Goal: Task Accomplishment & Management: Use online tool/utility

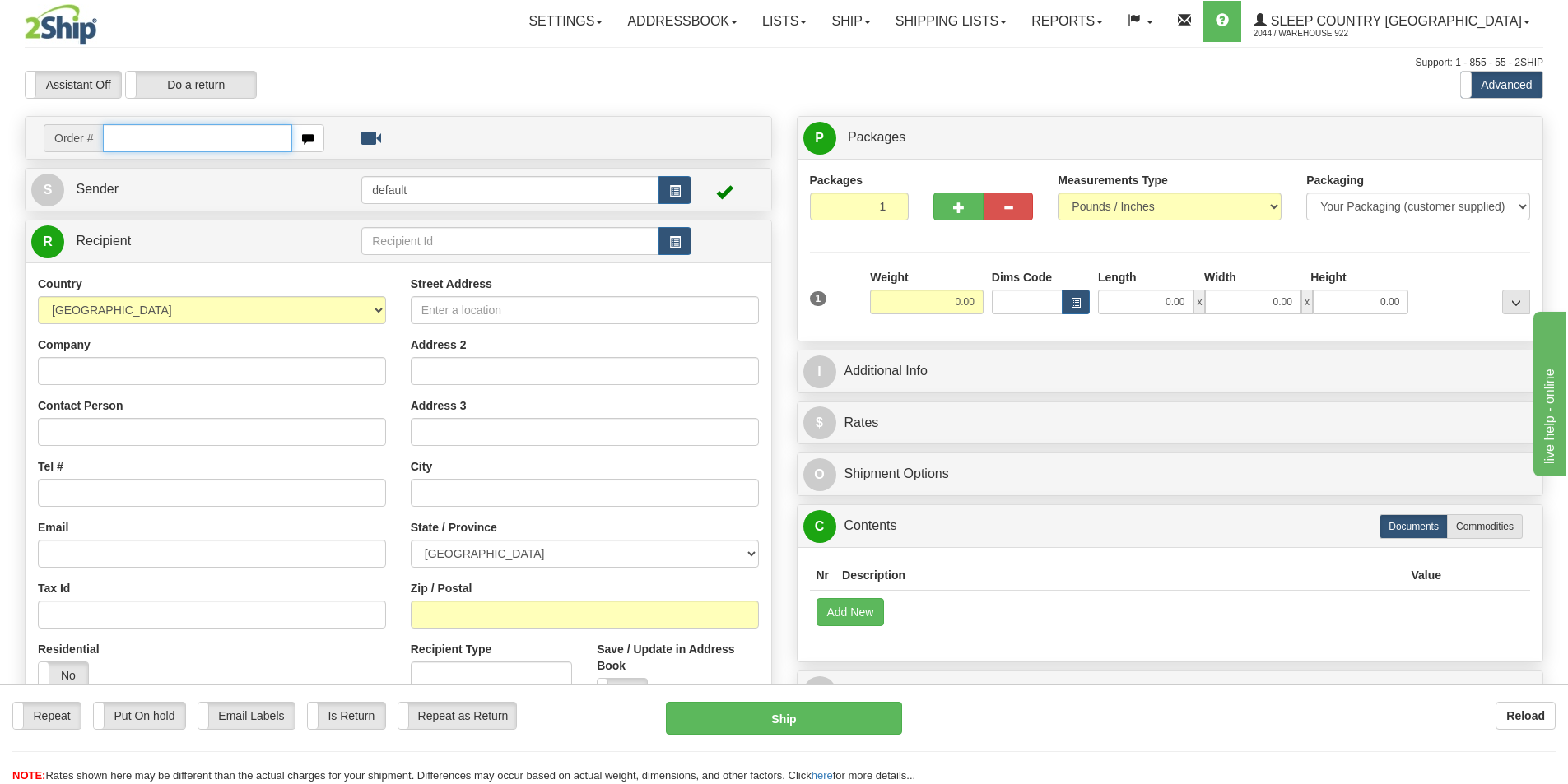
click at [226, 126] on input "text" at bounding box center [197, 138] width 189 height 28
paste input "9000I012062"
type input "9000I012062"
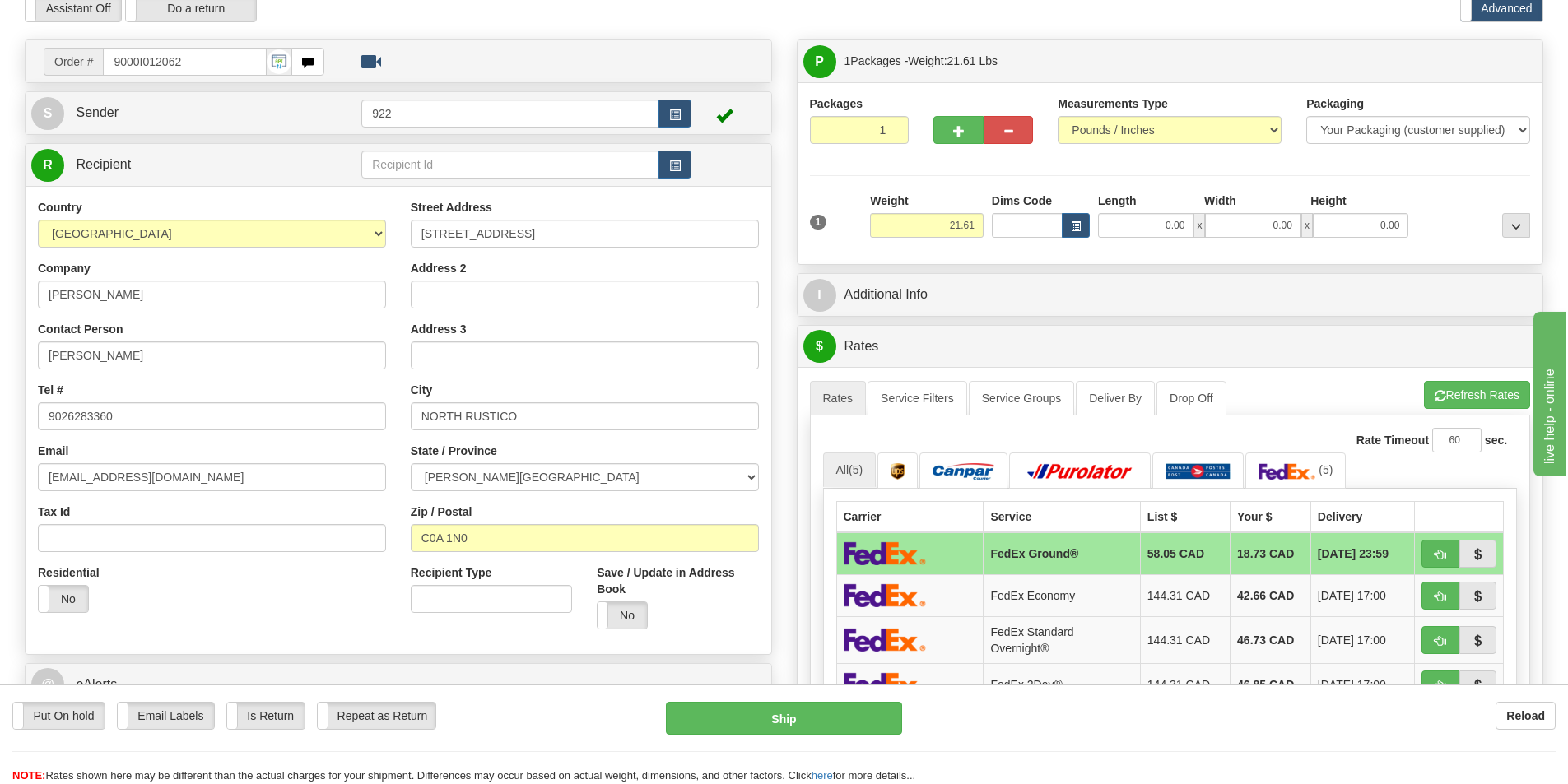
scroll to position [247, 0]
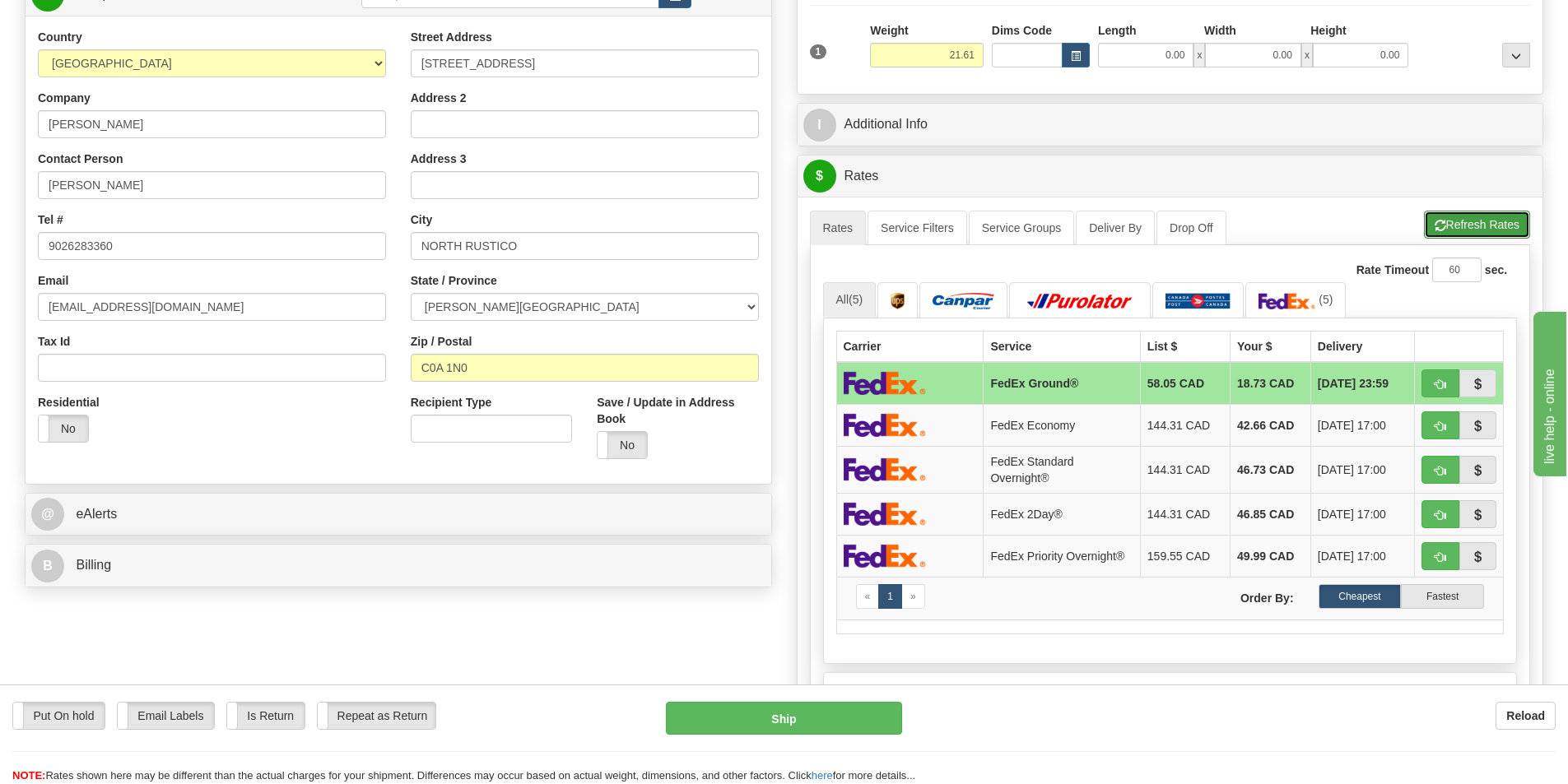
click at [1468, 219] on button "Refresh Rates" at bounding box center [1476, 224] width 106 height 28
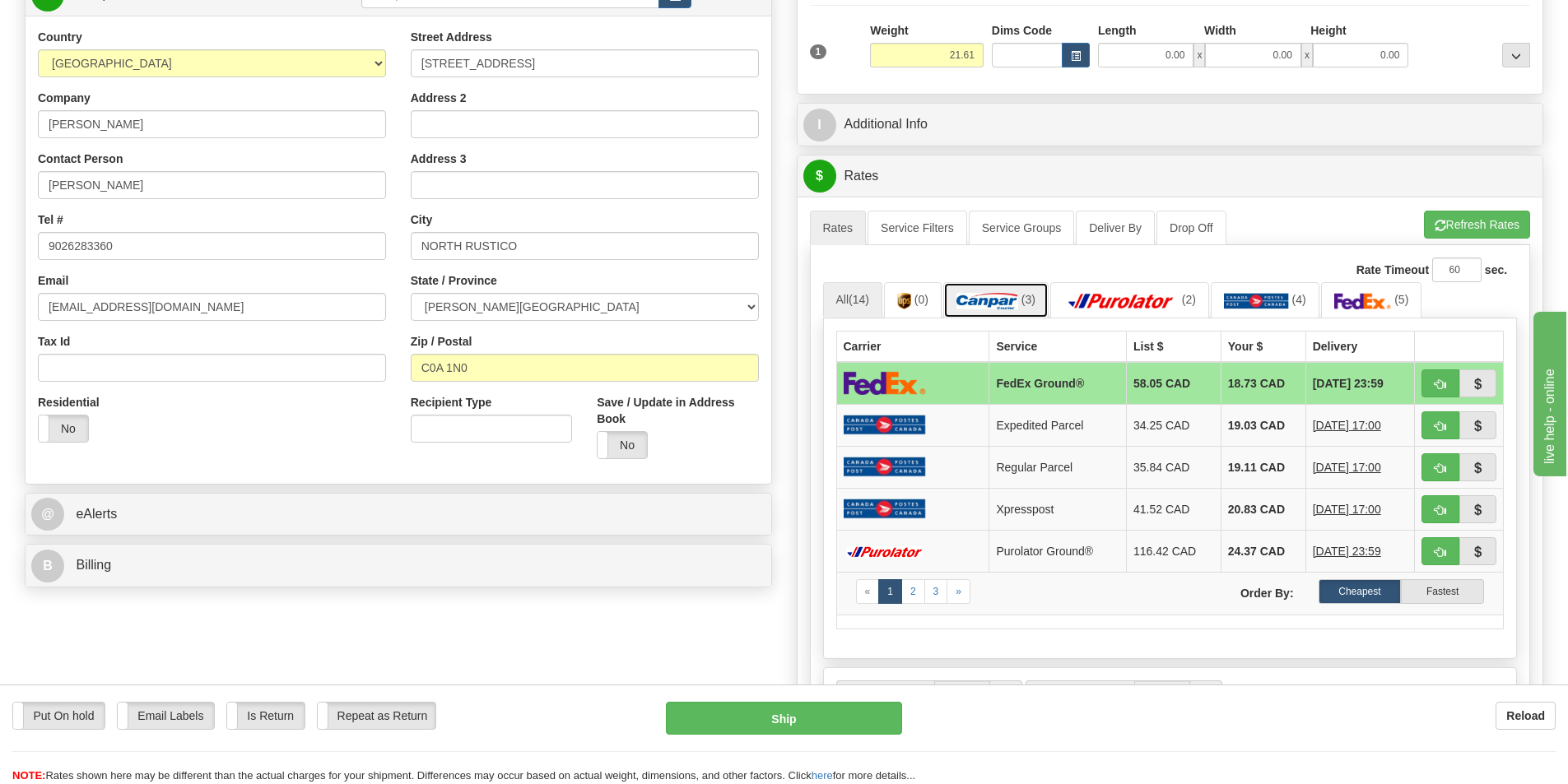
click at [995, 295] on img at bounding box center [987, 302] width 61 height 17
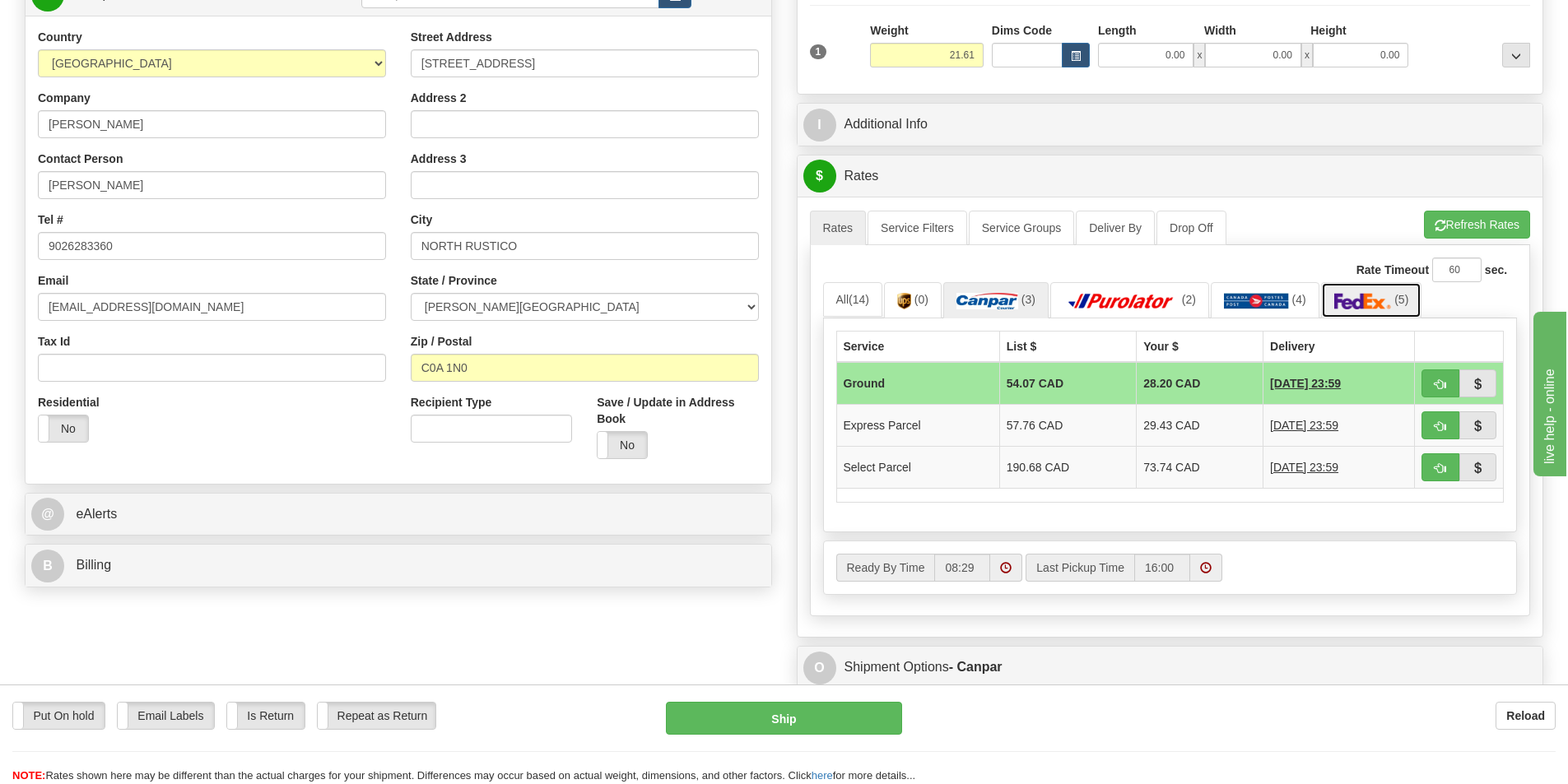
click at [1365, 306] on img at bounding box center [1363, 302] width 58 height 17
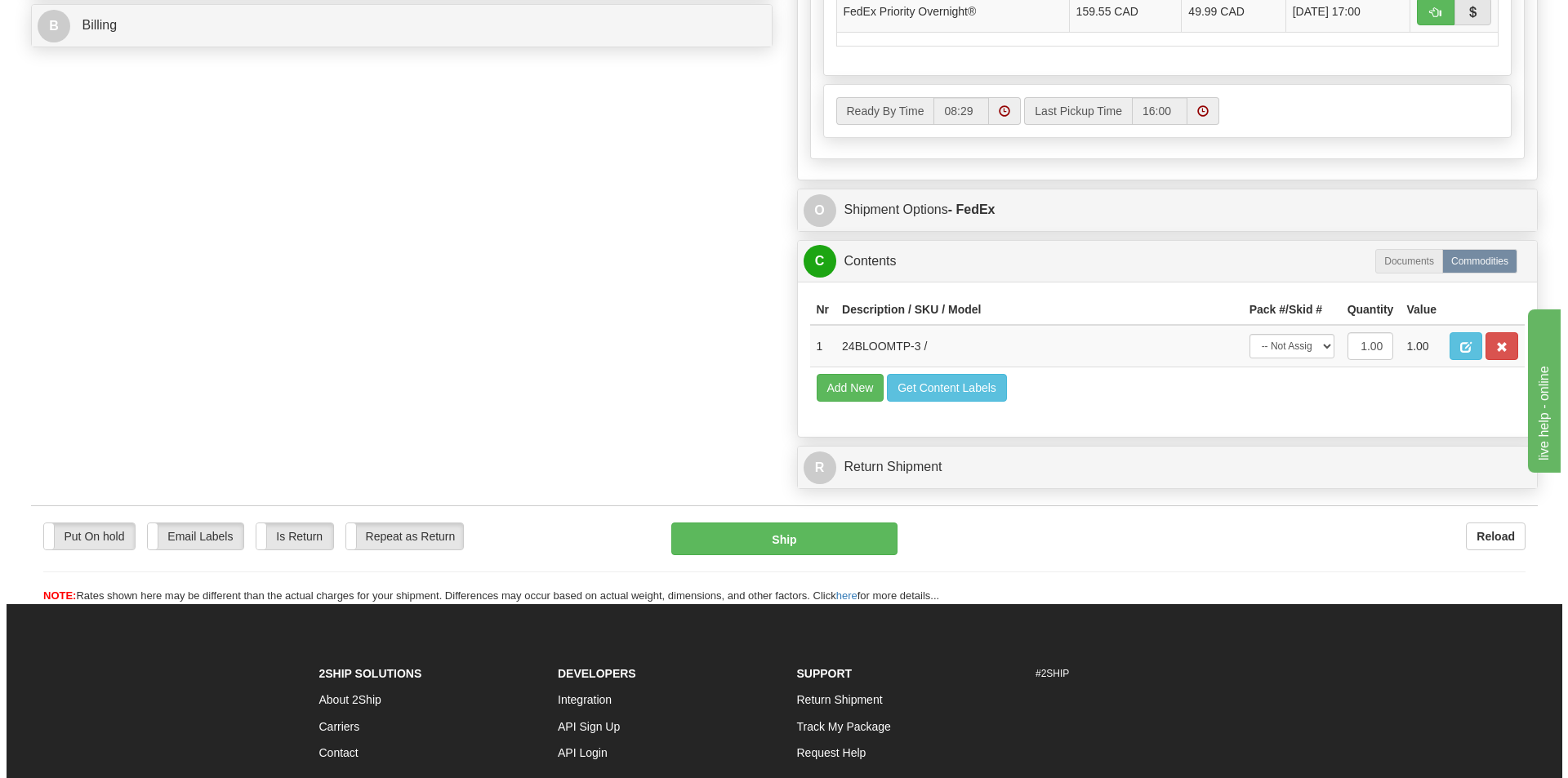
scroll to position [816, 0]
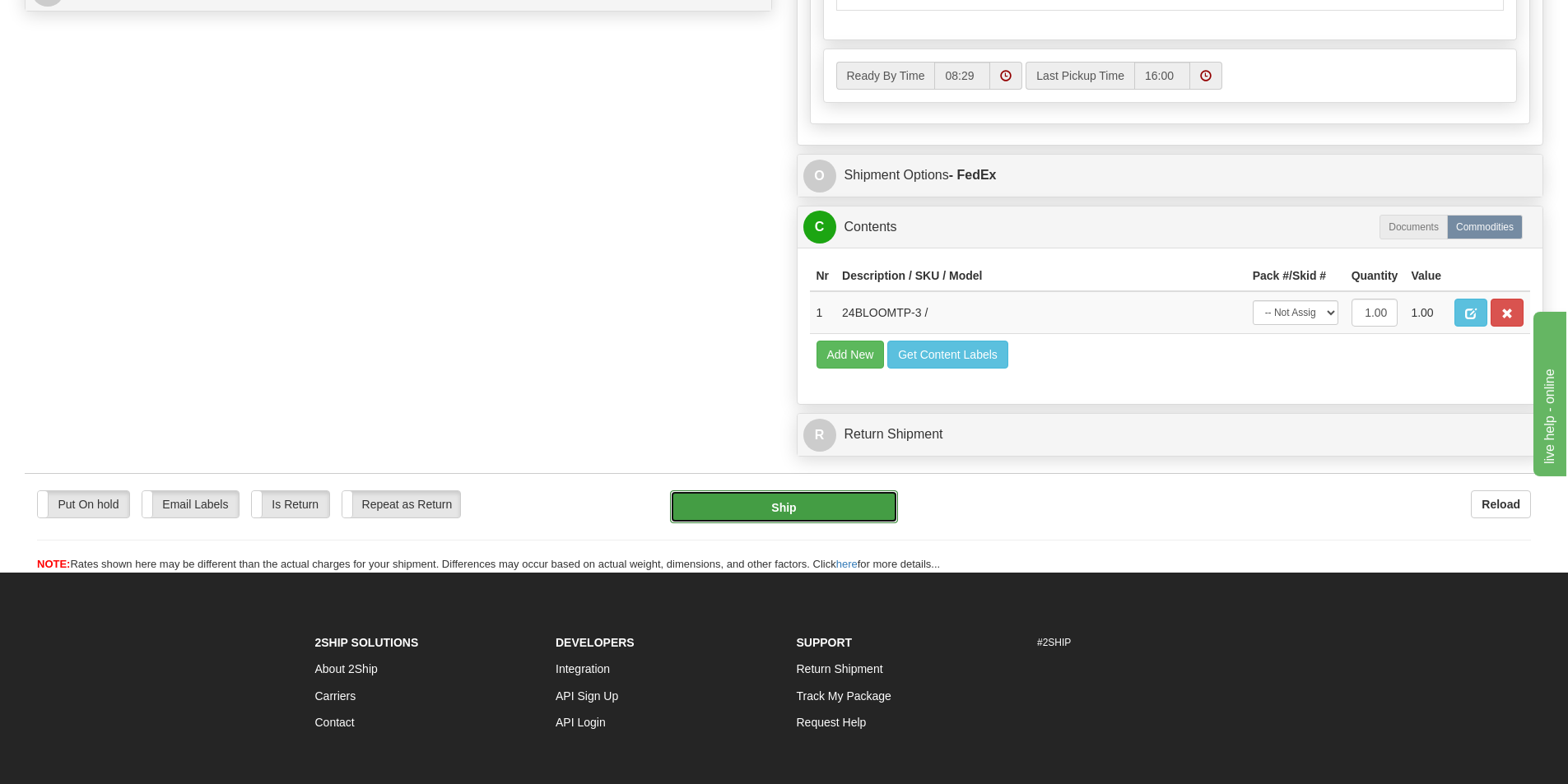
click at [840, 514] on button "Ship" at bounding box center [783, 507] width 228 height 33
type input "92"
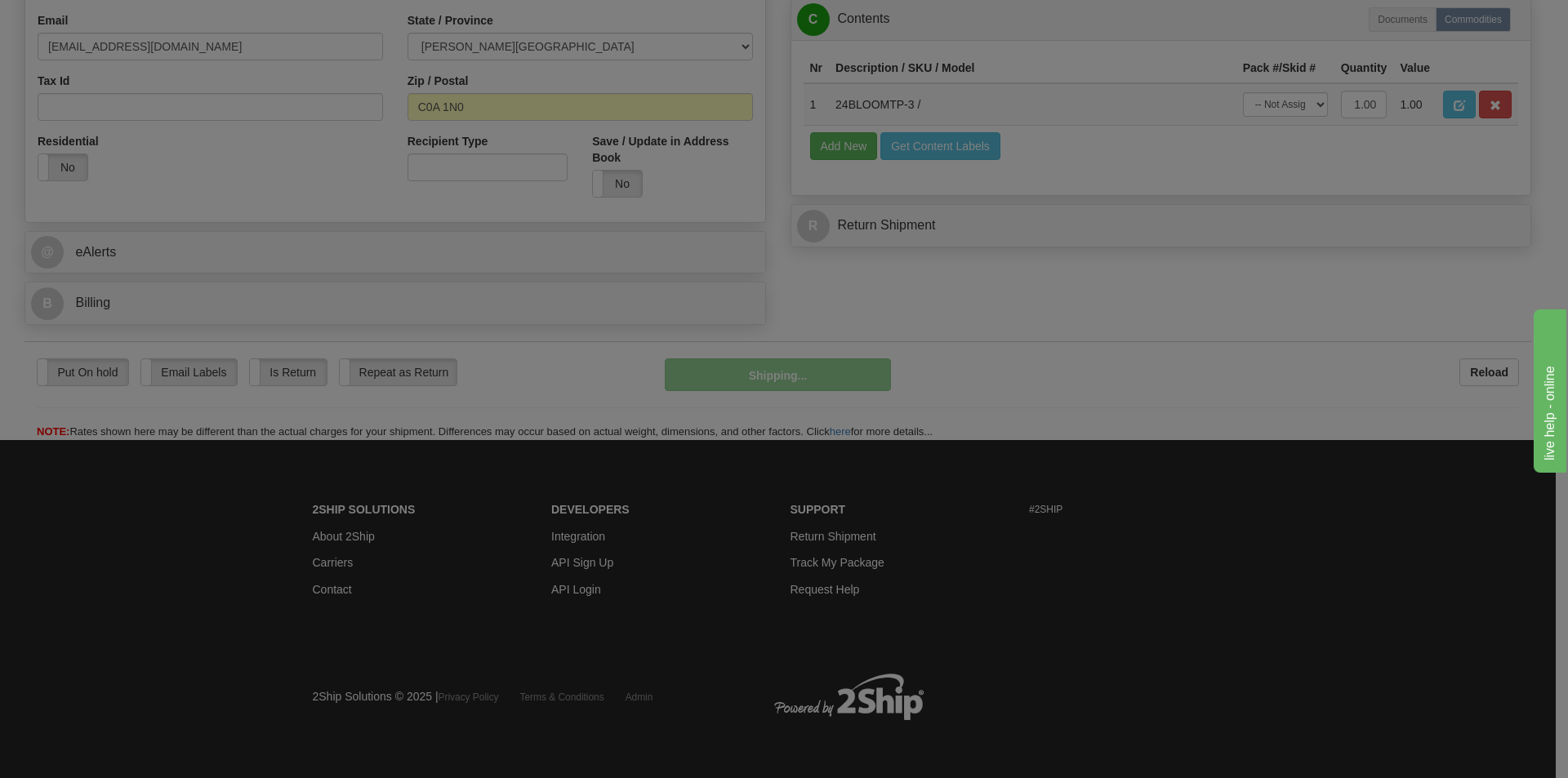
scroll to position [504, 0]
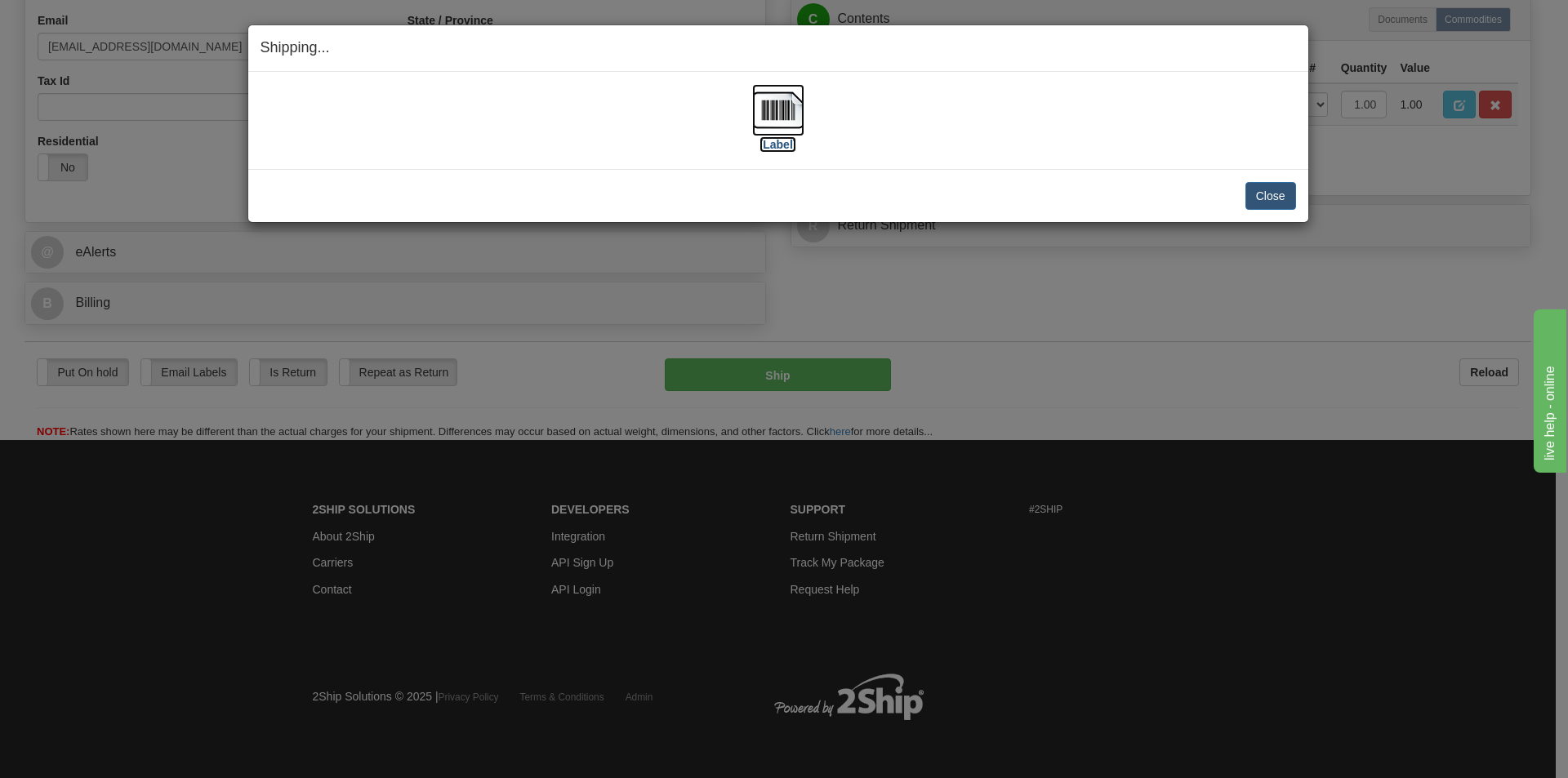
click at [780, 105] on img at bounding box center [778, 110] width 53 height 53
drag, startPoint x: 1018, startPoint y: 73, endPoint x: 1050, endPoint y: 87, distance: 34.9
click at [1018, 73] on div "[Label] IMPORTANT NOTICE Embassy / Consulate / Government Building / Hospital C…" at bounding box center [778, 120] width 1060 height 98
click at [1264, 191] on button "Close" at bounding box center [1271, 195] width 51 height 28
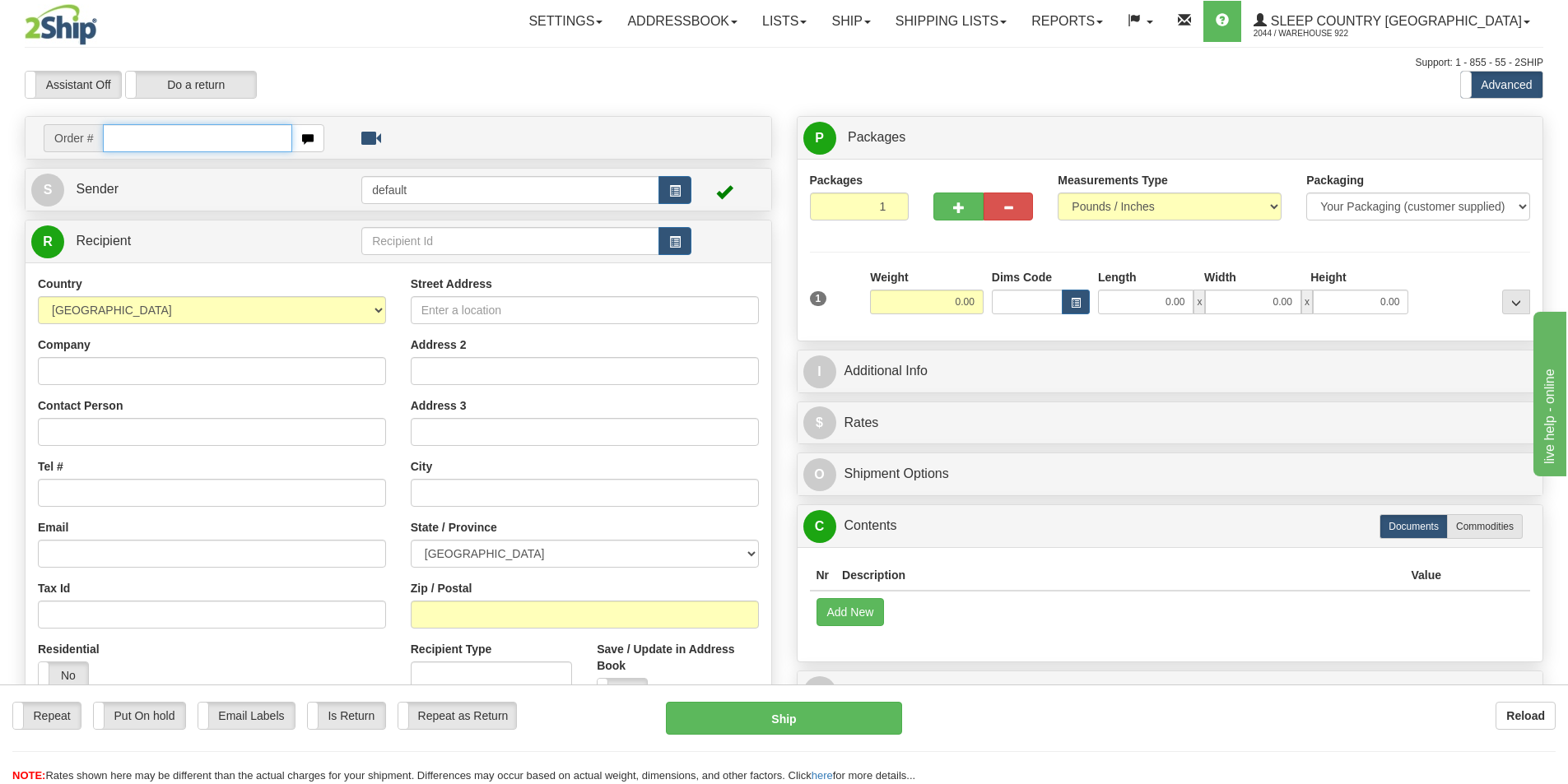
click at [146, 143] on input "text" at bounding box center [197, 138] width 189 height 28
paste input "9000I013018"
type input "9000I013018"
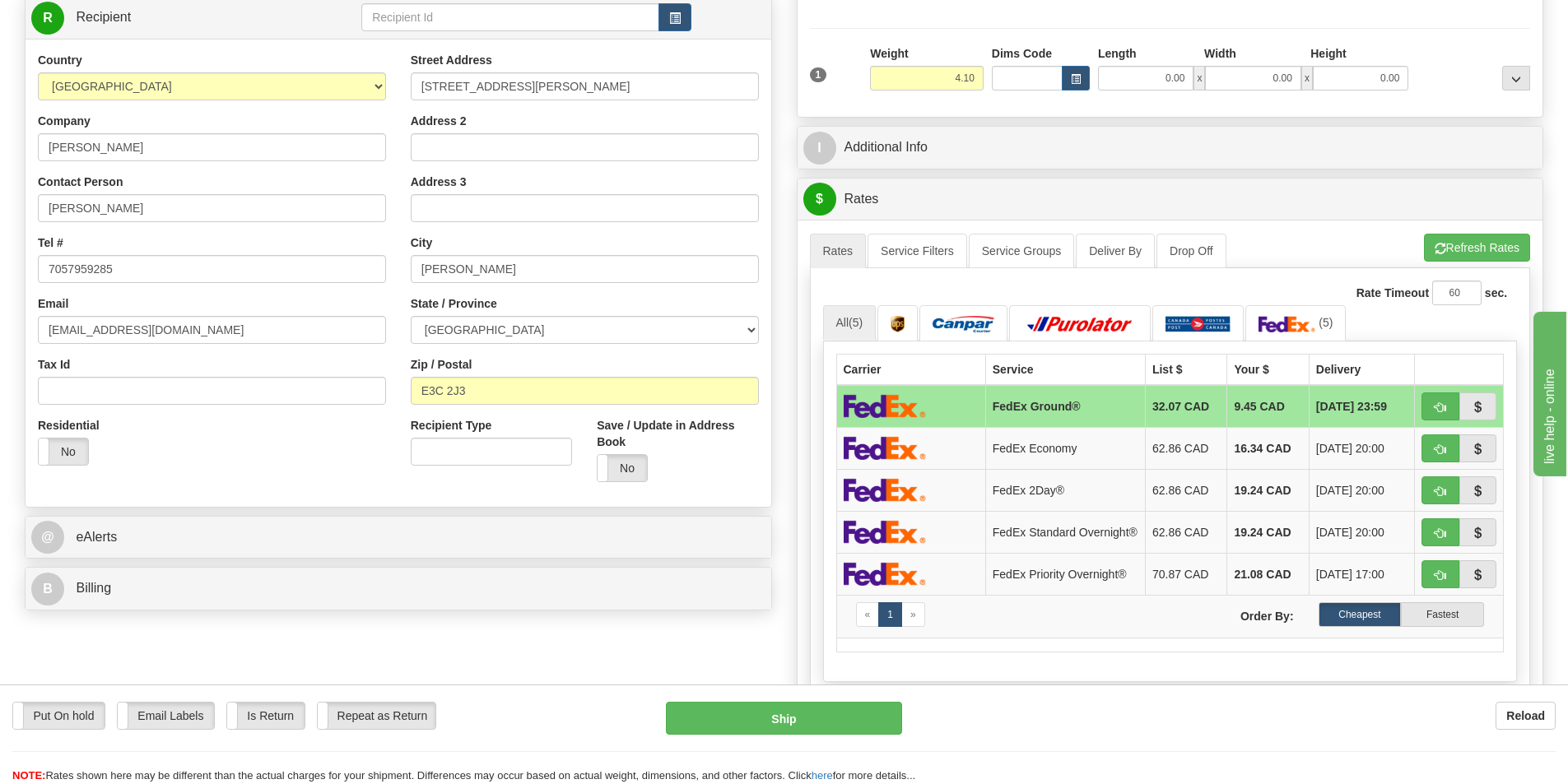
scroll to position [247, 0]
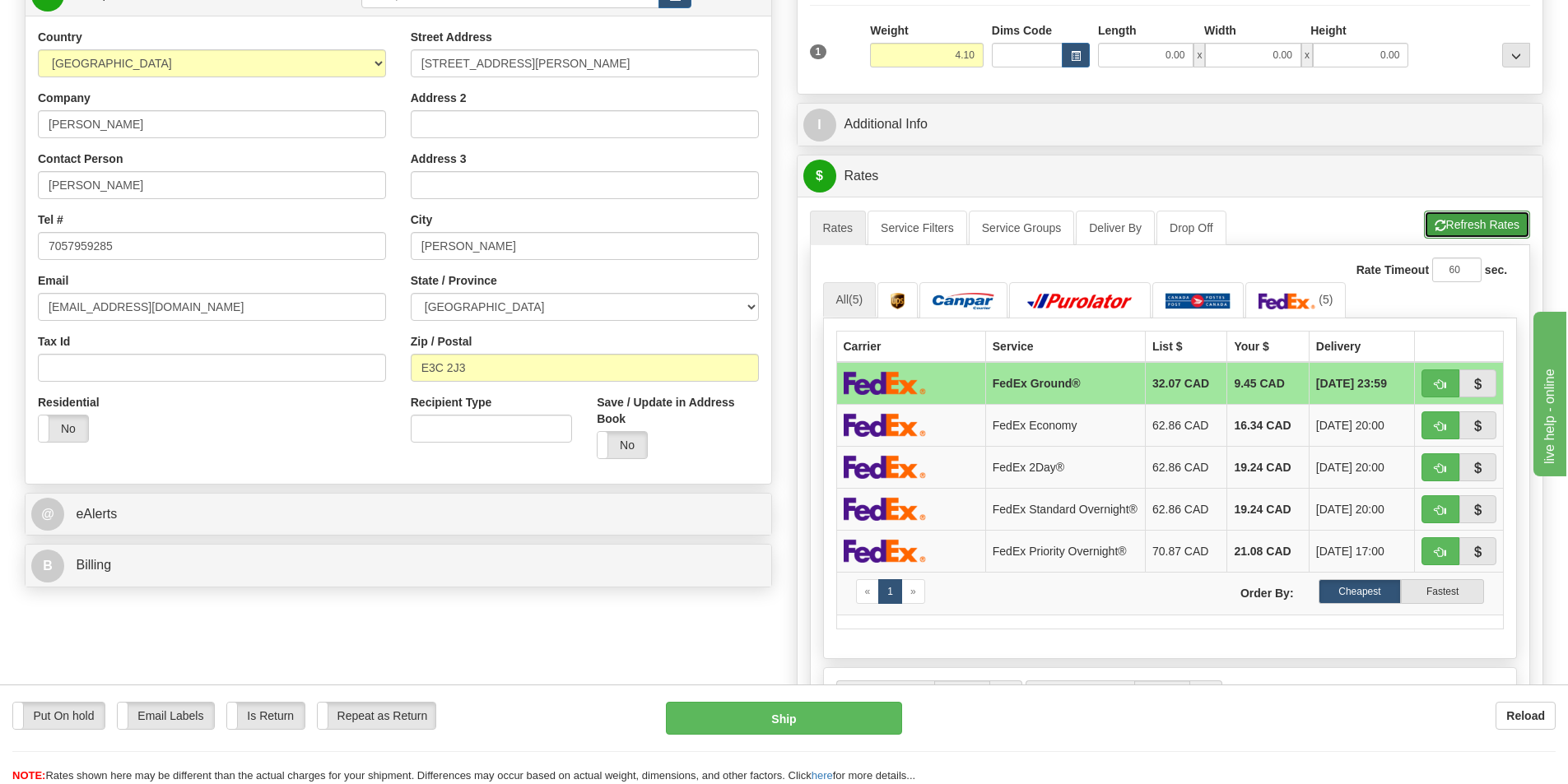
click at [1469, 226] on button "Refresh Rates" at bounding box center [1476, 224] width 106 height 28
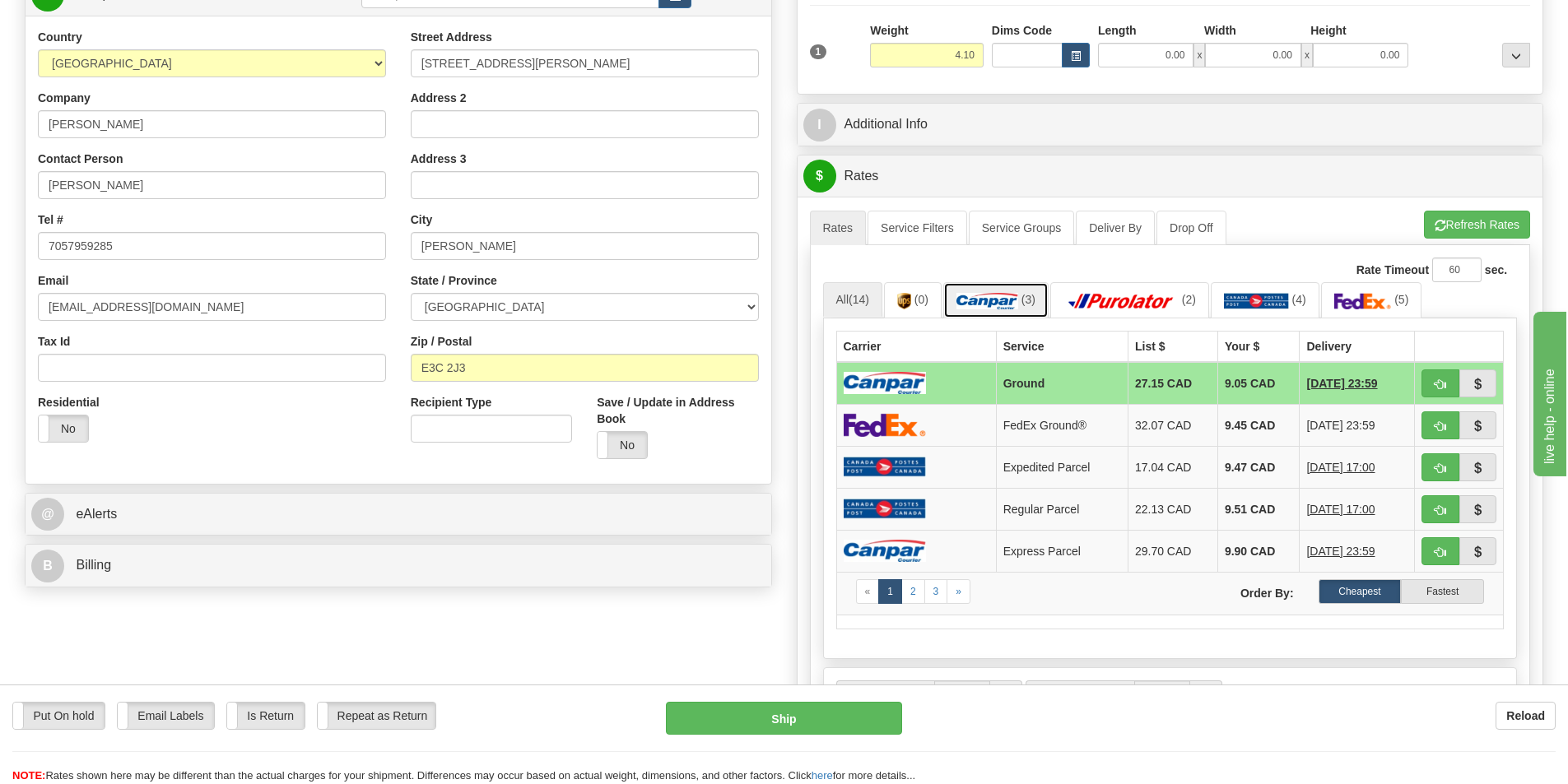
click at [992, 303] on img at bounding box center [987, 302] width 61 height 17
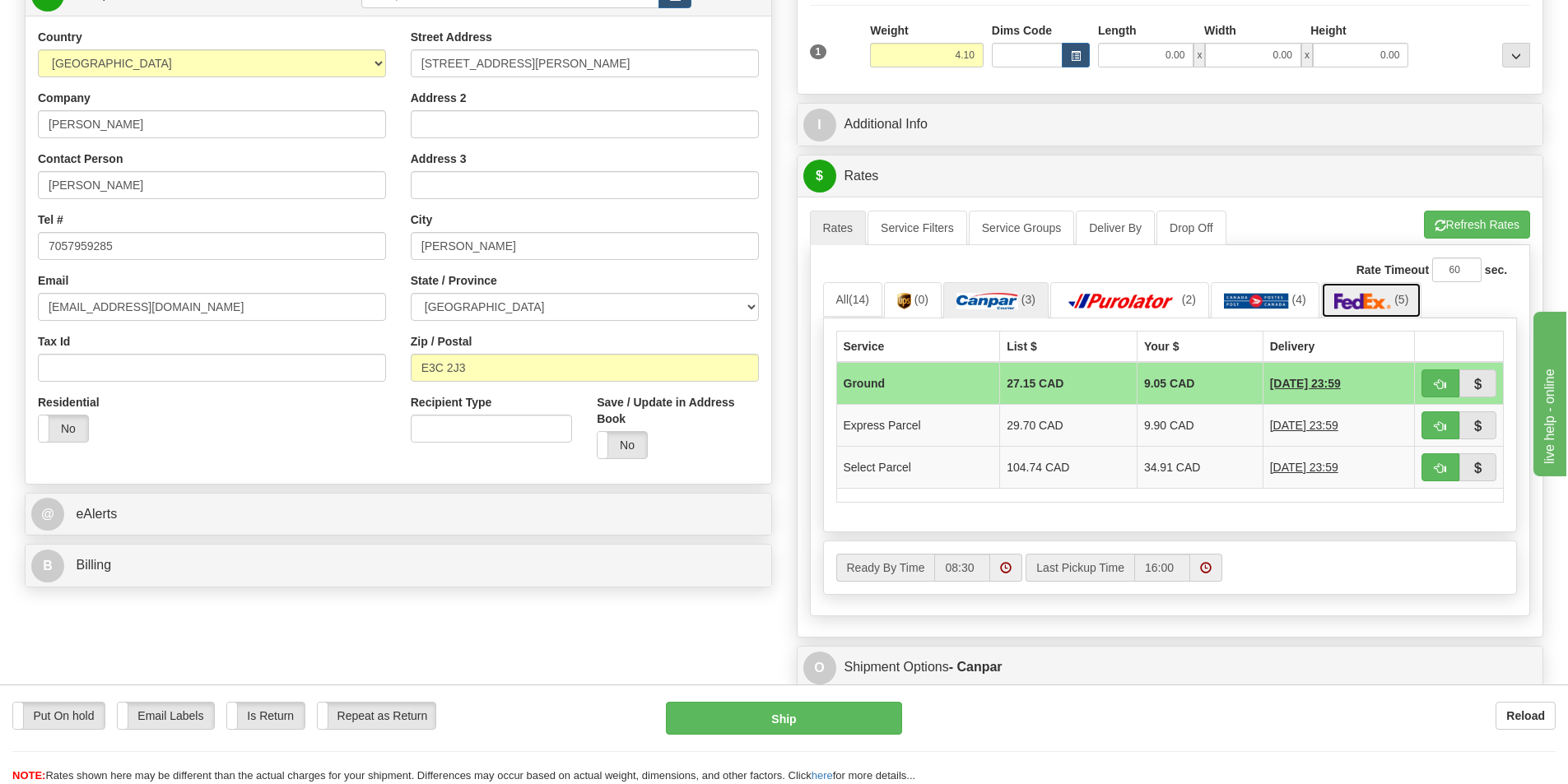
click at [1371, 307] on img at bounding box center [1363, 302] width 58 height 17
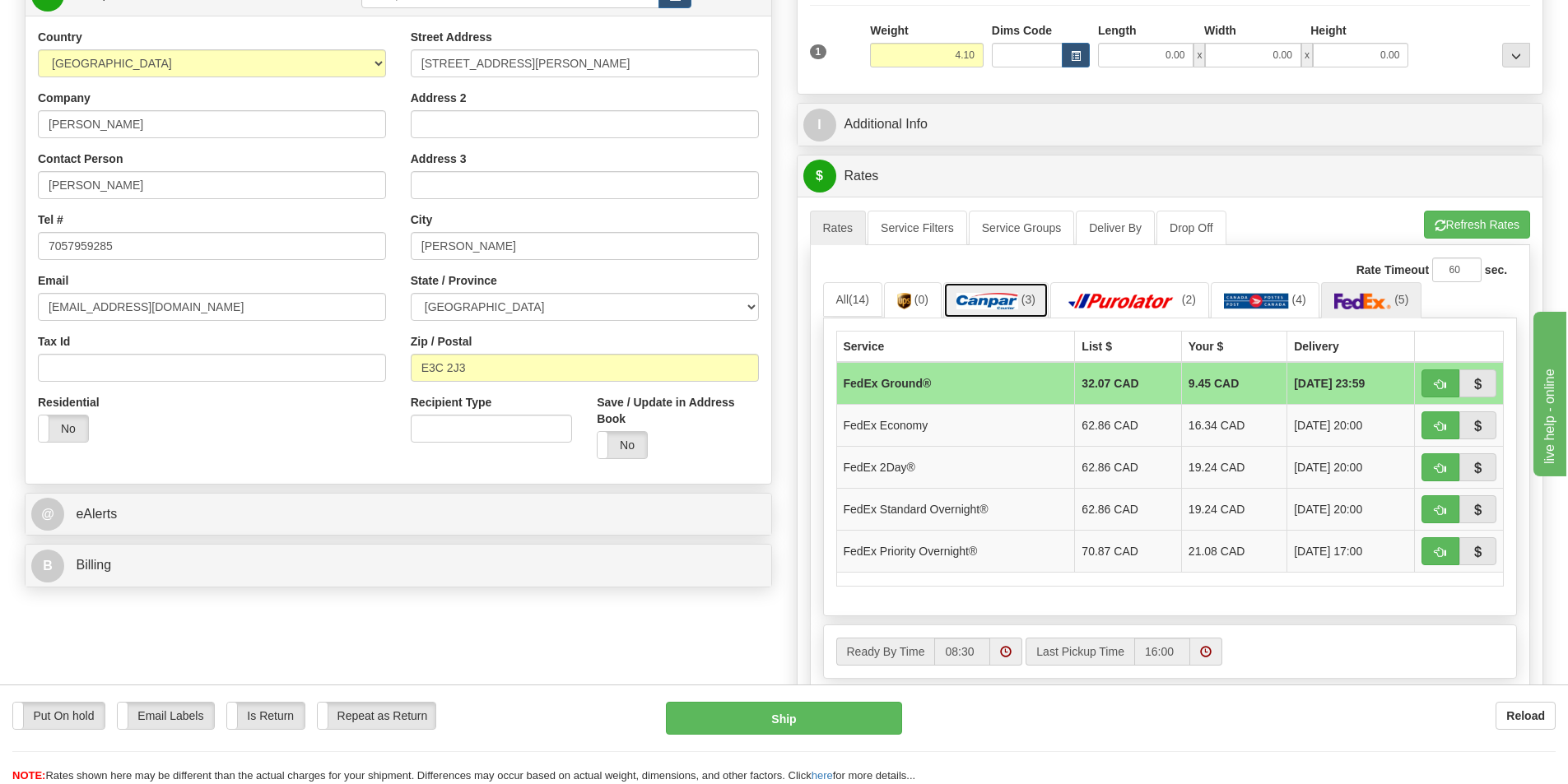
click at [996, 299] on img at bounding box center [987, 302] width 61 height 17
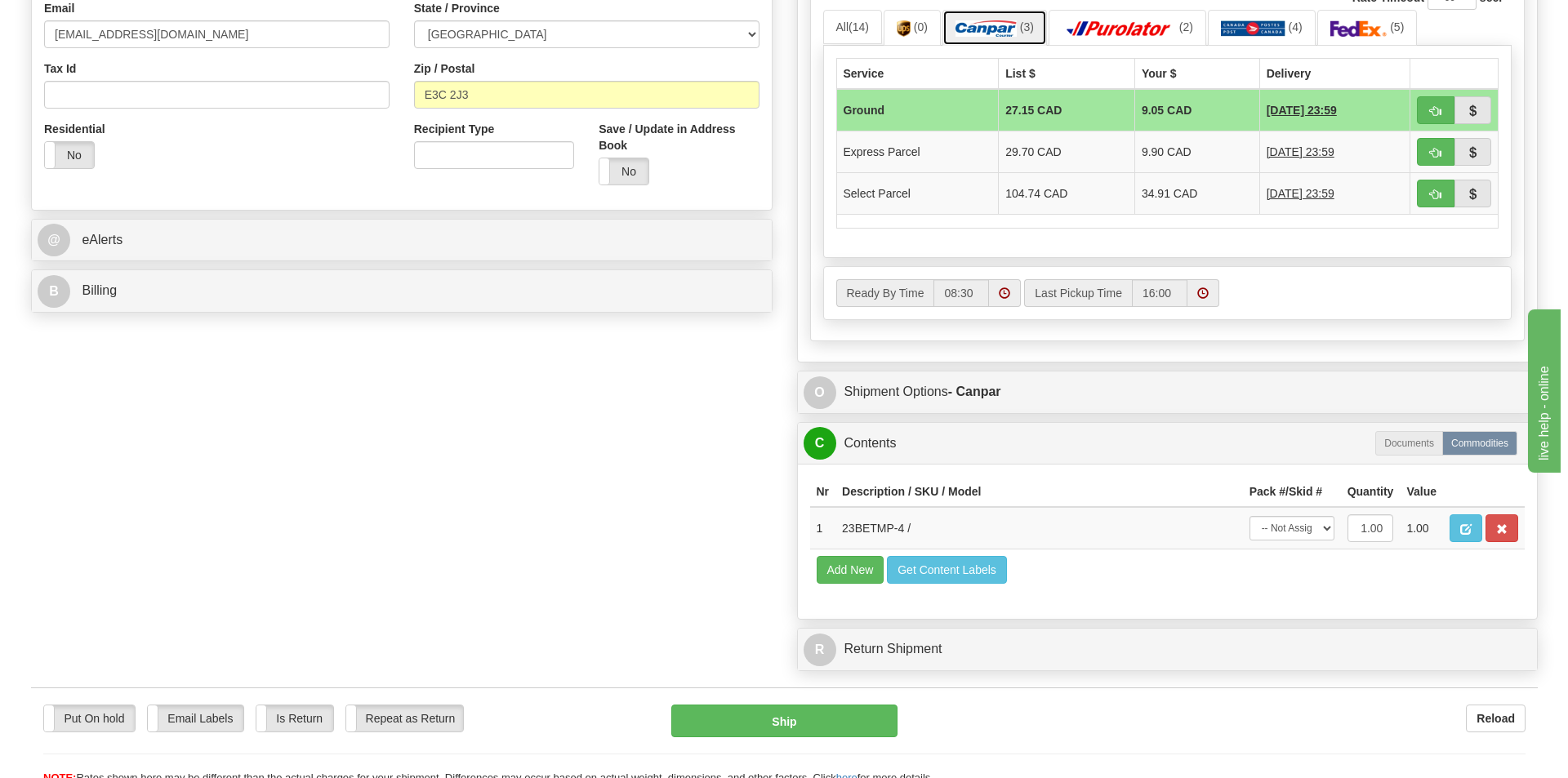
scroll to position [735, 0]
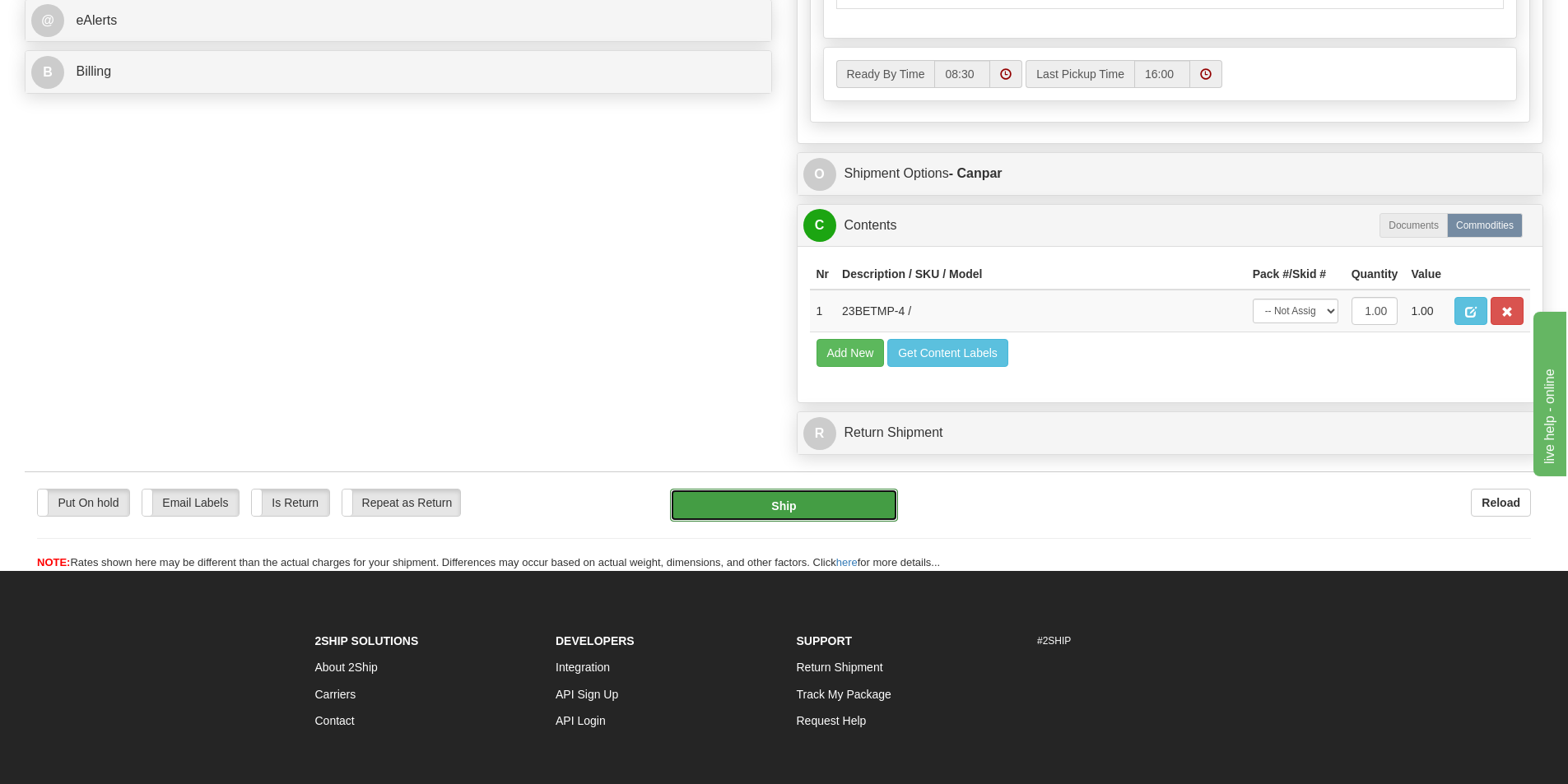
click at [829, 498] on button "Ship" at bounding box center [783, 505] width 228 height 33
type input "1"
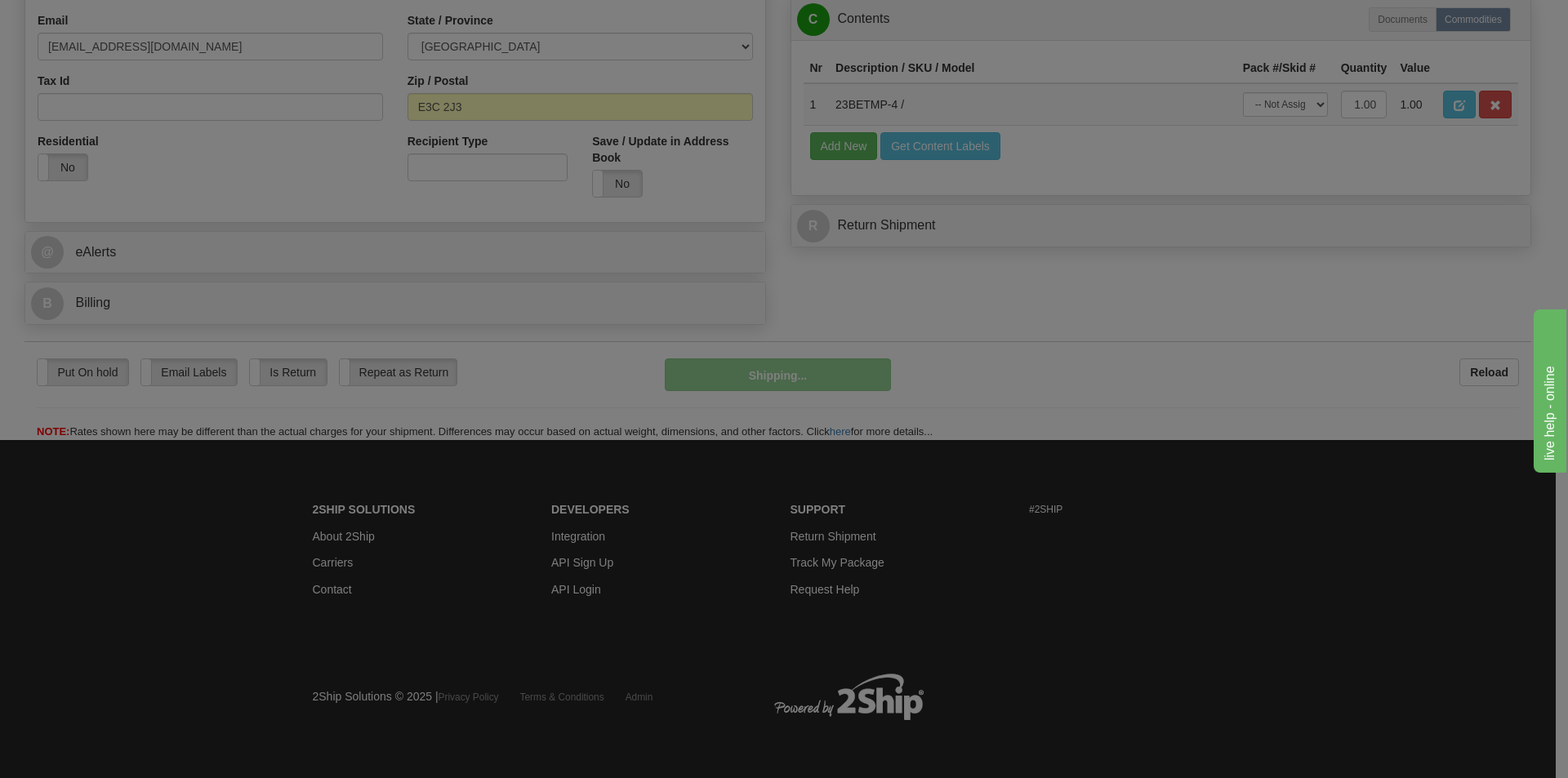
scroll to position [504, 0]
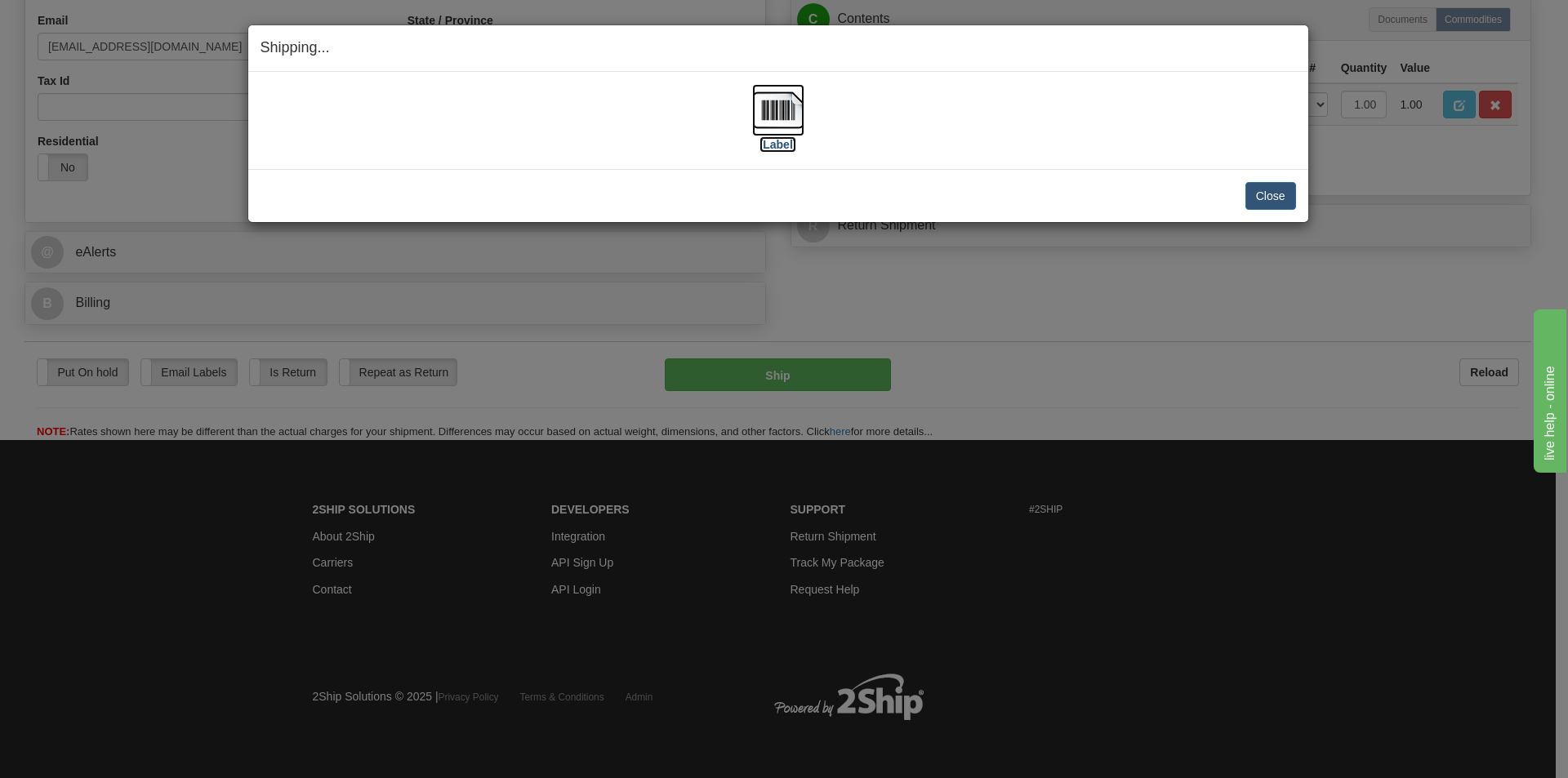
click at [776, 104] on img at bounding box center [778, 110] width 53 height 53
click at [1115, 129] on div "[Label]" at bounding box center [778, 120] width 1036 height 73
click at [1252, 198] on button "Close" at bounding box center [1271, 195] width 51 height 28
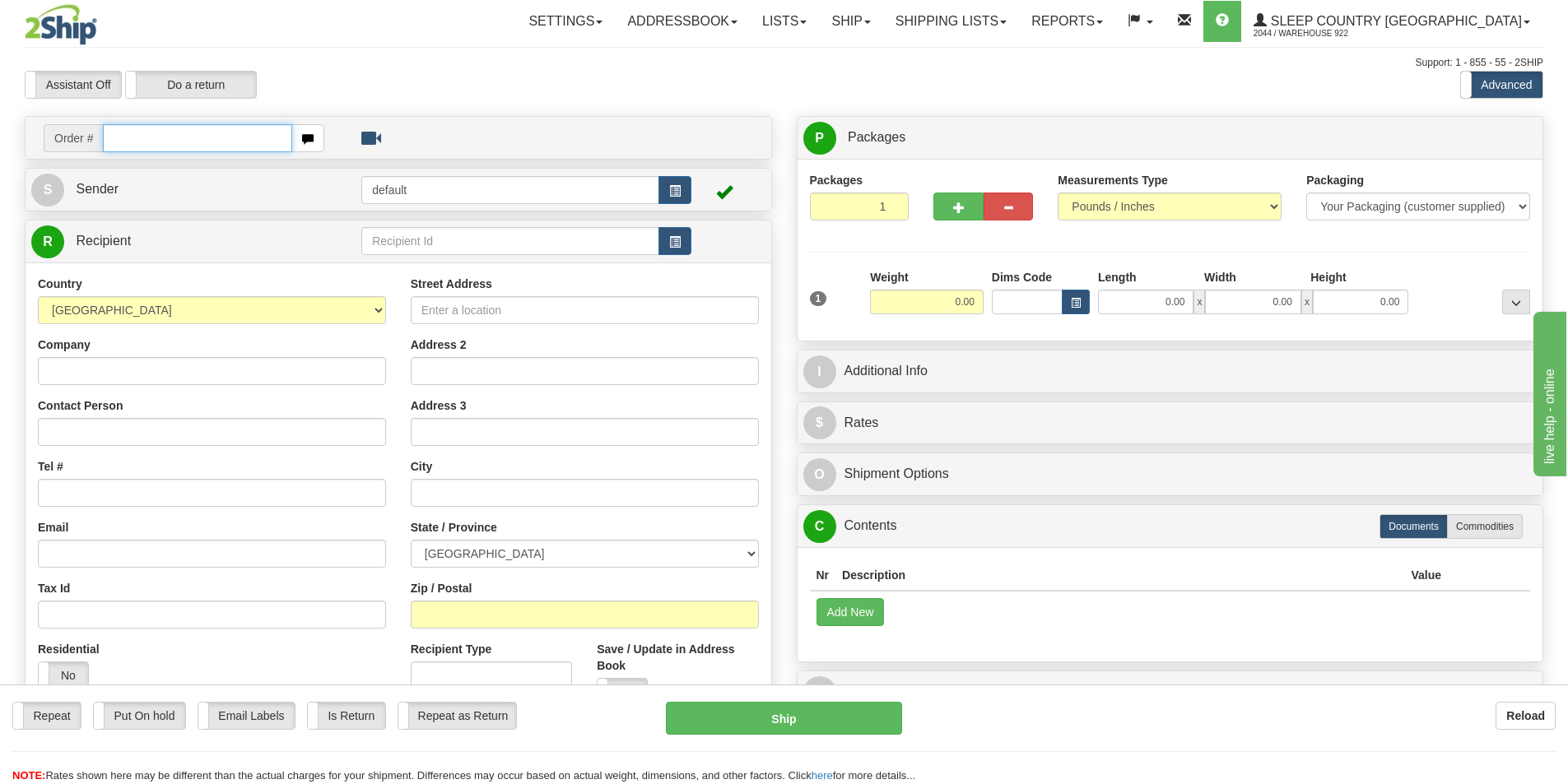
click at [219, 140] on input "text" at bounding box center [197, 138] width 189 height 28
paste input "9000I010088"
type input "9000I010088"
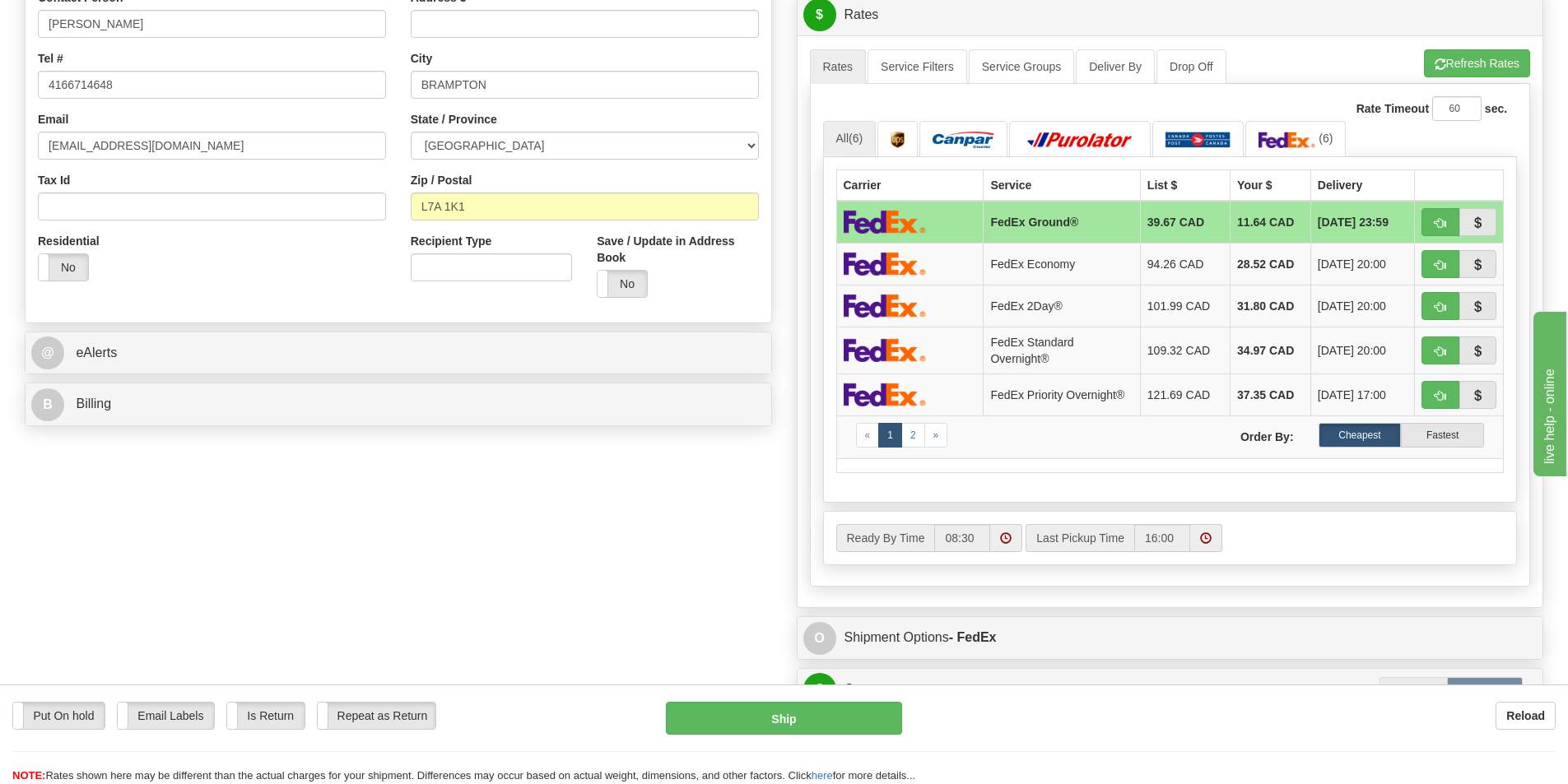
scroll to position [247, 0]
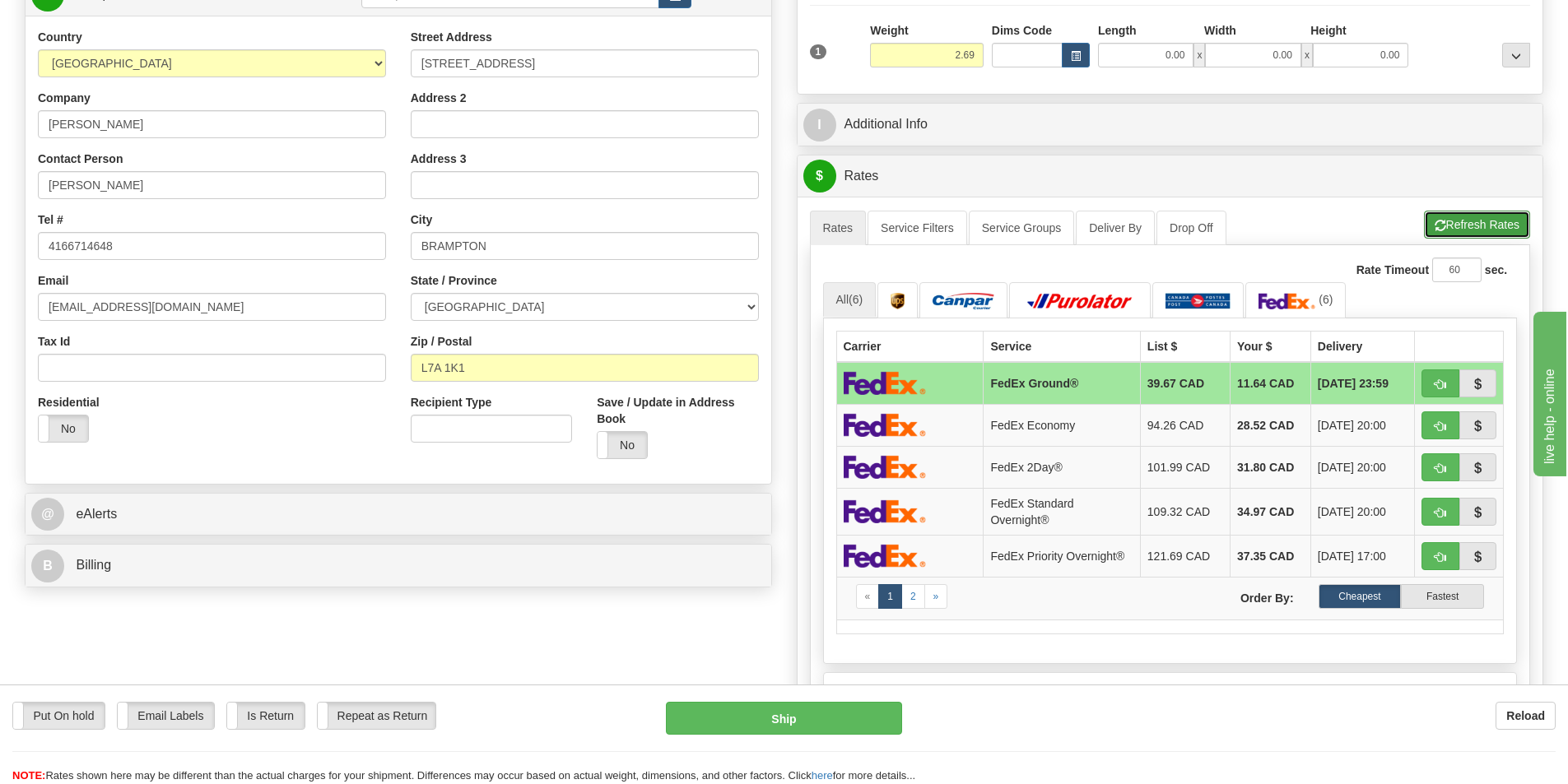
click at [1465, 219] on button "Refresh Rates" at bounding box center [1476, 224] width 106 height 28
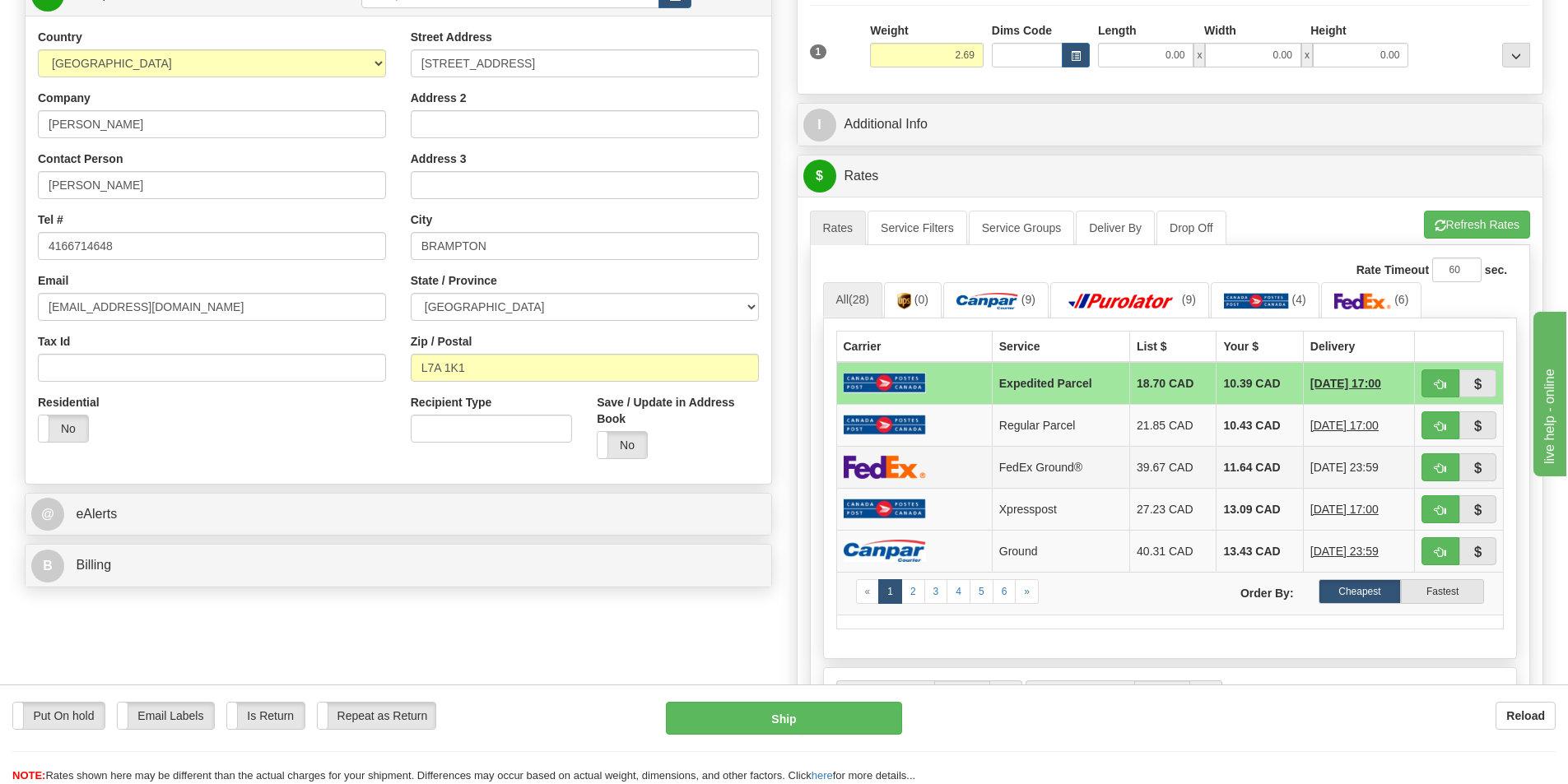
click at [1231, 466] on td "11.64 CAD" at bounding box center [1259, 467] width 87 height 42
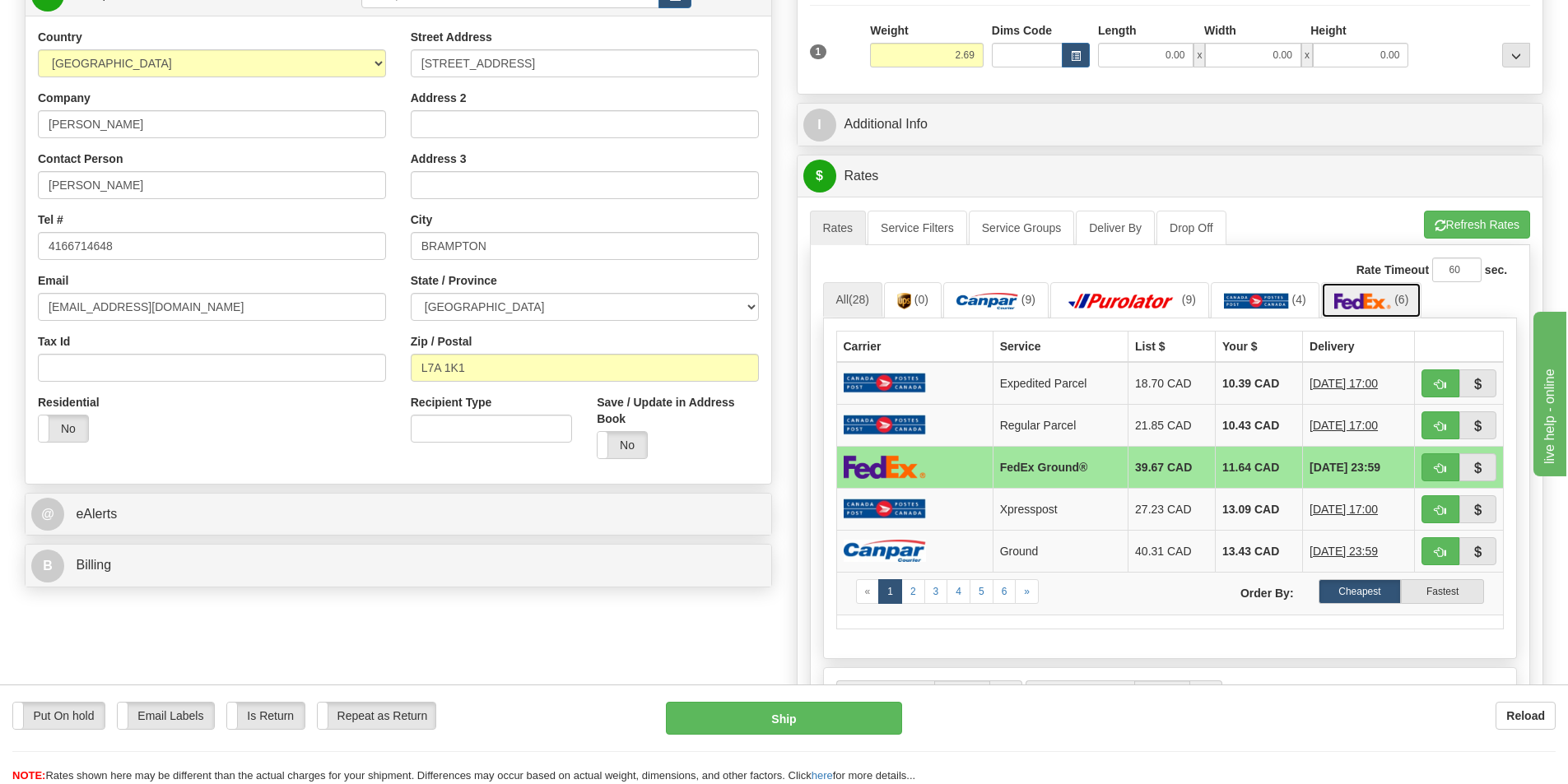
click at [1358, 301] on img at bounding box center [1363, 302] width 58 height 17
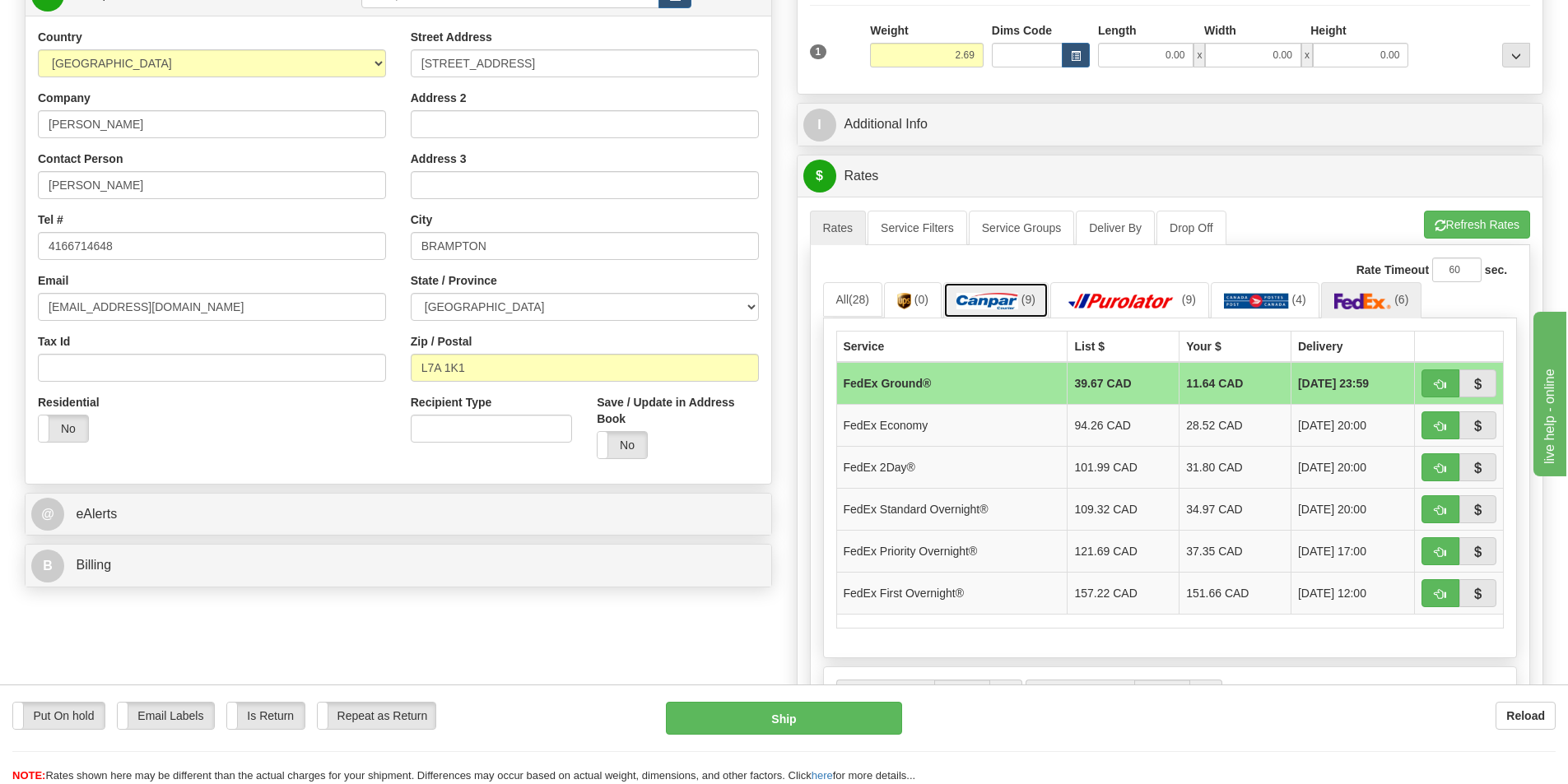
click at [1007, 299] on img at bounding box center [987, 302] width 61 height 17
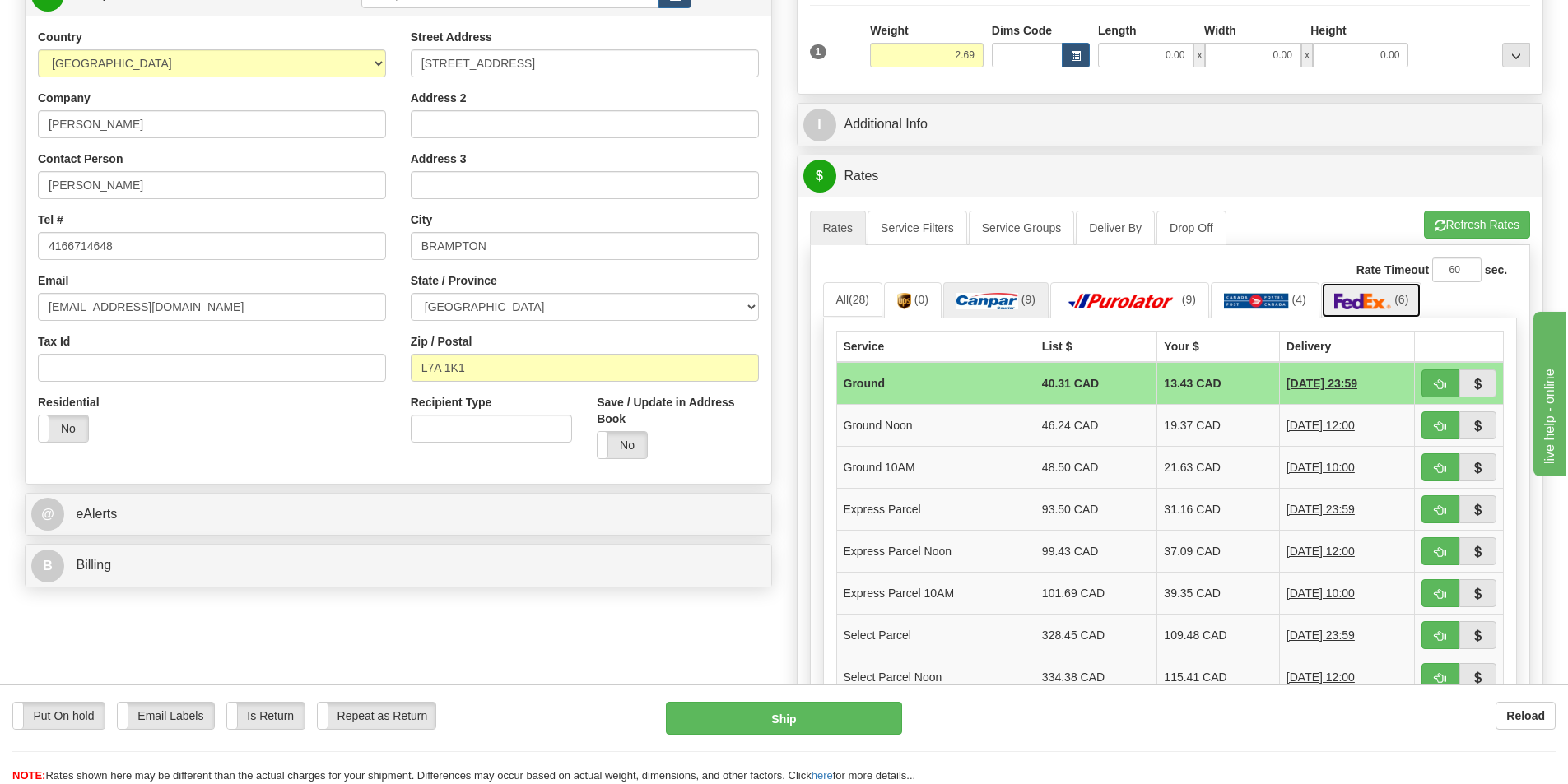
click at [1372, 301] on img at bounding box center [1363, 302] width 58 height 17
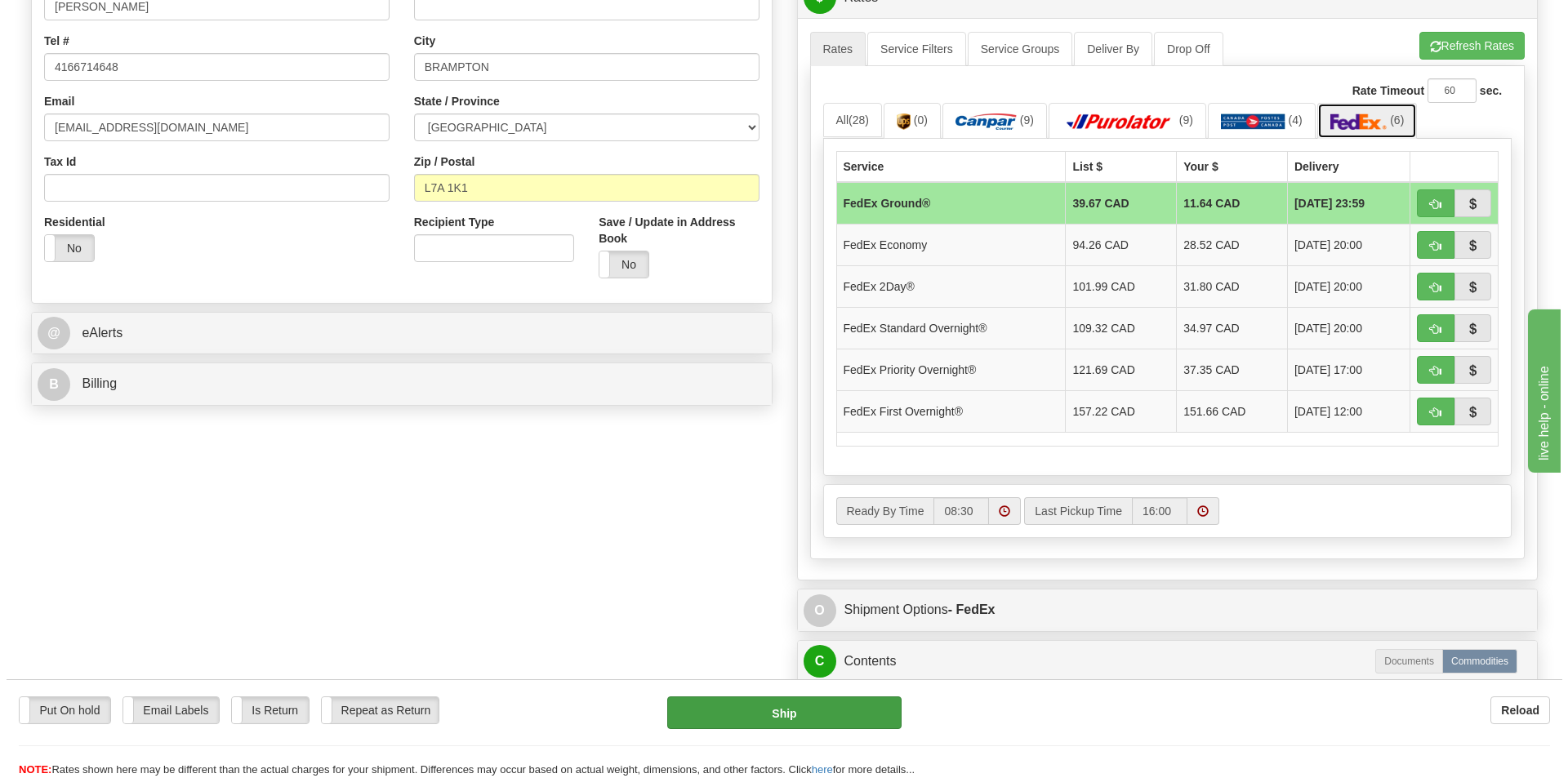
scroll to position [409, 0]
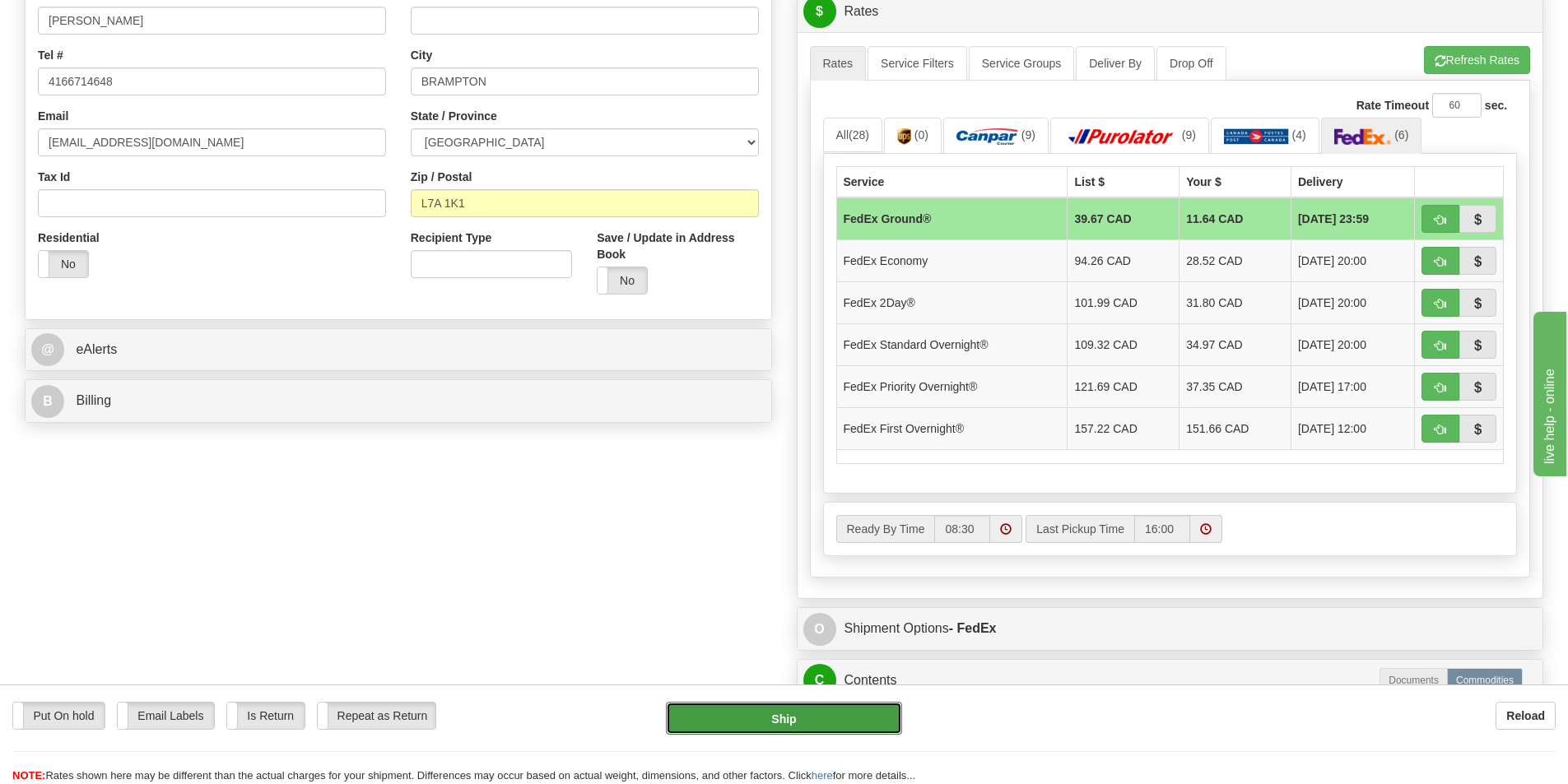
click at [823, 725] on button "Ship" at bounding box center [783, 718] width 236 height 33
type input "92"
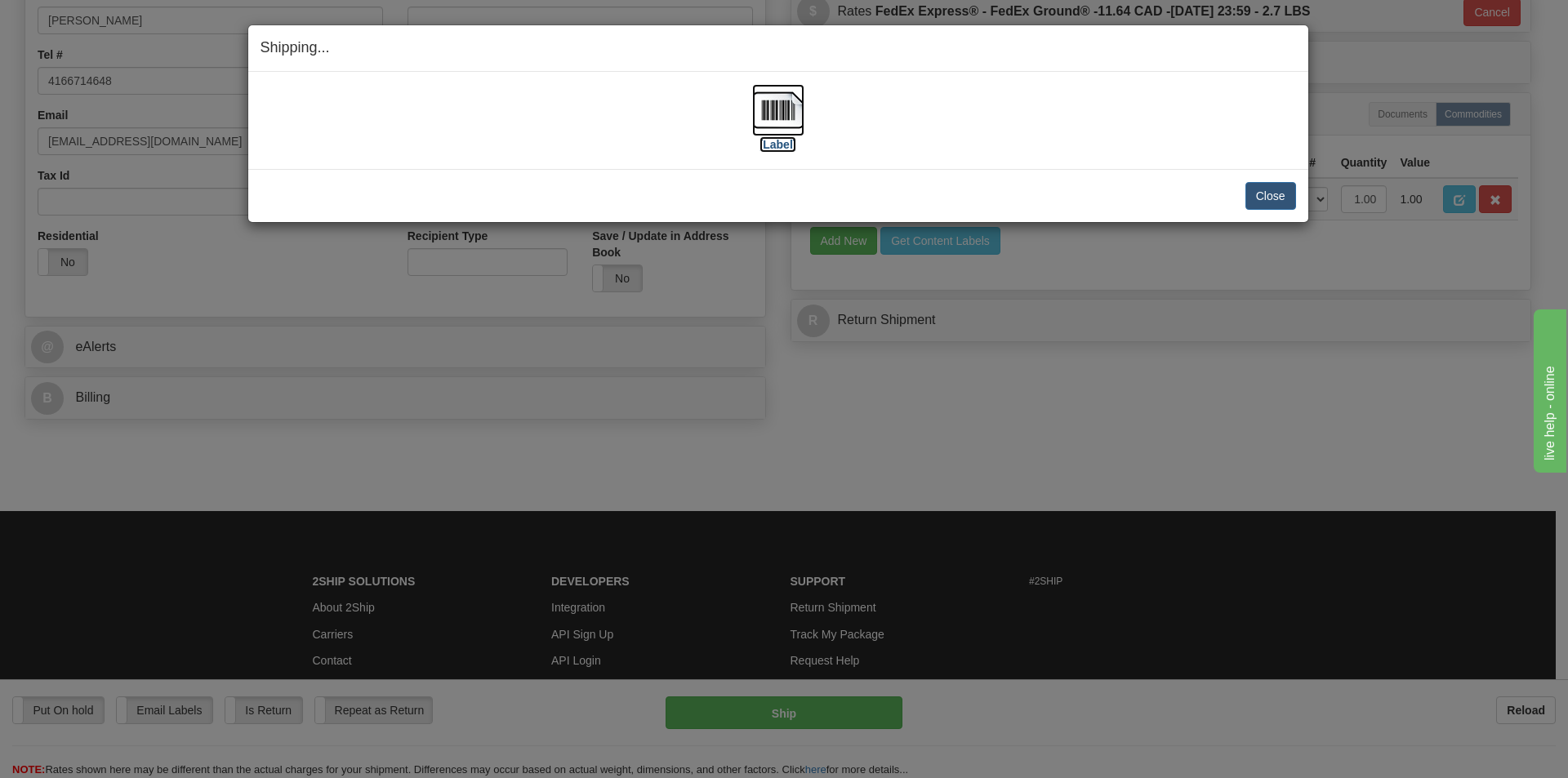
click at [780, 108] on img at bounding box center [778, 110] width 53 height 53
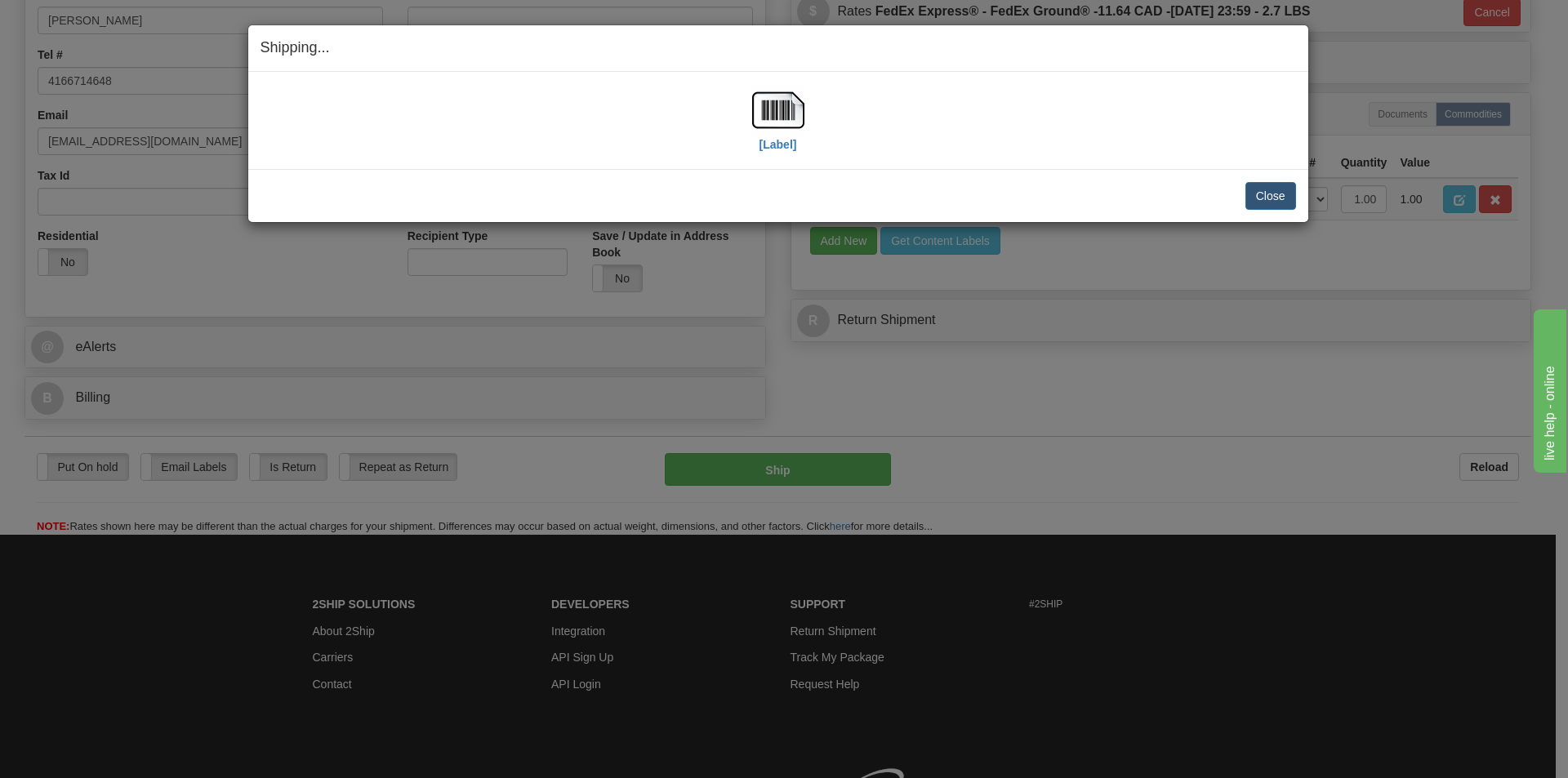
click at [1063, 104] on div "[Label]" at bounding box center [778, 120] width 1036 height 73
click at [1260, 192] on button "Close" at bounding box center [1271, 195] width 51 height 28
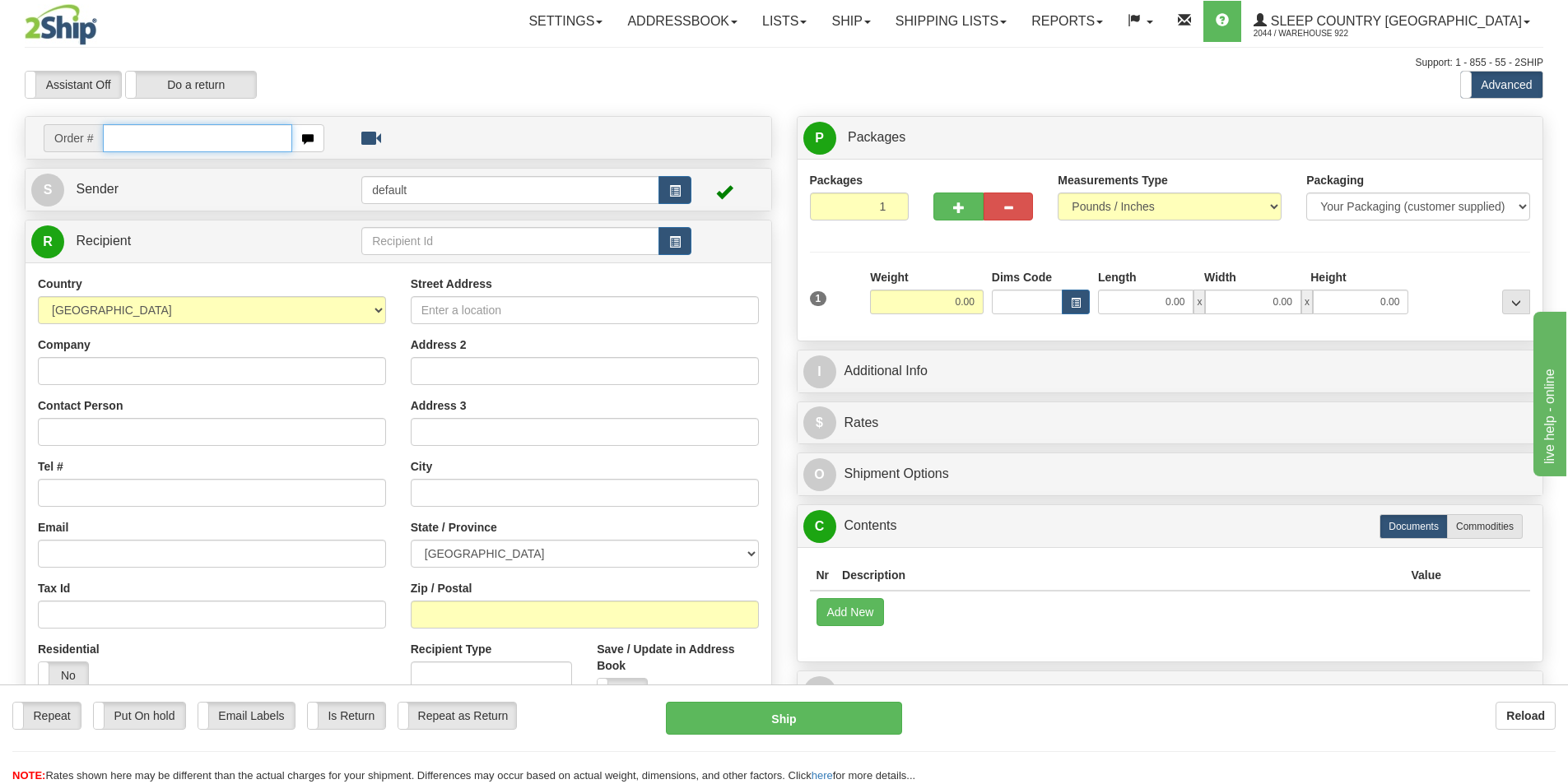
click at [190, 138] on input "text" at bounding box center [197, 138] width 189 height 28
paste input "9000I011457"
type input "9000I011457"
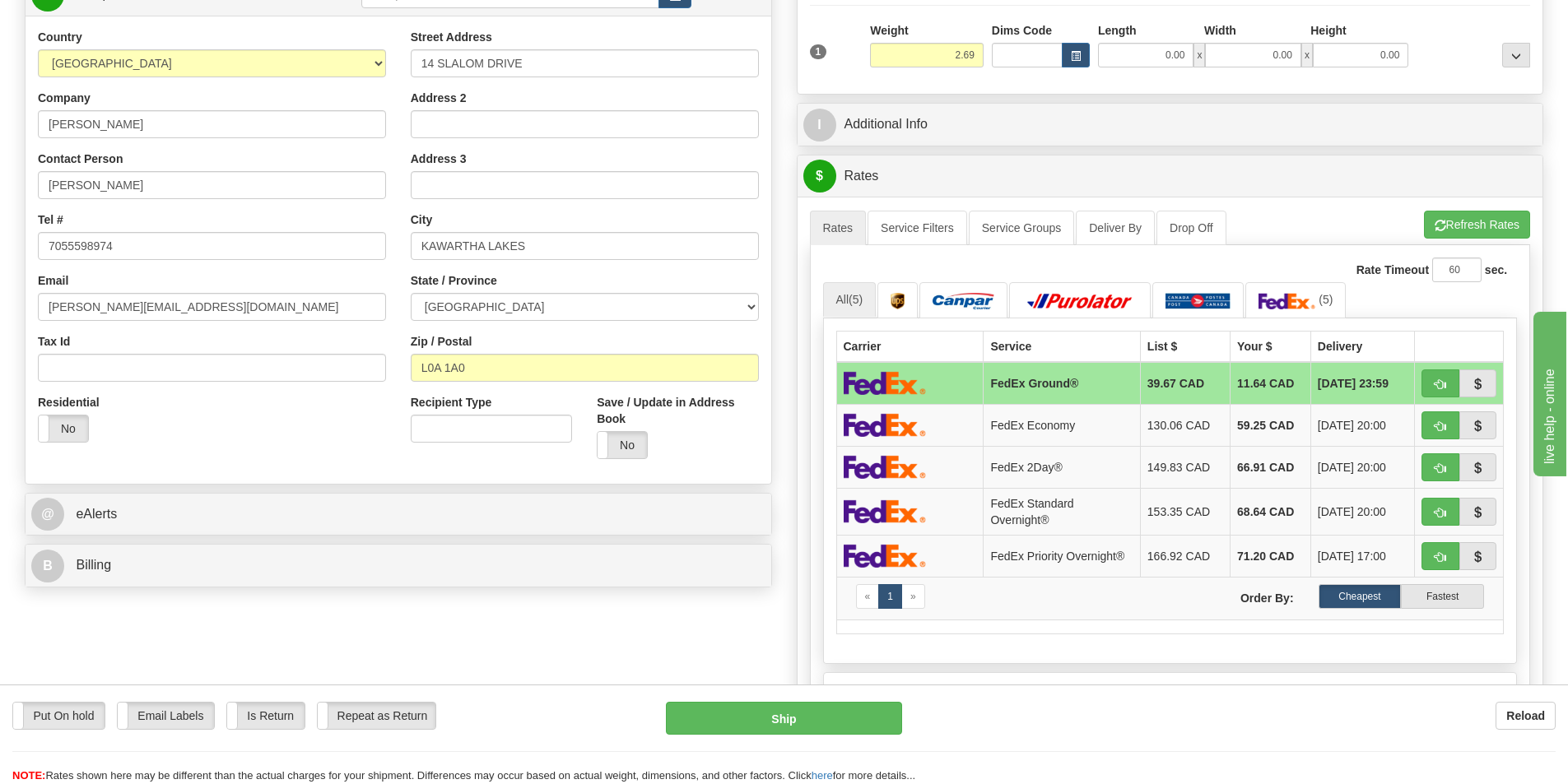
scroll to position [329, 0]
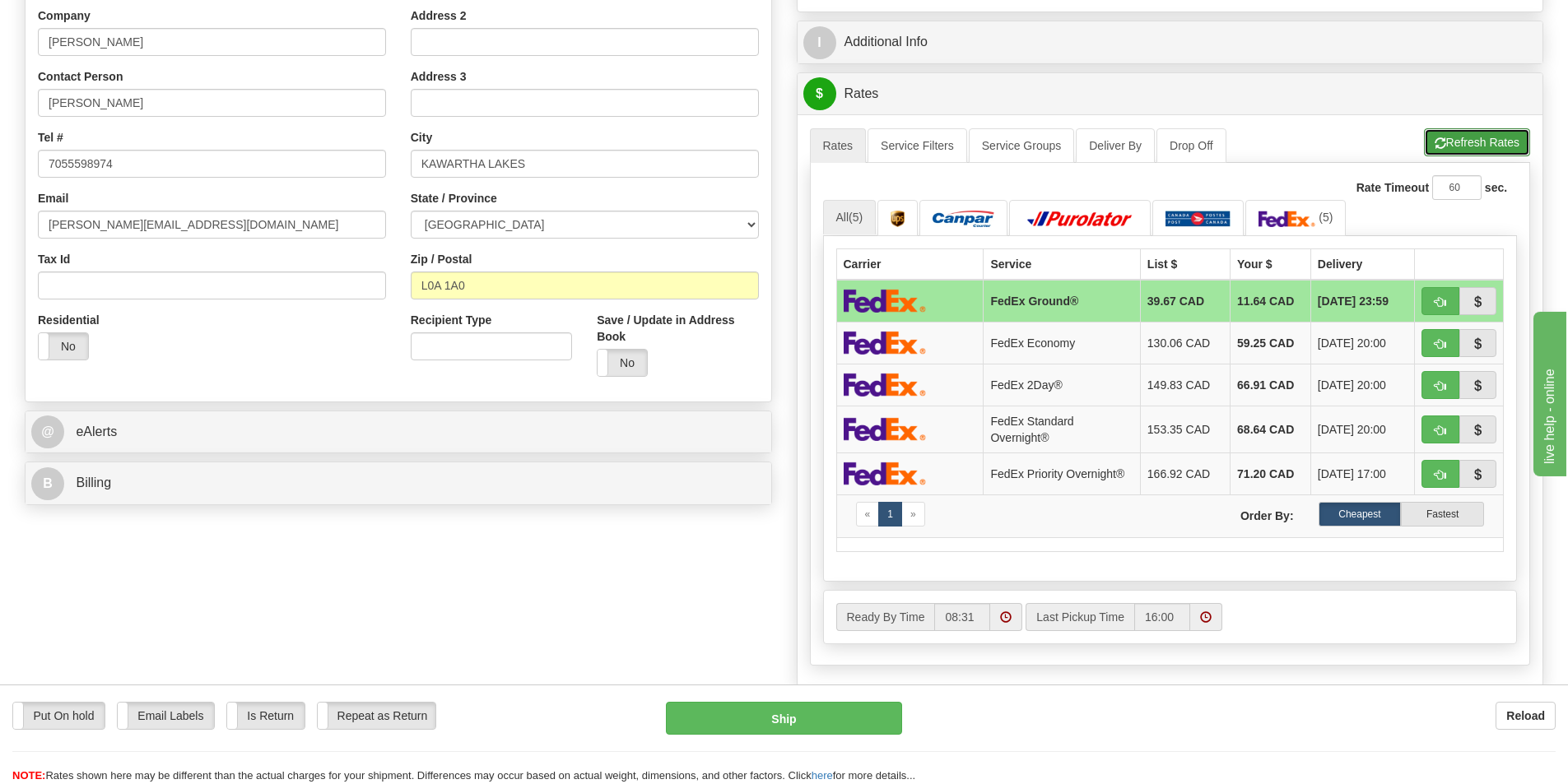
click at [1471, 136] on button "Refresh Rates" at bounding box center [1476, 142] width 106 height 28
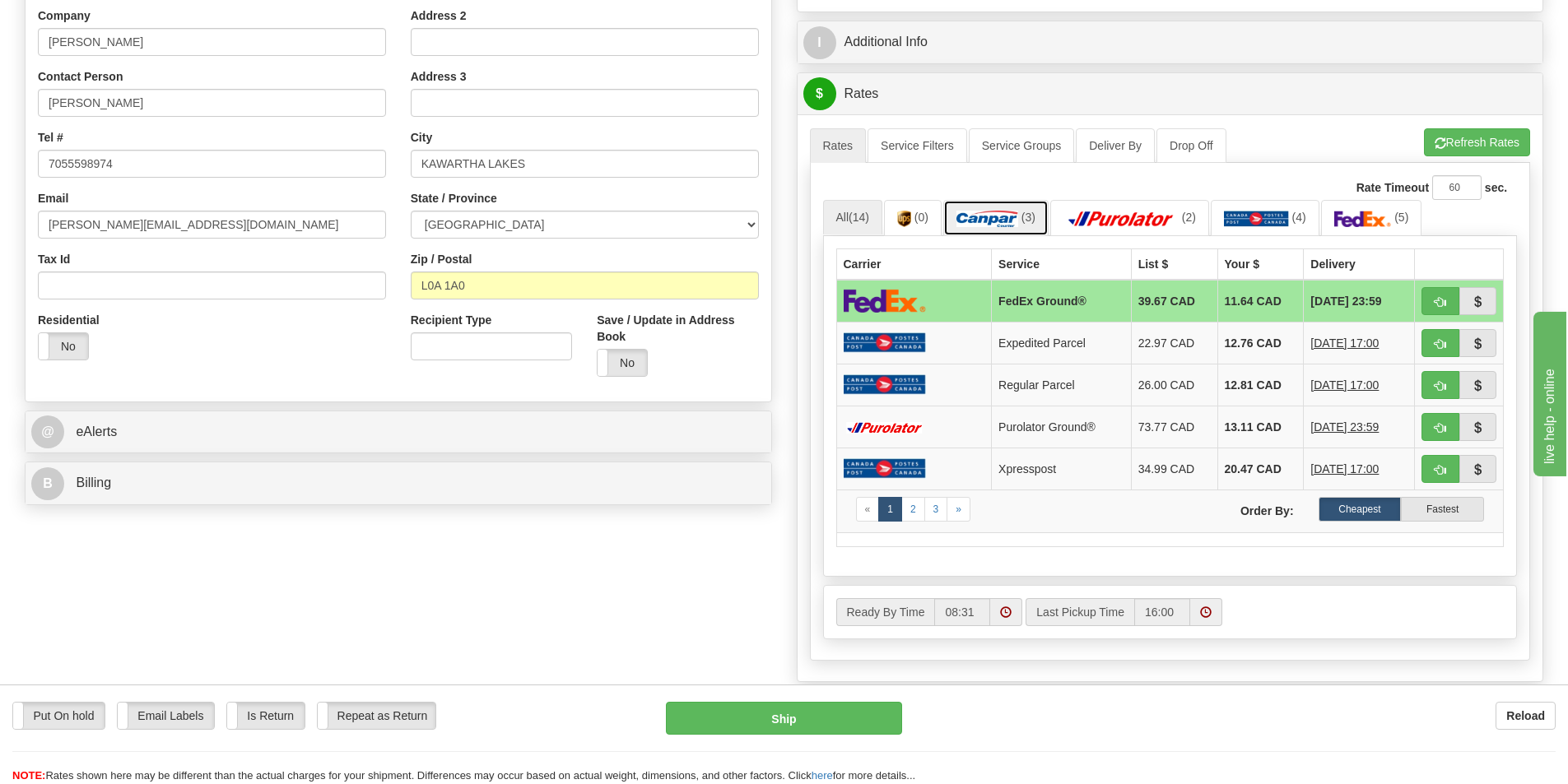
click at [1005, 213] on img at bounding box center [987, 219] width 61 height 17
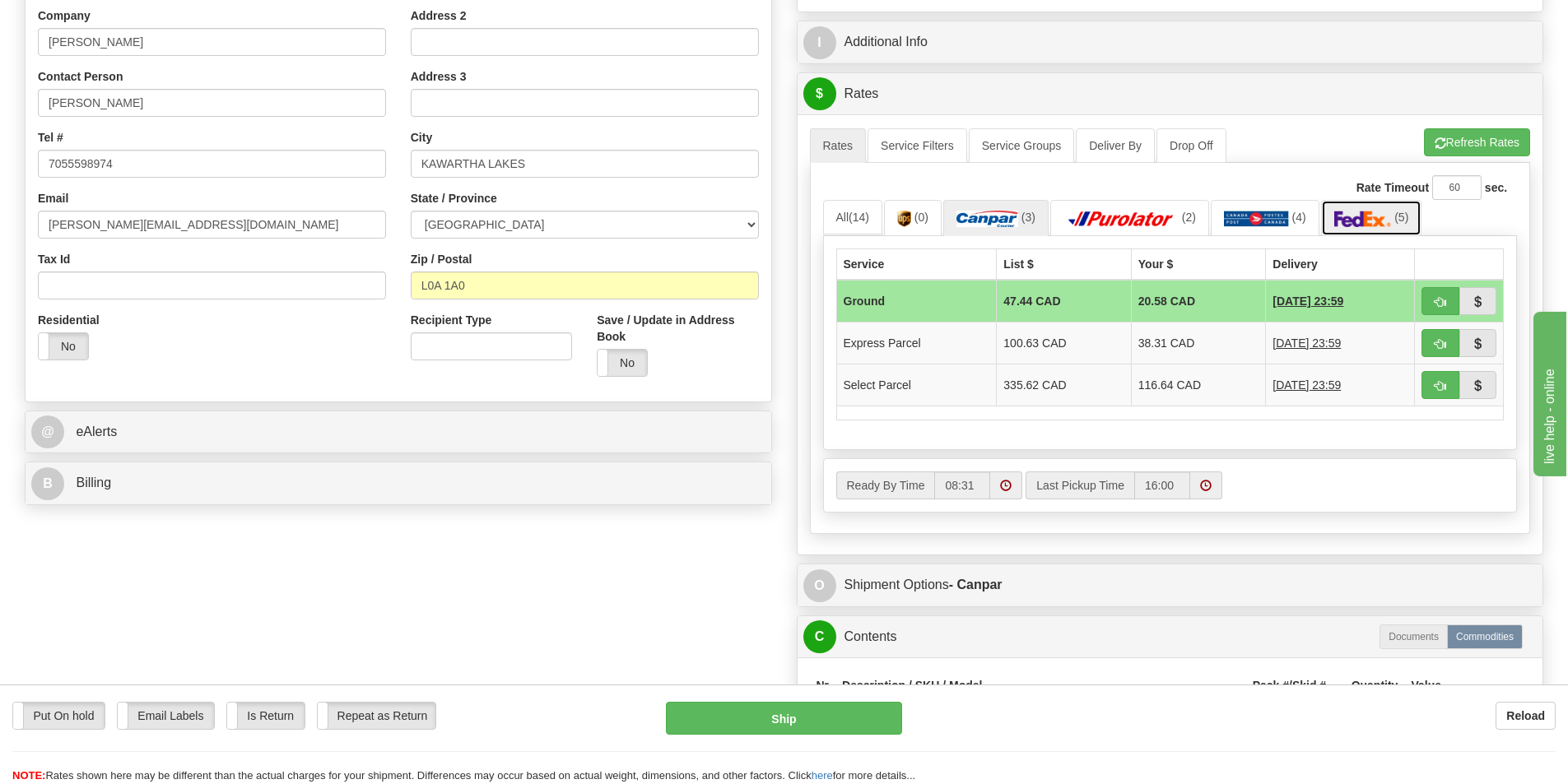
click at [1361, 219] on img at bounding box center [1363, 219] width 58 height 17
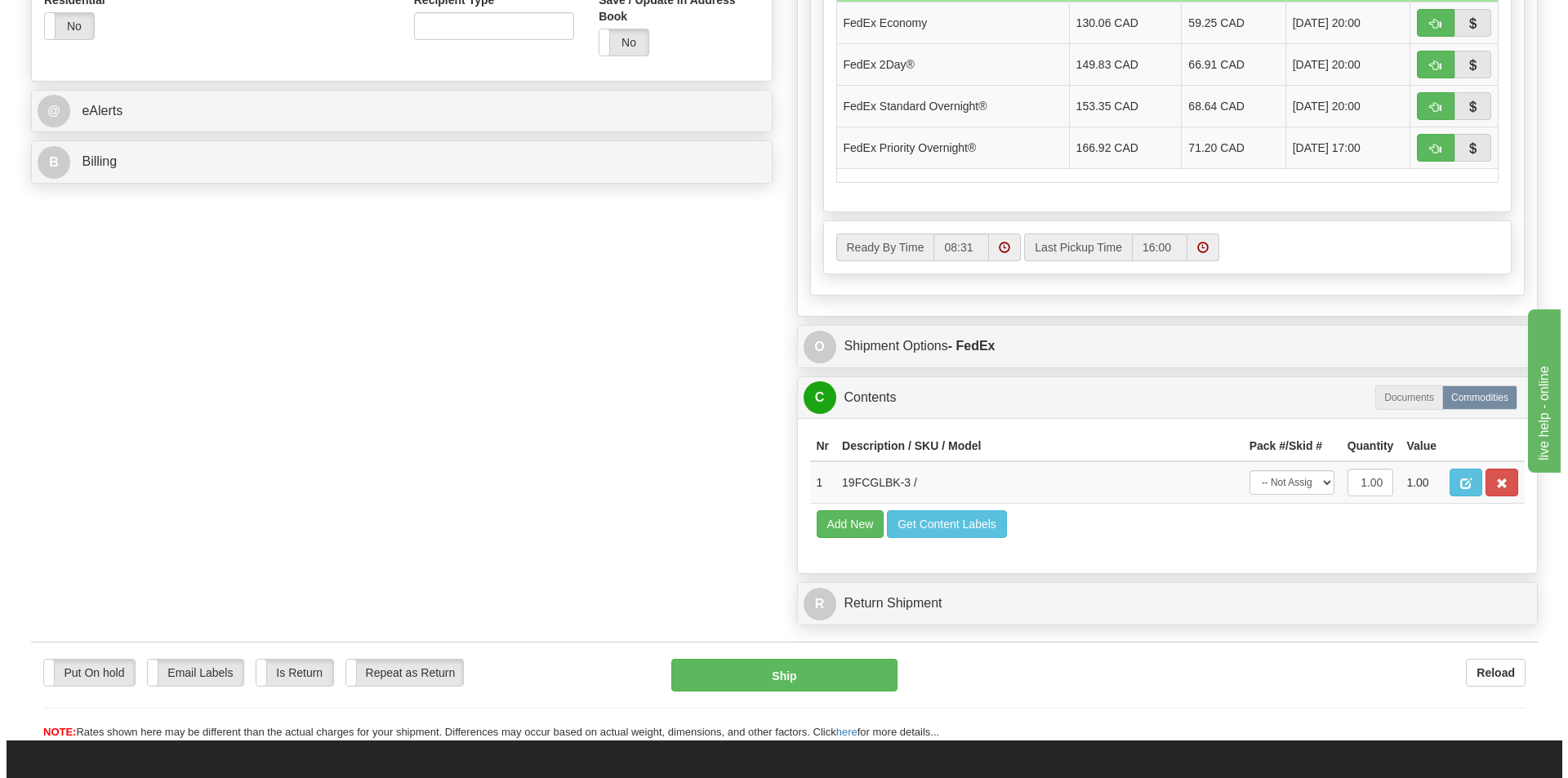
scroll to position [653, 0]
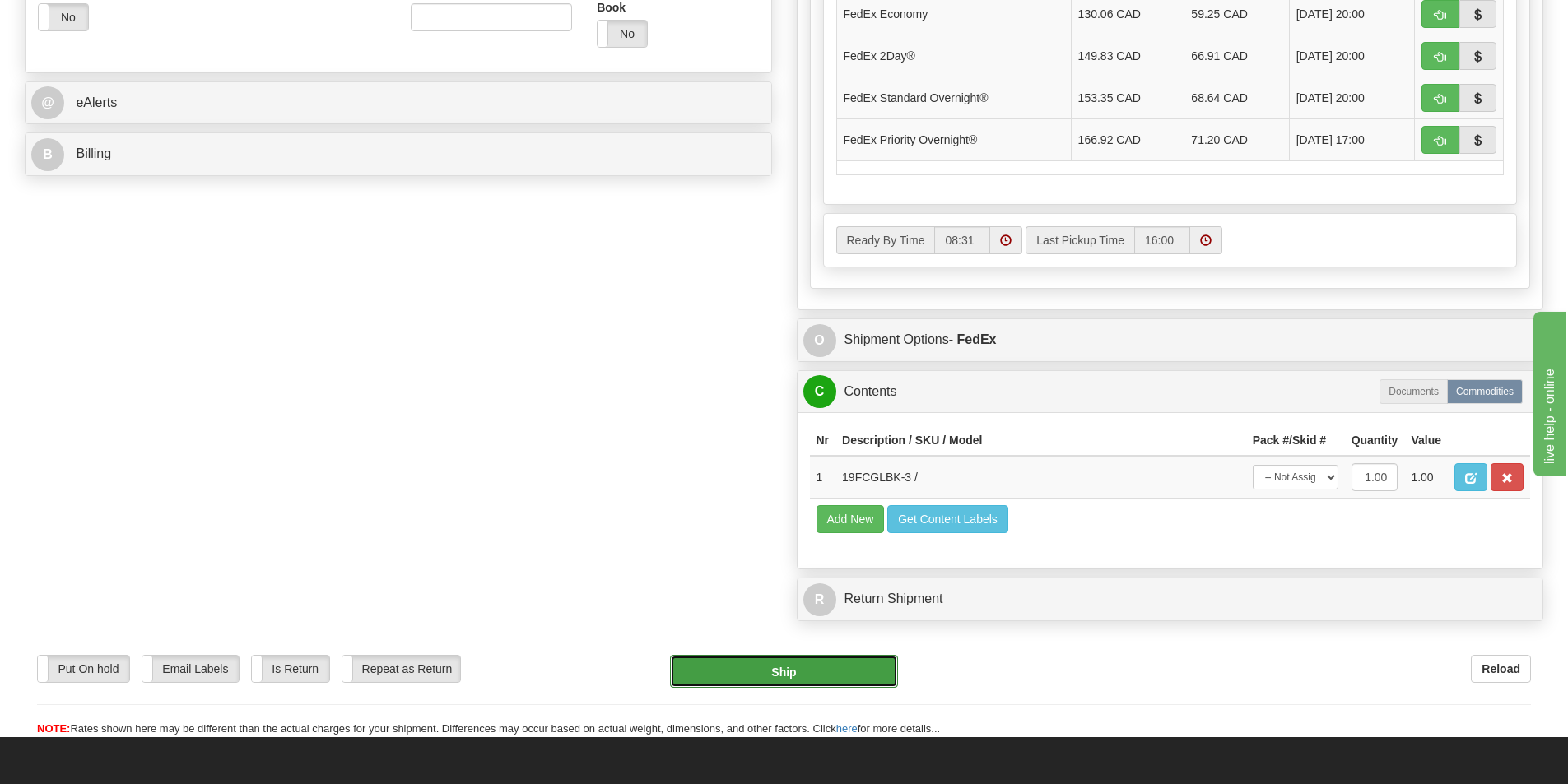
click at [853, 676] on button "Ship" at bounding box center [783, 671] width 228 height 33
type input "92"
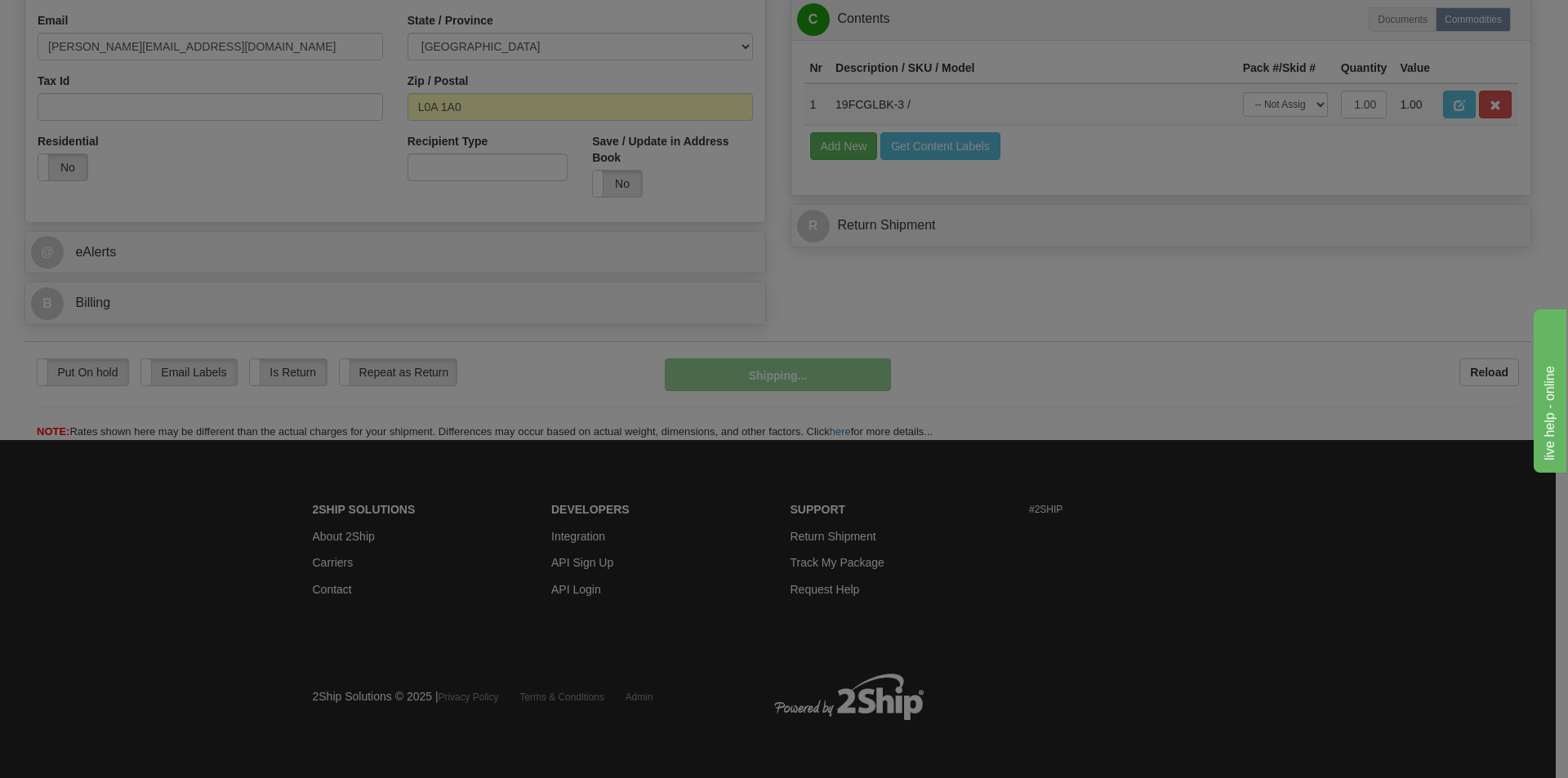
scroll to position [504, 0]
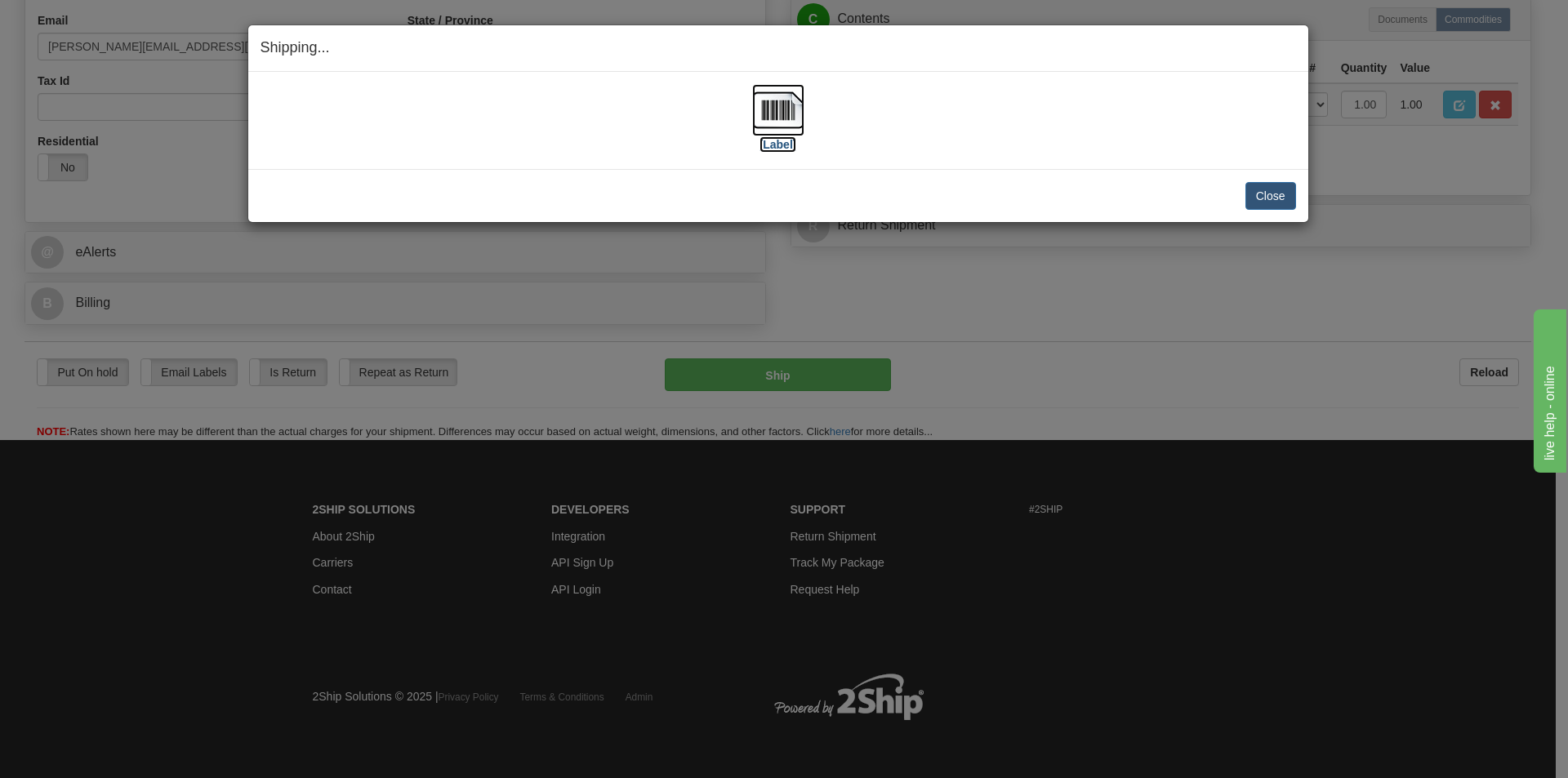
click at [780, 106] on img at bounding box center [778, 110] width 53 height 53
click at [1069, 121] on div "[Label]" at bounding box center [778, 120] width 1036 height 73
click at [1257, 196] on button "Close" at bounding box center [1271, 195] width 51 height 28
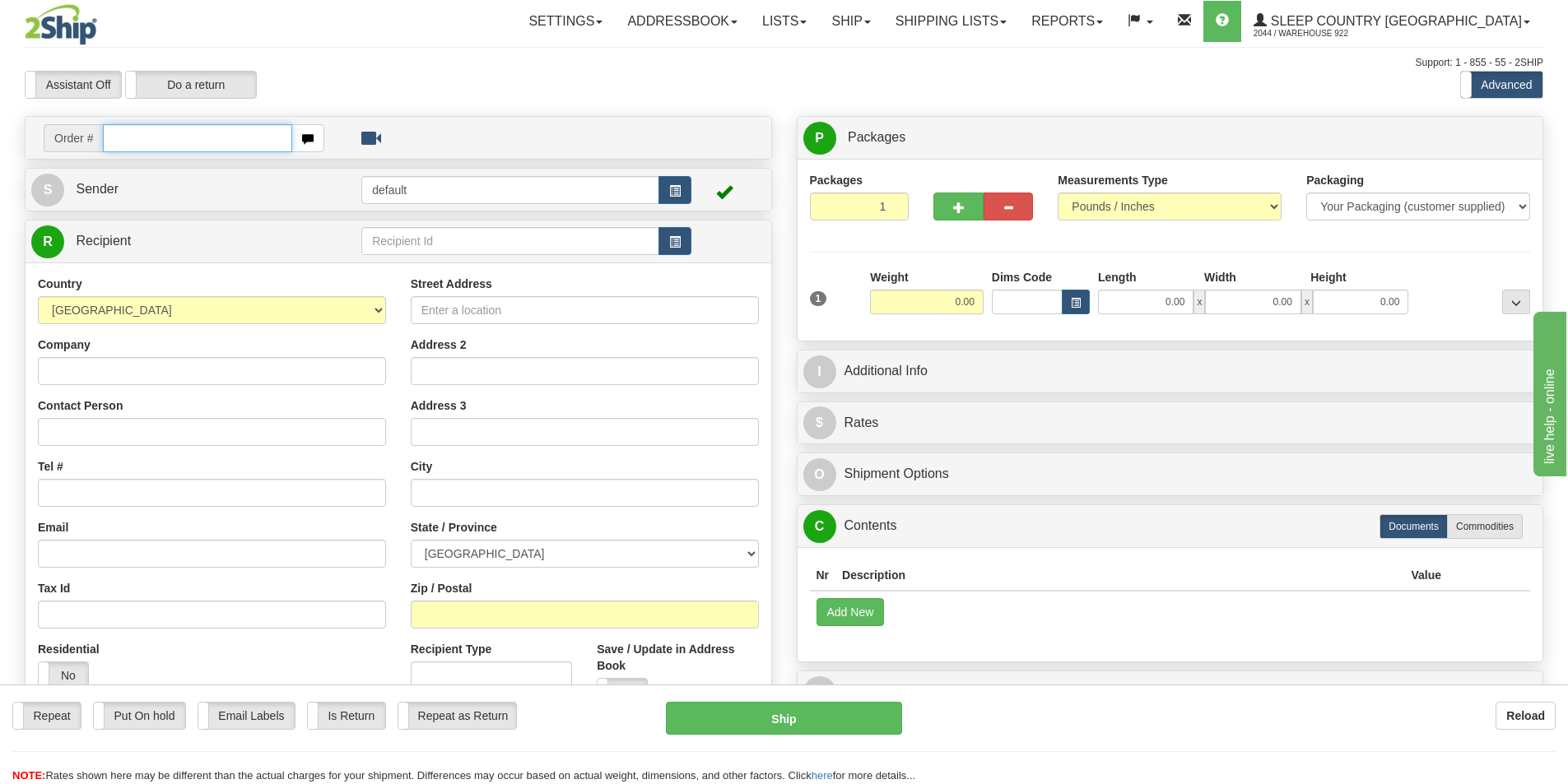
click at [219, 140] on input "text" at bounding box center [197, 138] width 189 height 28
paste input "9008I010386"
type input "9008I010386"
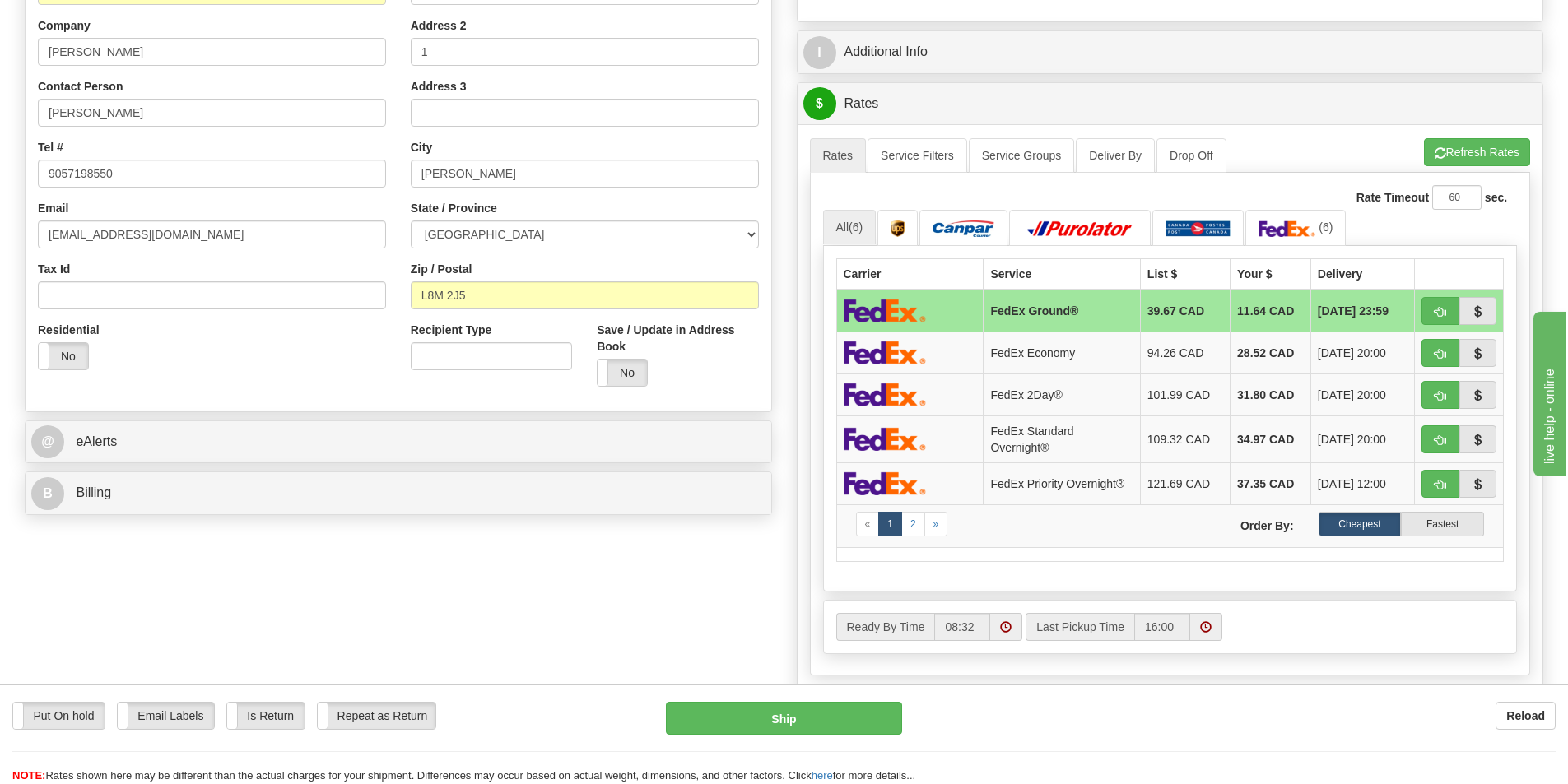
scroll to position [412, 0]
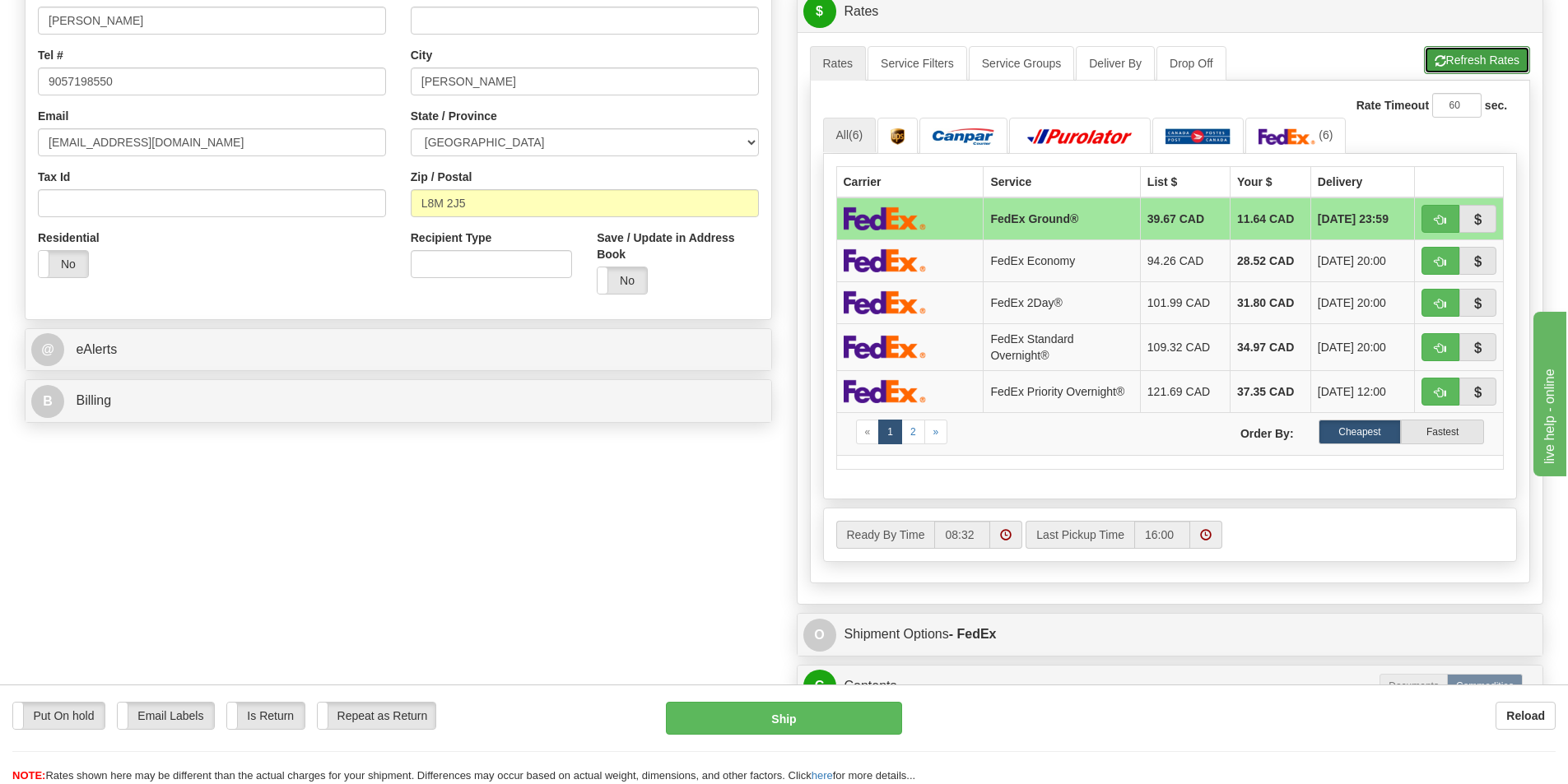
click at [1492, 56] on button "Refresh Rates" at bounding box center [1476, 60] width 106 height 28
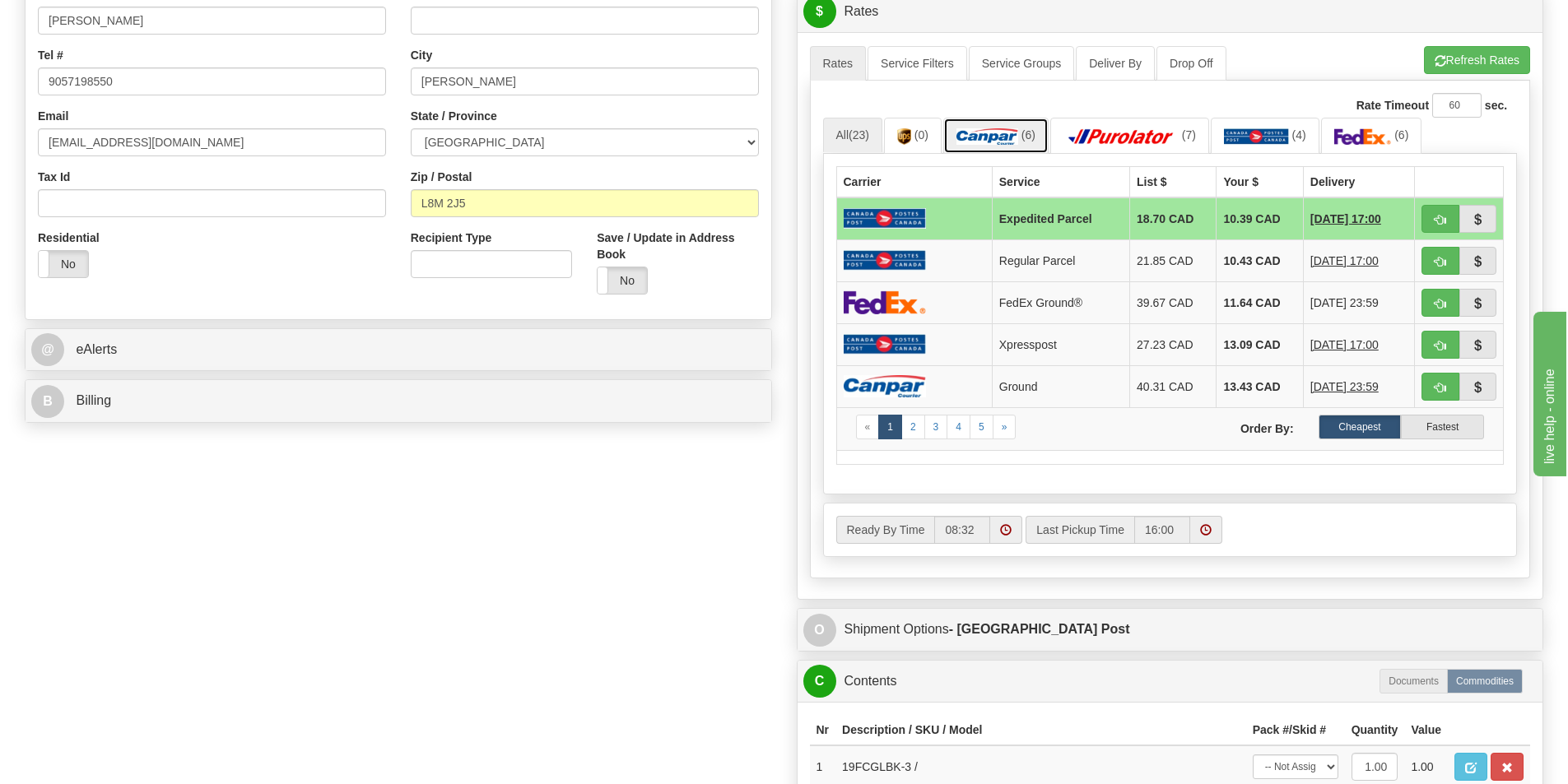
click at [983, 136] on img at bounding box center [987, 137] width 61 height 17
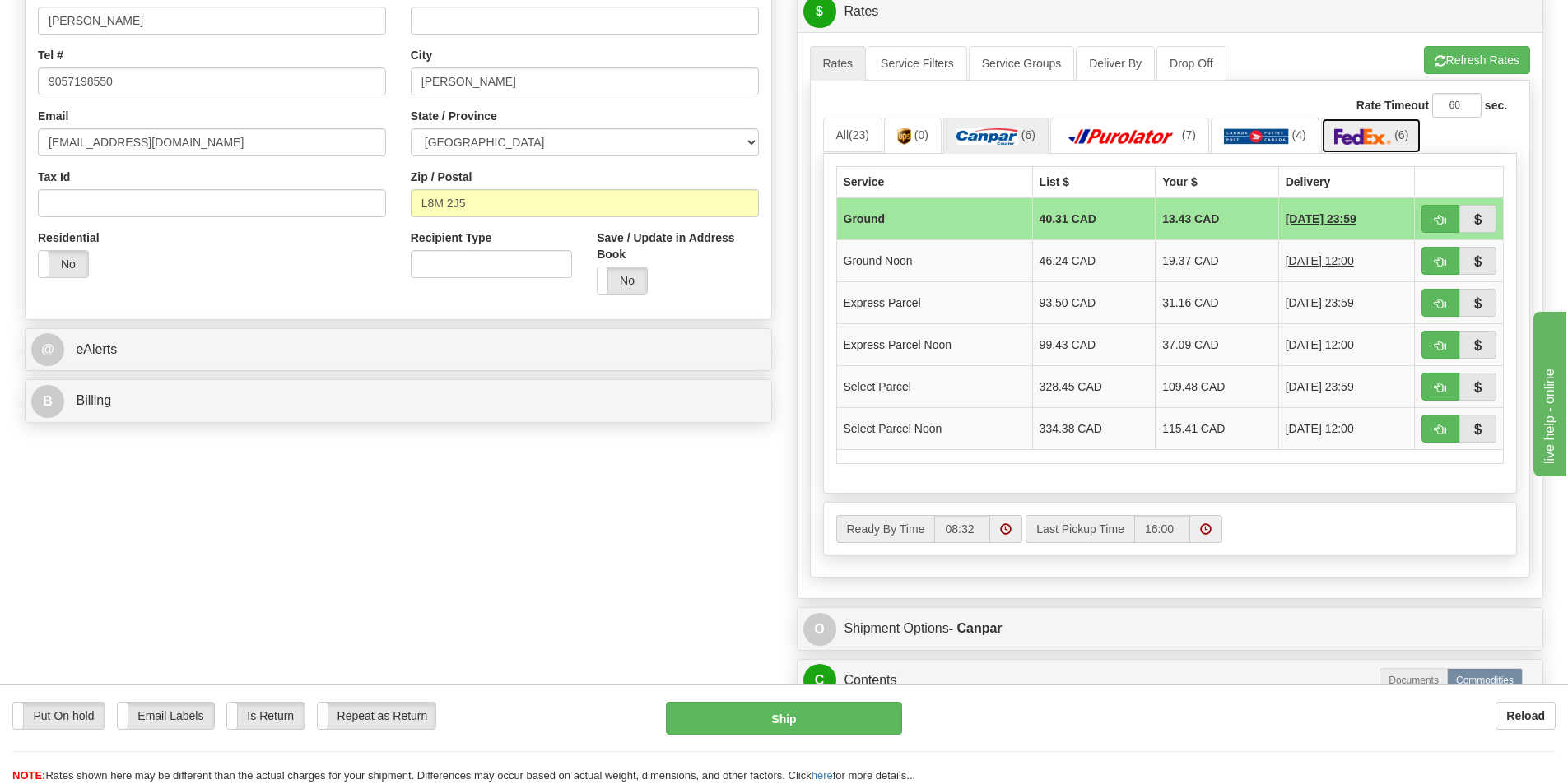
click at [1367, 139] on img at bounding box center [1363, 137] width 58 height 17
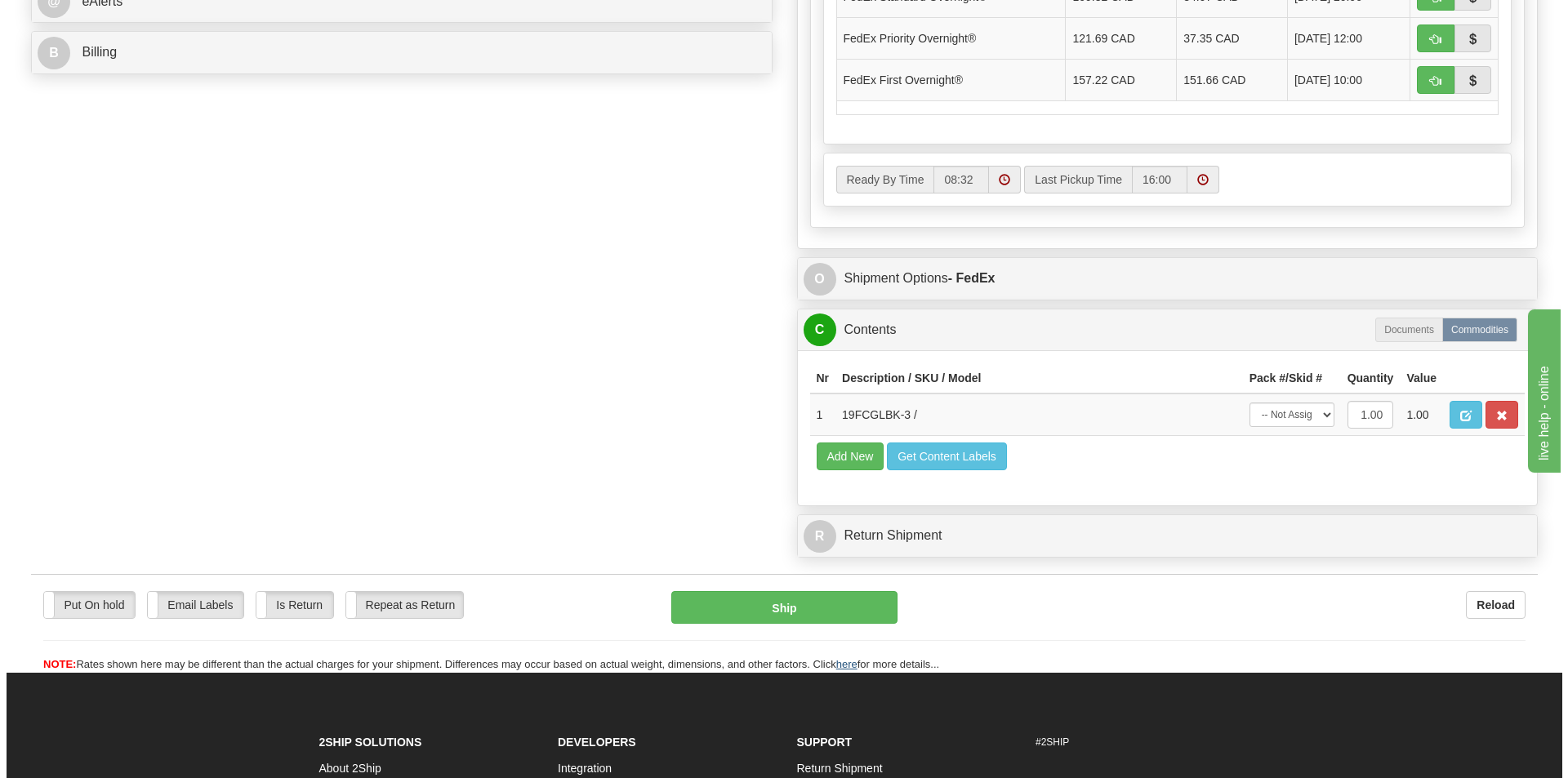
scroll to position [816, 0]
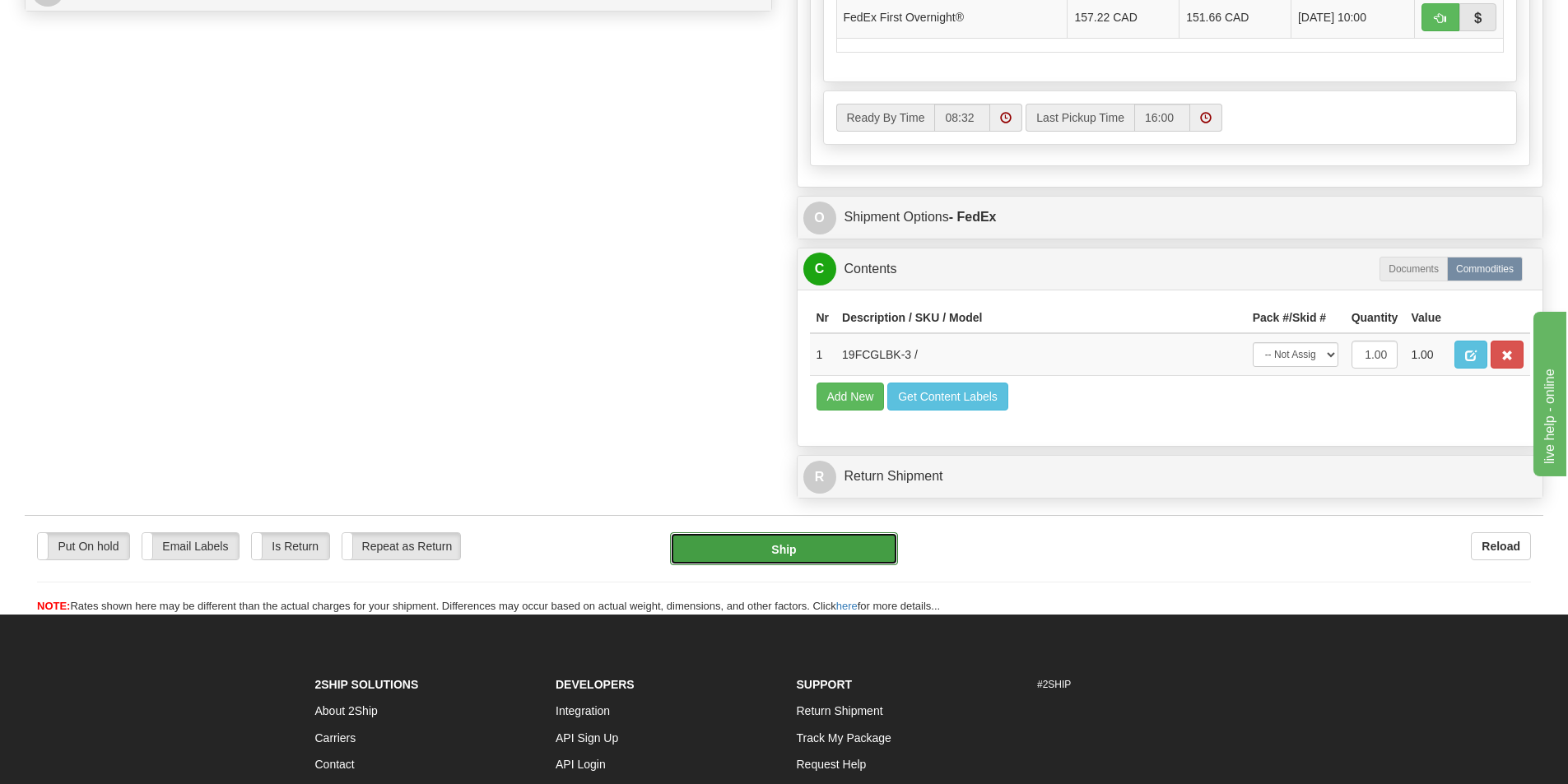
click at [825, 558] on button "Ship" at bounding box center [783, 549] width 228 height 33
type input "92"
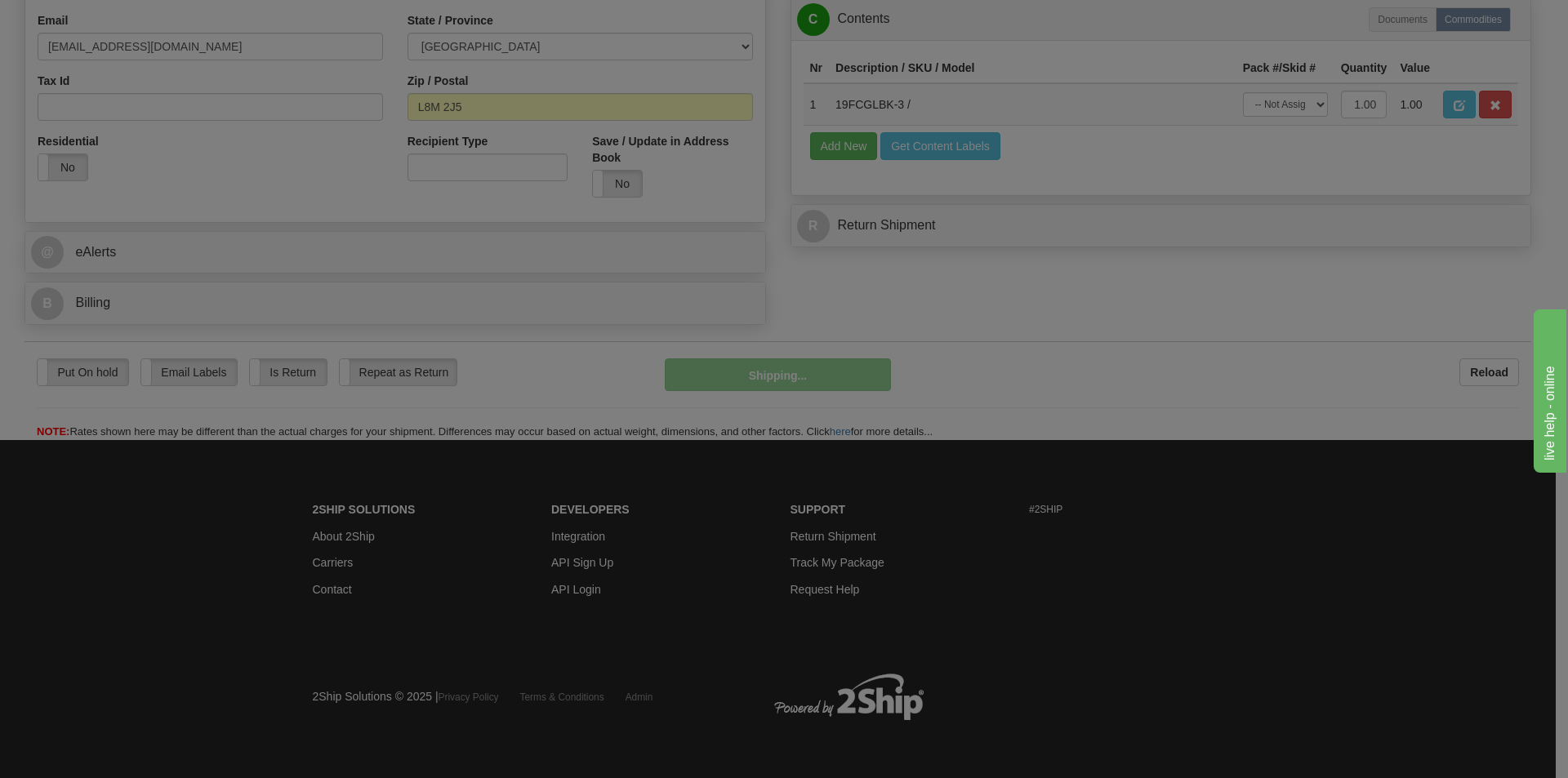
scroll to position [504, 0]
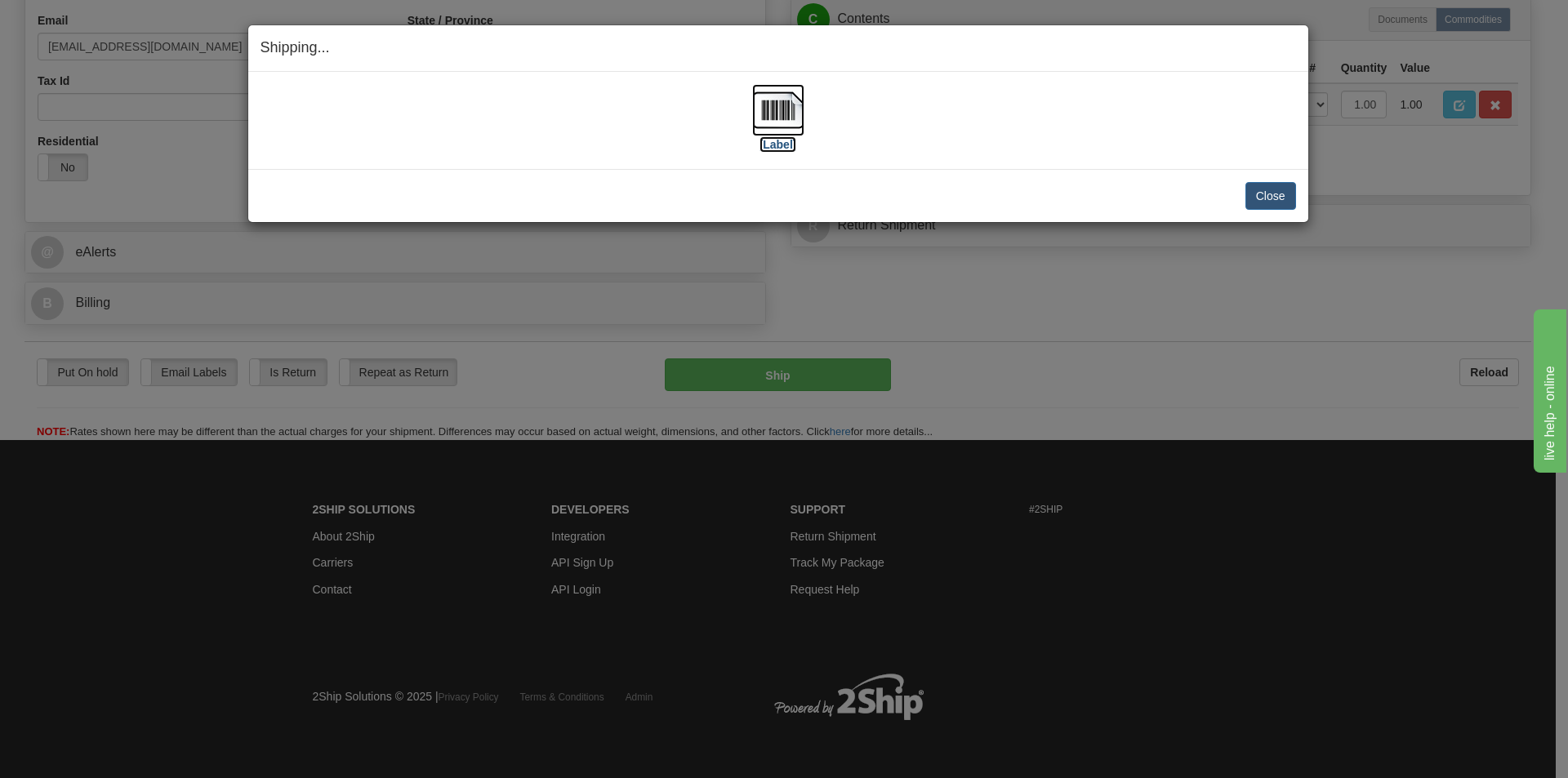
click at [777, 114] on img at bounding box center [778, 110] width 53 height 53
click at [1101, 76] on div "[Label] IMPORTANT NOTICE Embassy / Consulate / Government Building / Hospital C…" at bounding box center [778, 120] width 1060 height 98
drag, startPoint x: 1284, startPoint y: 198, endPoint x: 1026, endPoint y: 384, distance: 318.1
click at [1283, 198] on button "Close" at bounding box center [1271, 195] width 51 height 28
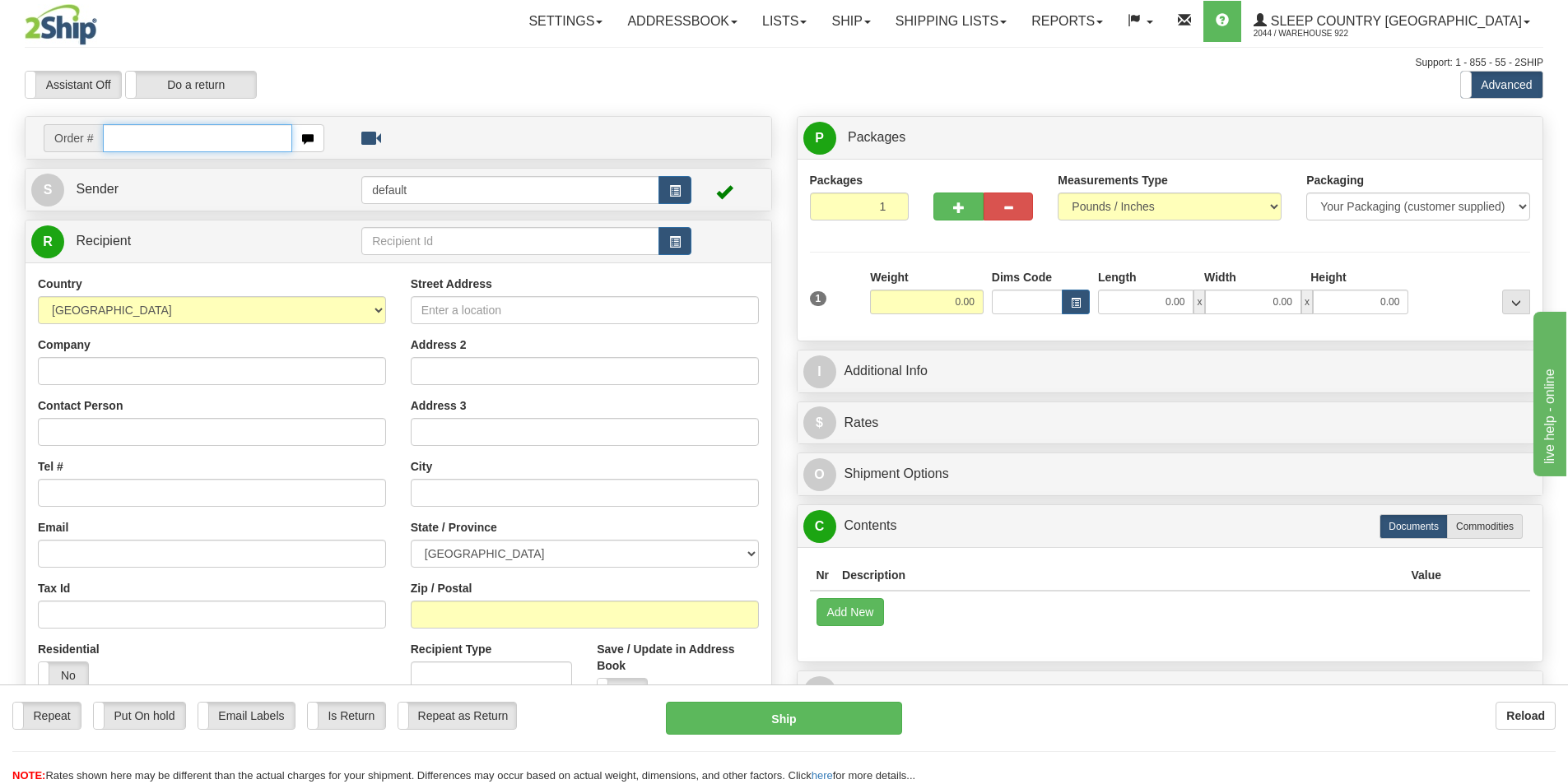
click at [178, 134] on input "text" at bounding box center [197, 138] width 189 height 28
paste input "9002I009930"
type input "9002I009930"
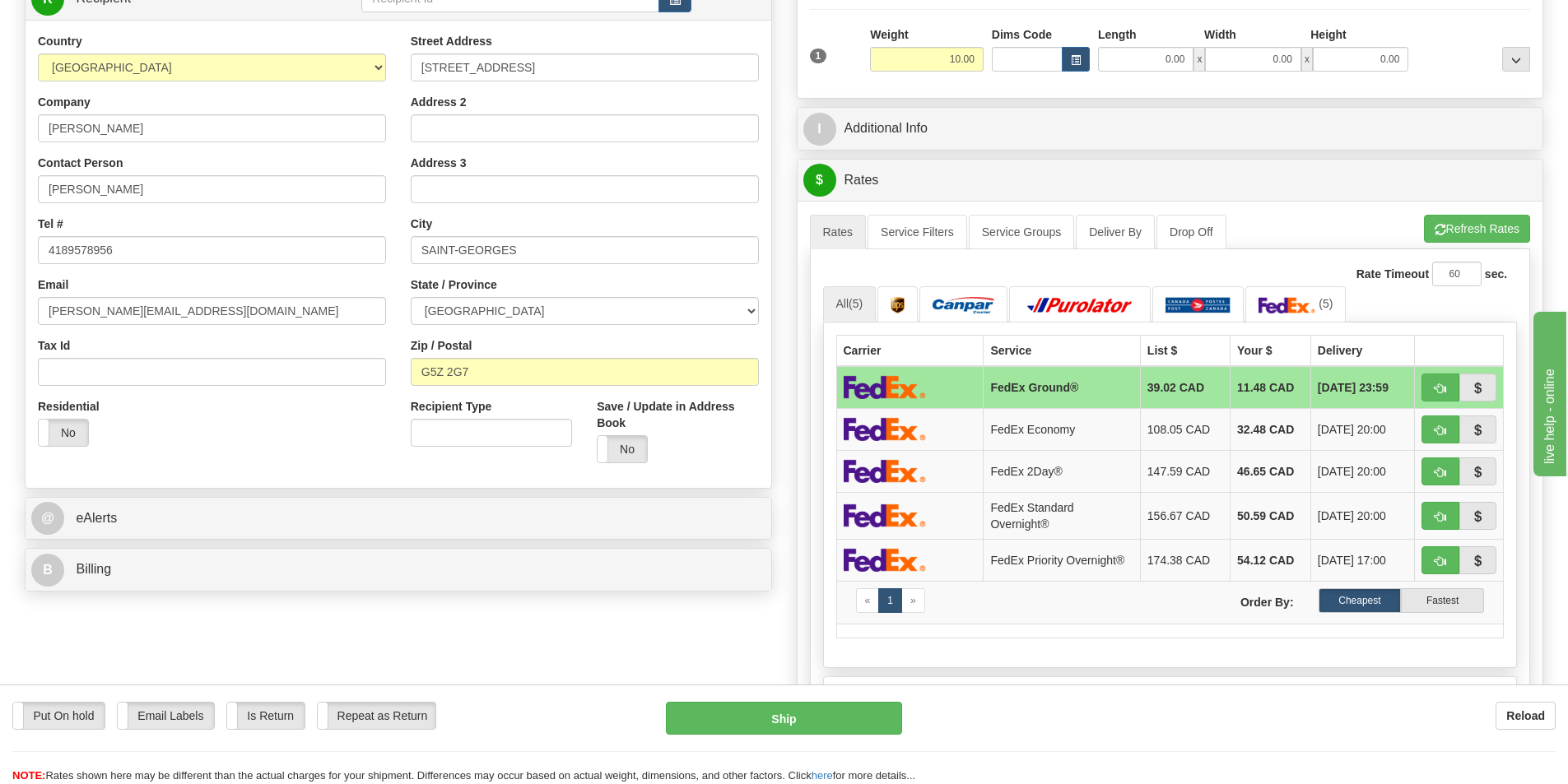
scroll to position [247, 0]
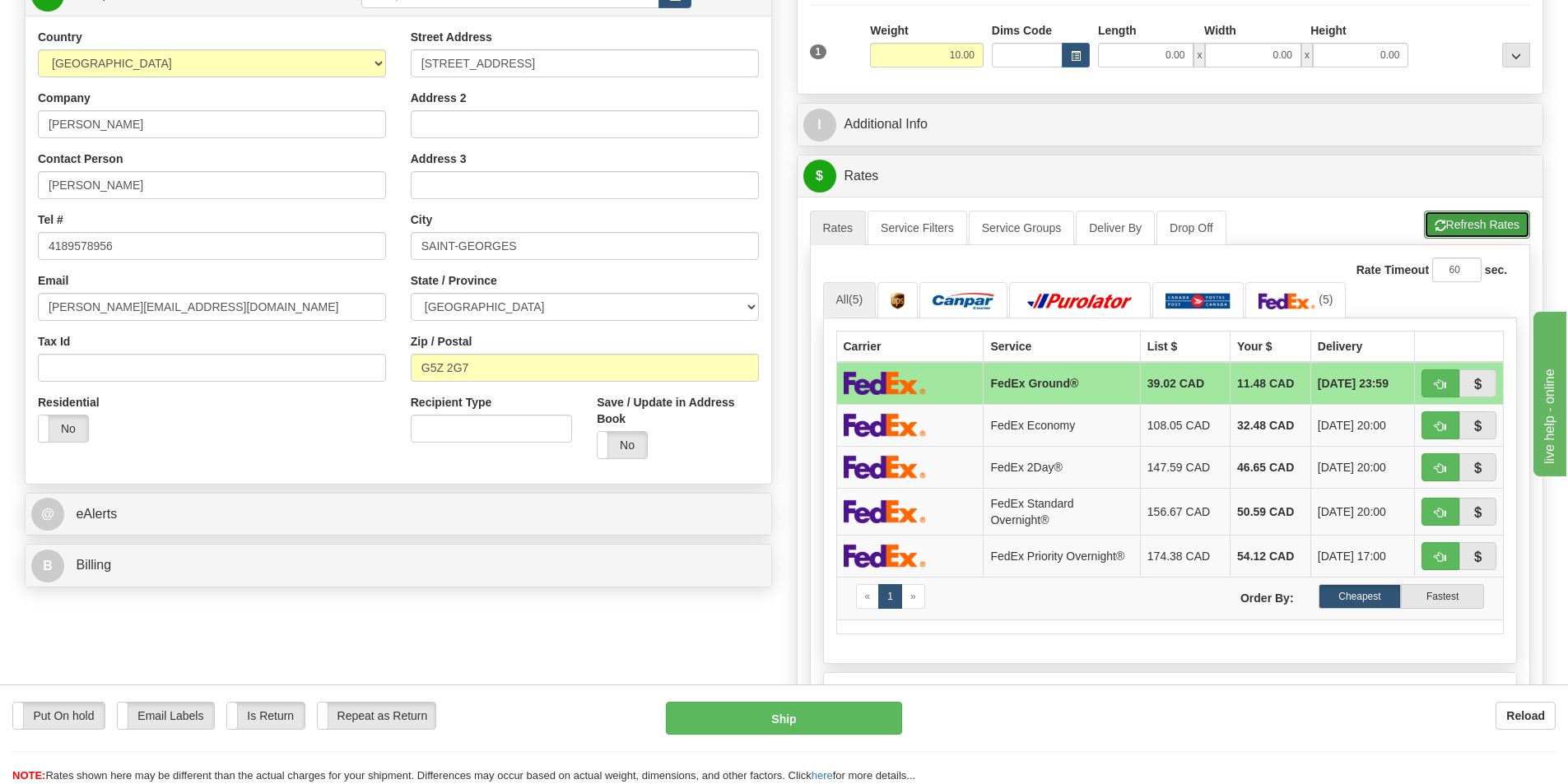
click at [1487, 228] on button "Refresh Rates" at bounding box center [1476, 224] width 106 height 28
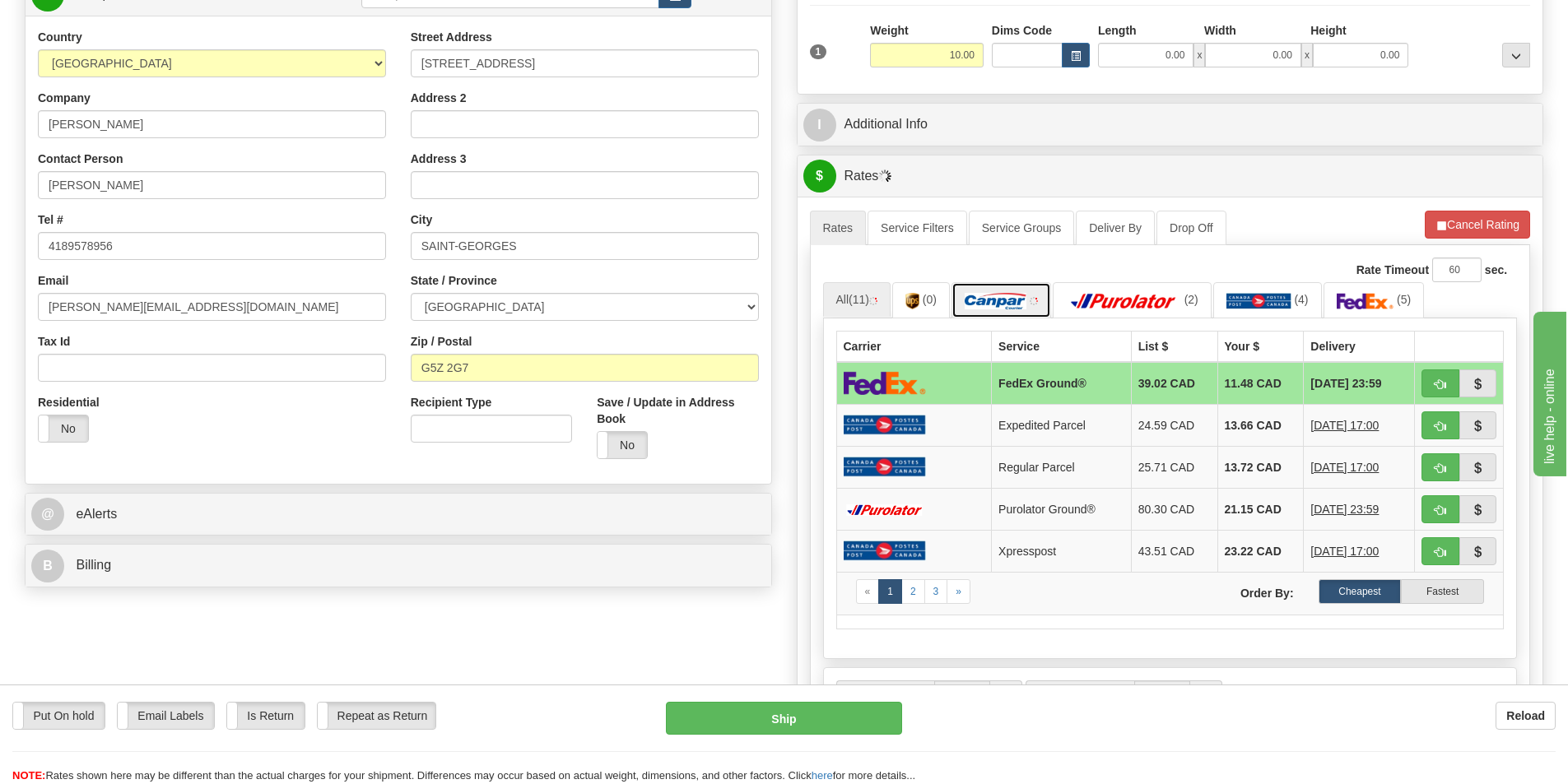
click at [1002, 297] on img at bounding box center [995, 302] width 61 height 17
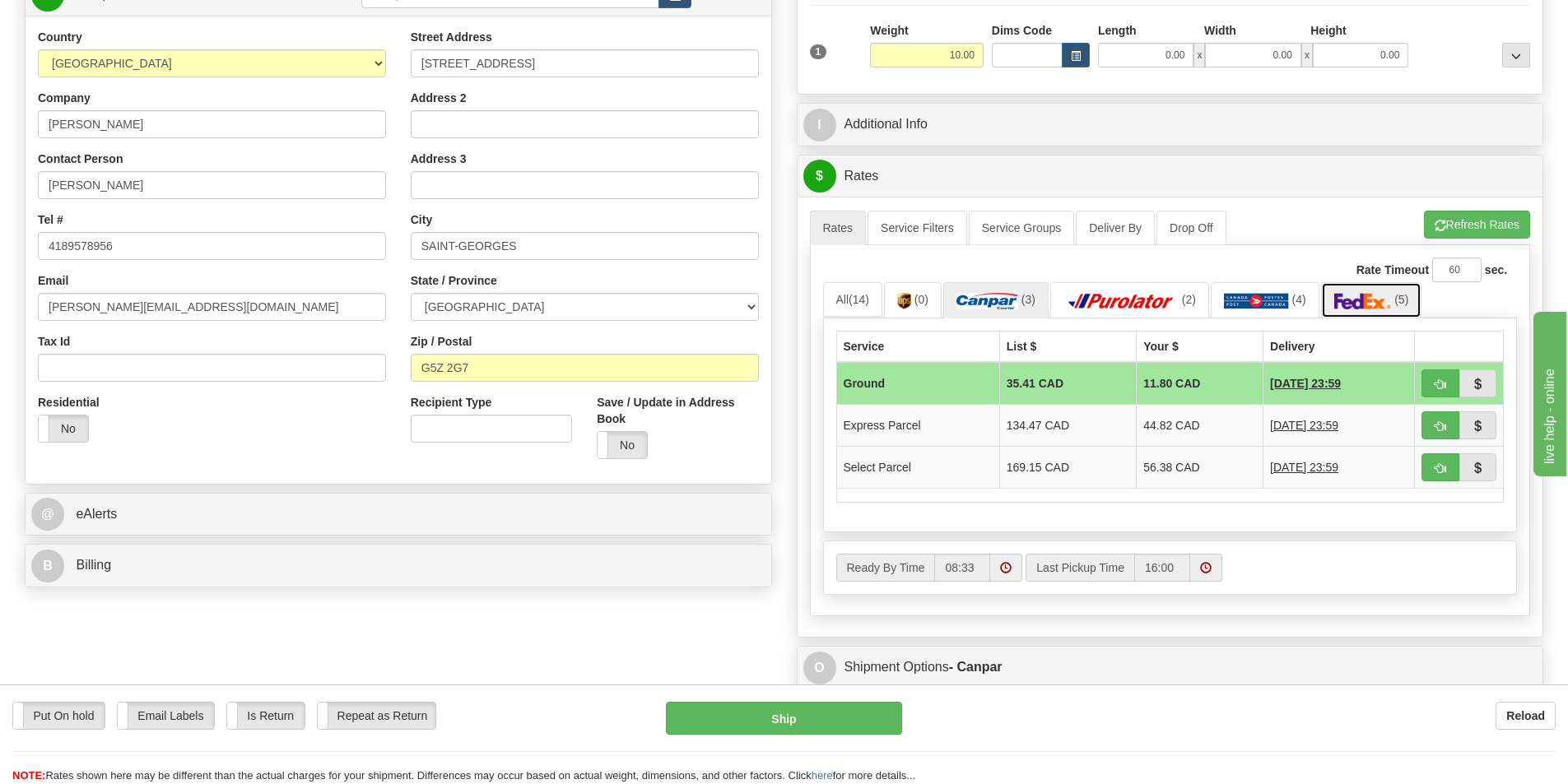
click at [1376, 299] on img at bounding box center [1363, 302] width 58 height 17
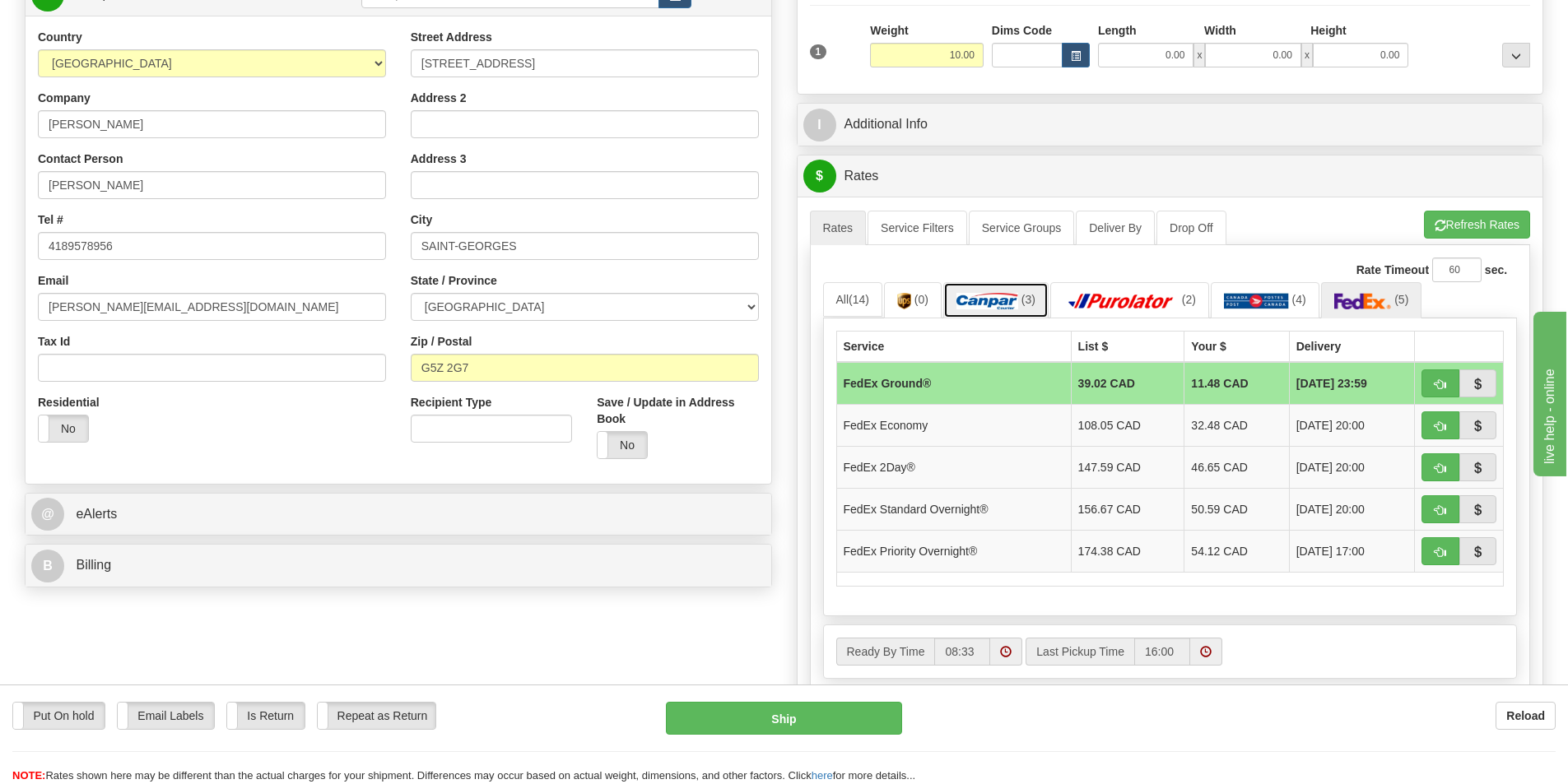
click at [987, 304] on img at bounding box center [987, 302] width 61 height 17
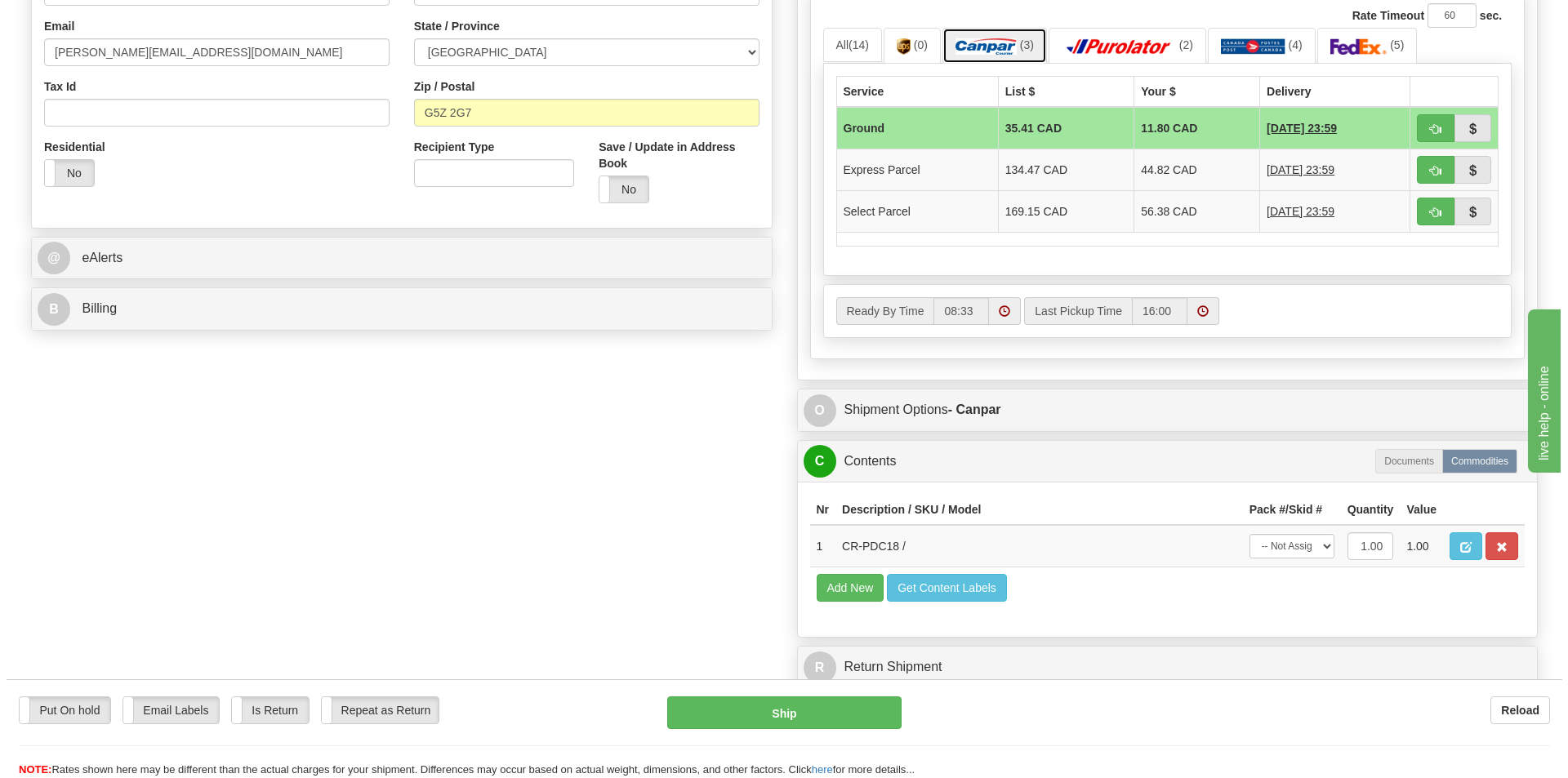
scroll to position [572, 0]
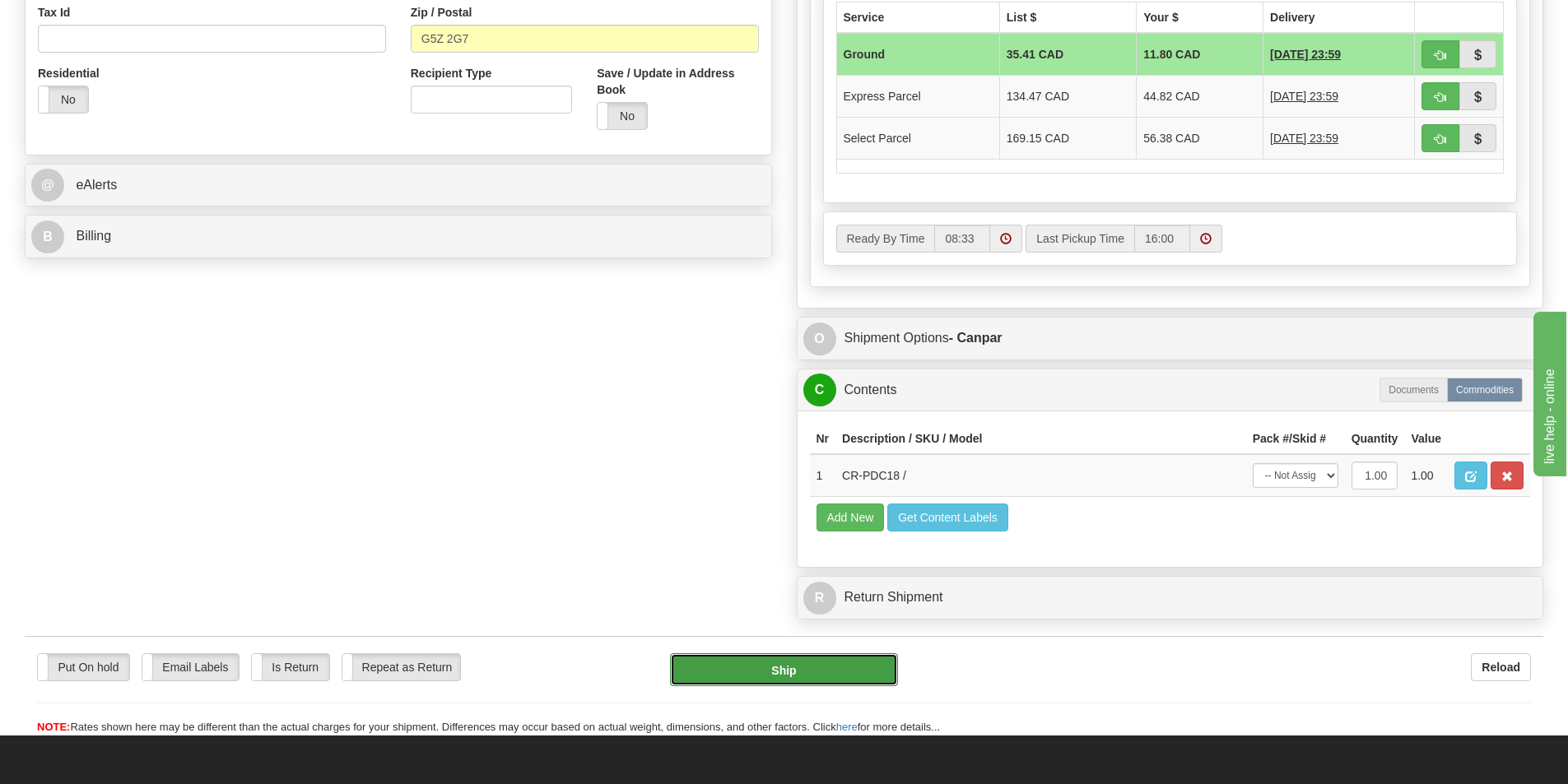
click at [833, 671] on button "Ship" at bounding box center [783, 670] width 228 height 33
type input "1"
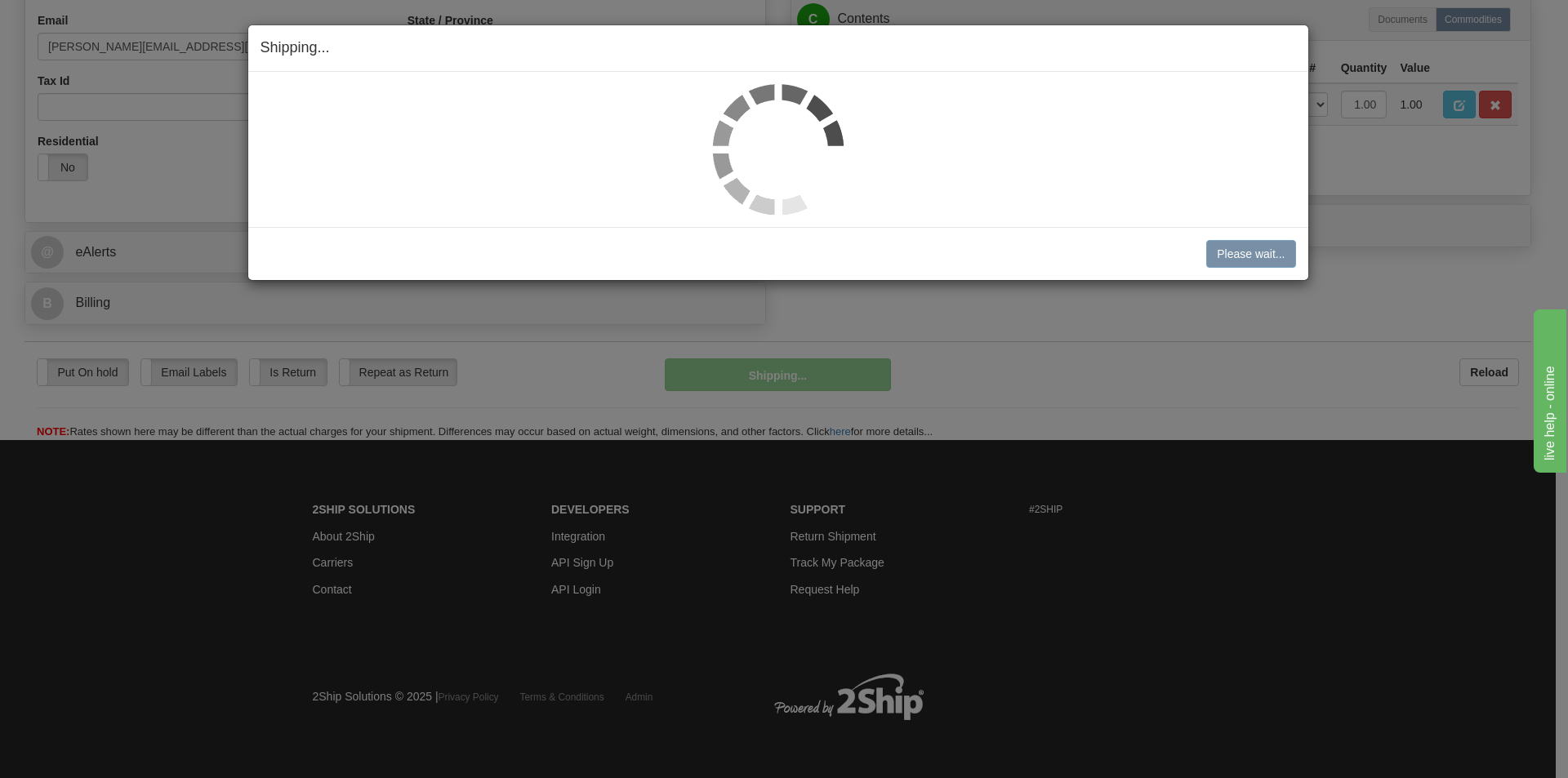
scroll to position [504, 0]
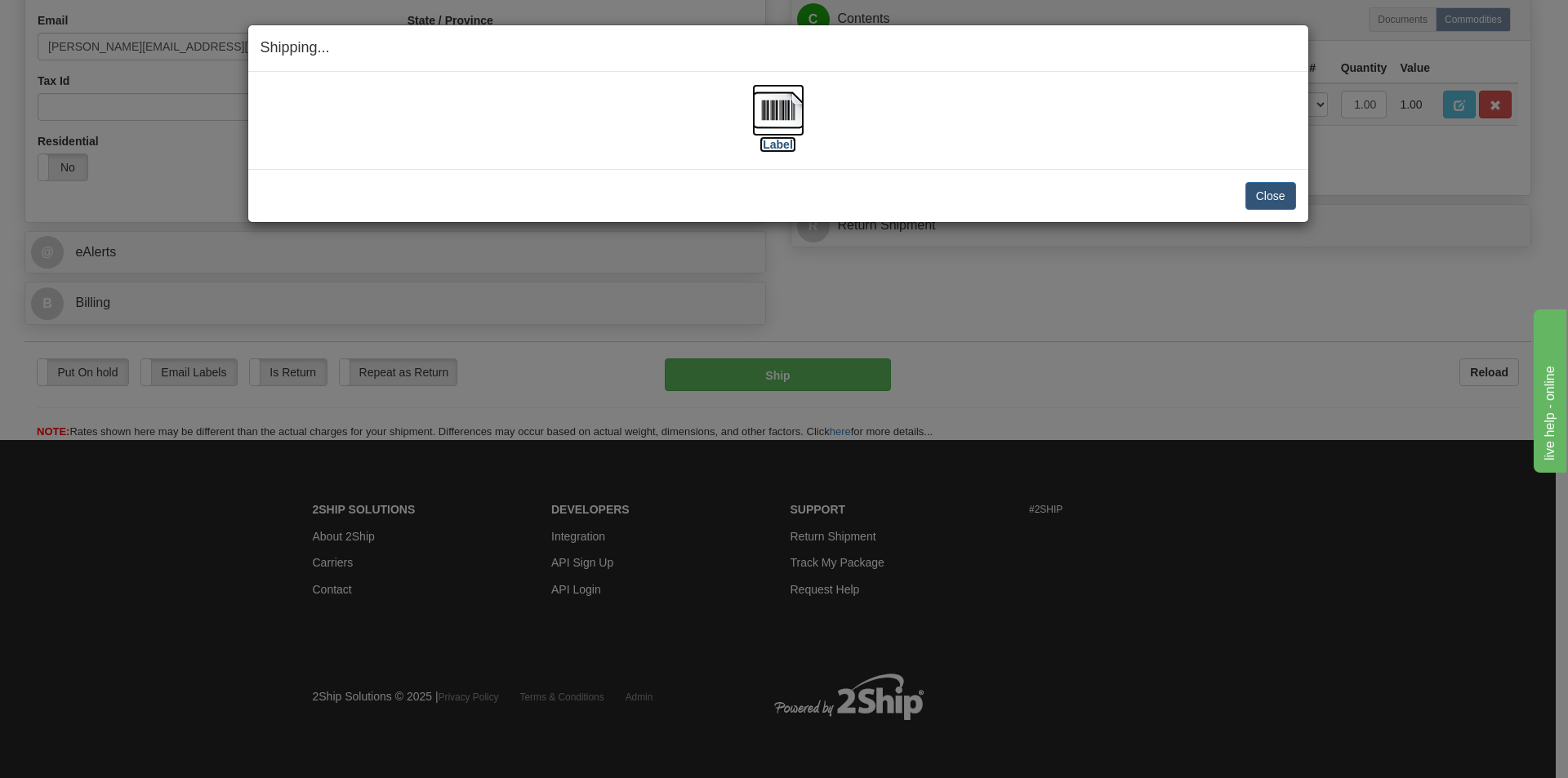
click at [781, 111] on img at bounding box center [778, 110] width 53 height 53
click at [1008, 118] on div "[Label]" at bounding box center [778, 120] width 1036 height 73
click at [1266, 198] on button "Close" at bounding box center [1271, 195] width 51 height 28
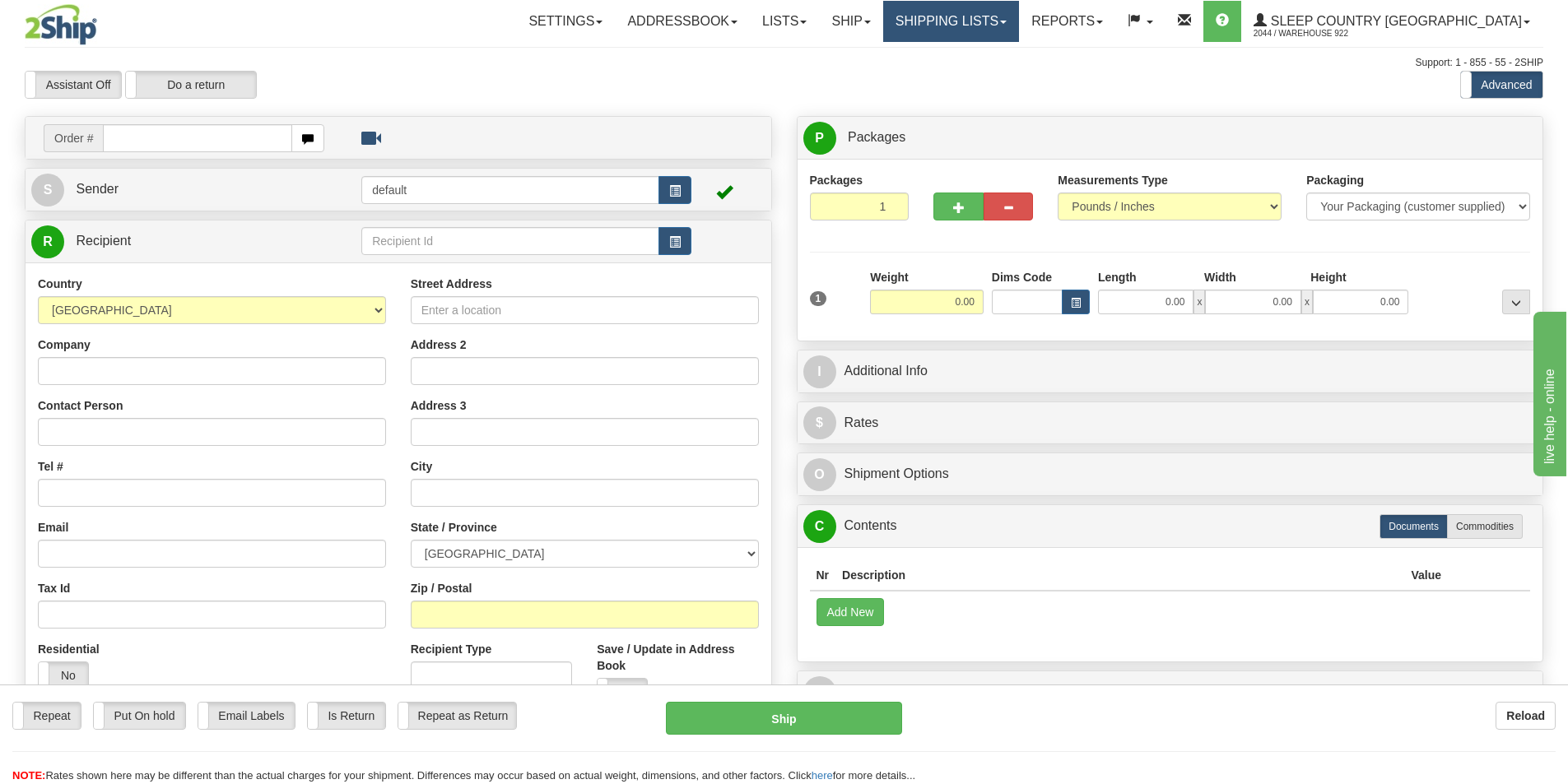
click at [1018, 25] on link "Shipping lists" at bounding box center [951, 21] width 136 height 41
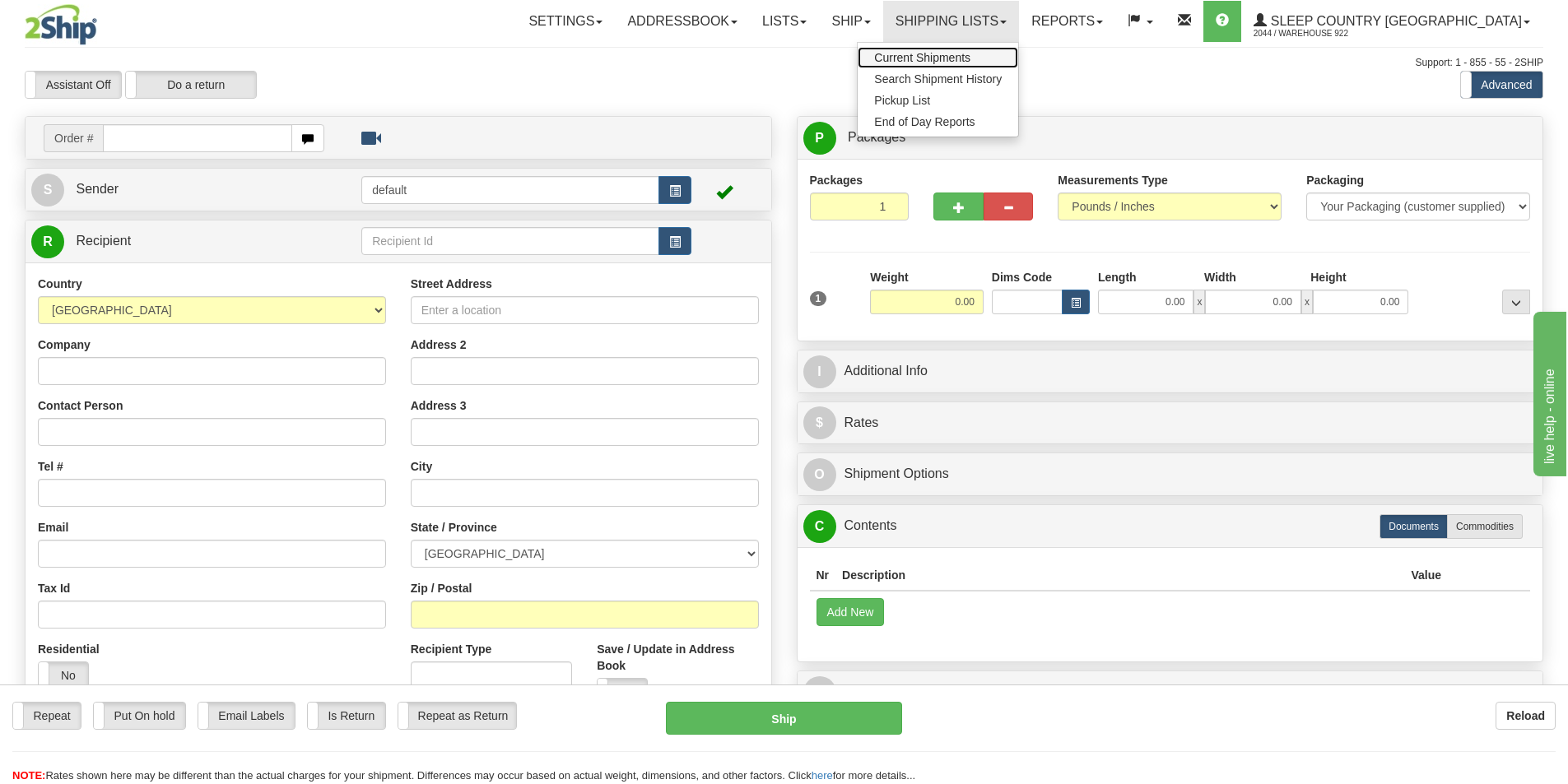
click at [1016, 65] on link "Current Shipments" at bounding box center [937, 57] width 160 height 21
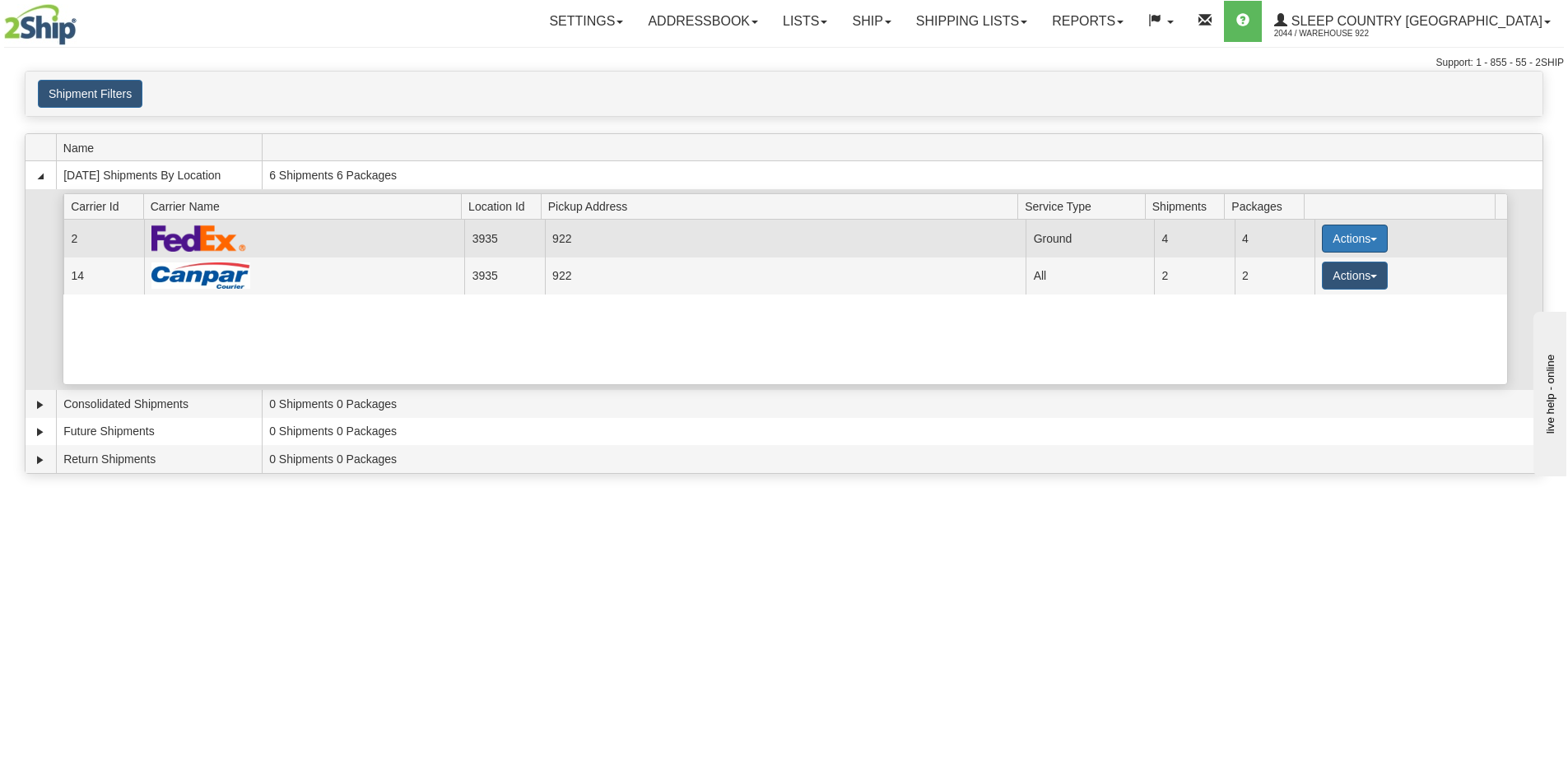
click at [1371, 239] on span "button" at bounding box center [1374, 239] width 7 height 3
click at [1296, 355] on span "Print" at bounding box center [1288, 355] width 34 height 12
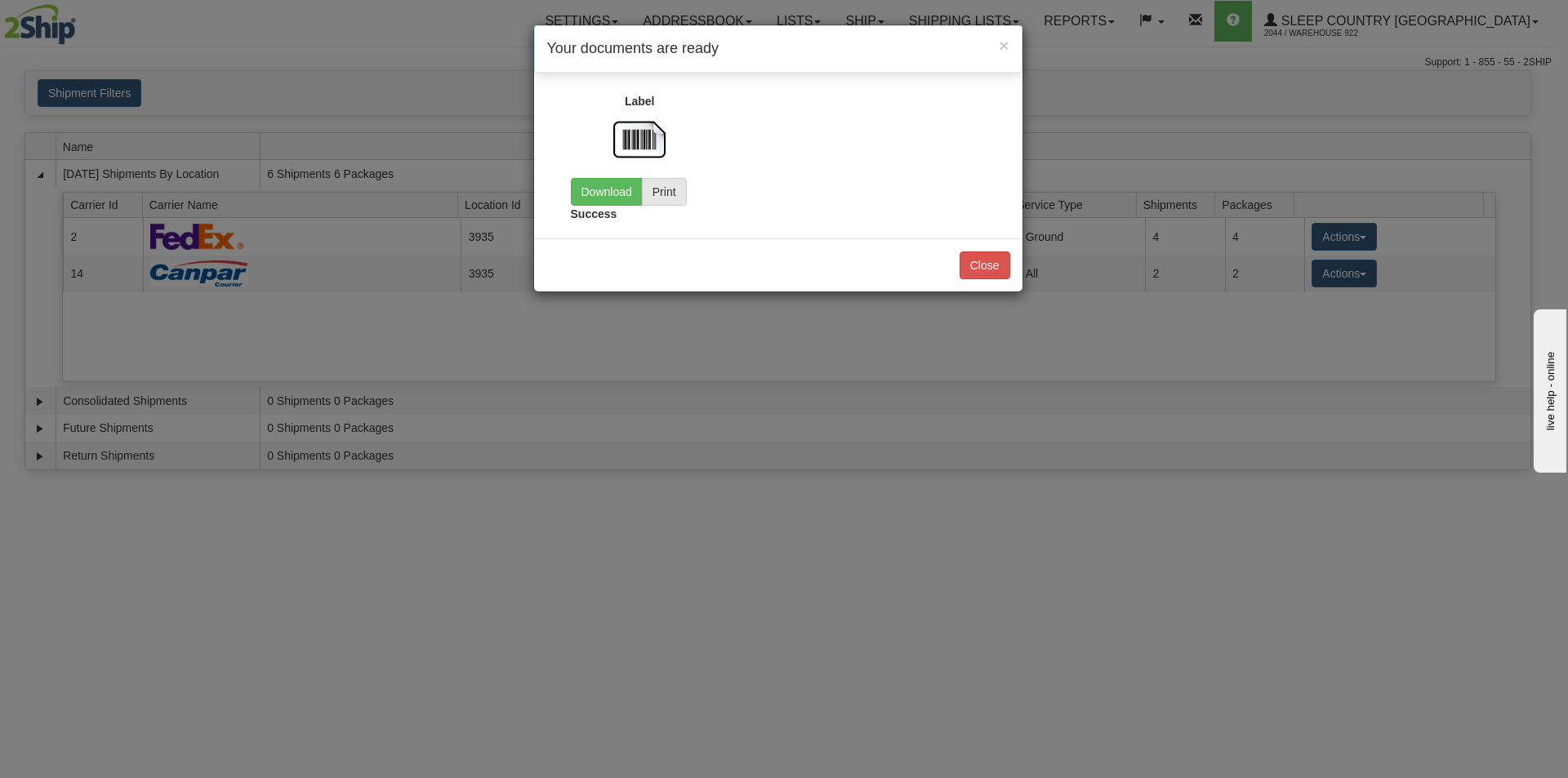
click at [626, 142] on img at bounding box center [639, 139] width 53 height 53
click at [619, 187] on link "Download" at bounding box center [607, 192] width 72 height 28
click at [988, 262] on button "Close" at bounding box center [985, 265] width 51 height 28
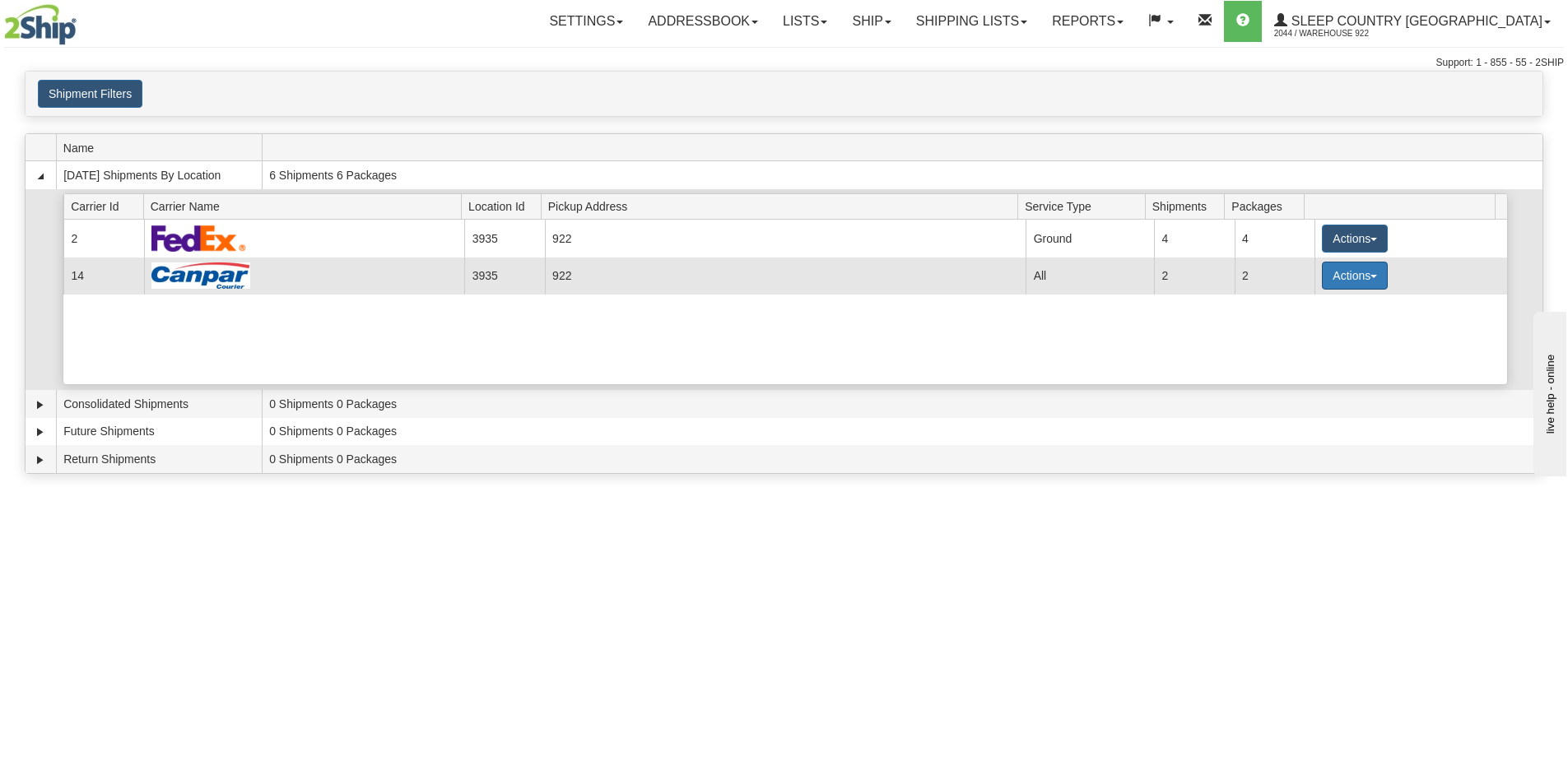
click at [1363, 281] on button "Actions" at bounding box center [1355, 275] width 66 height 28
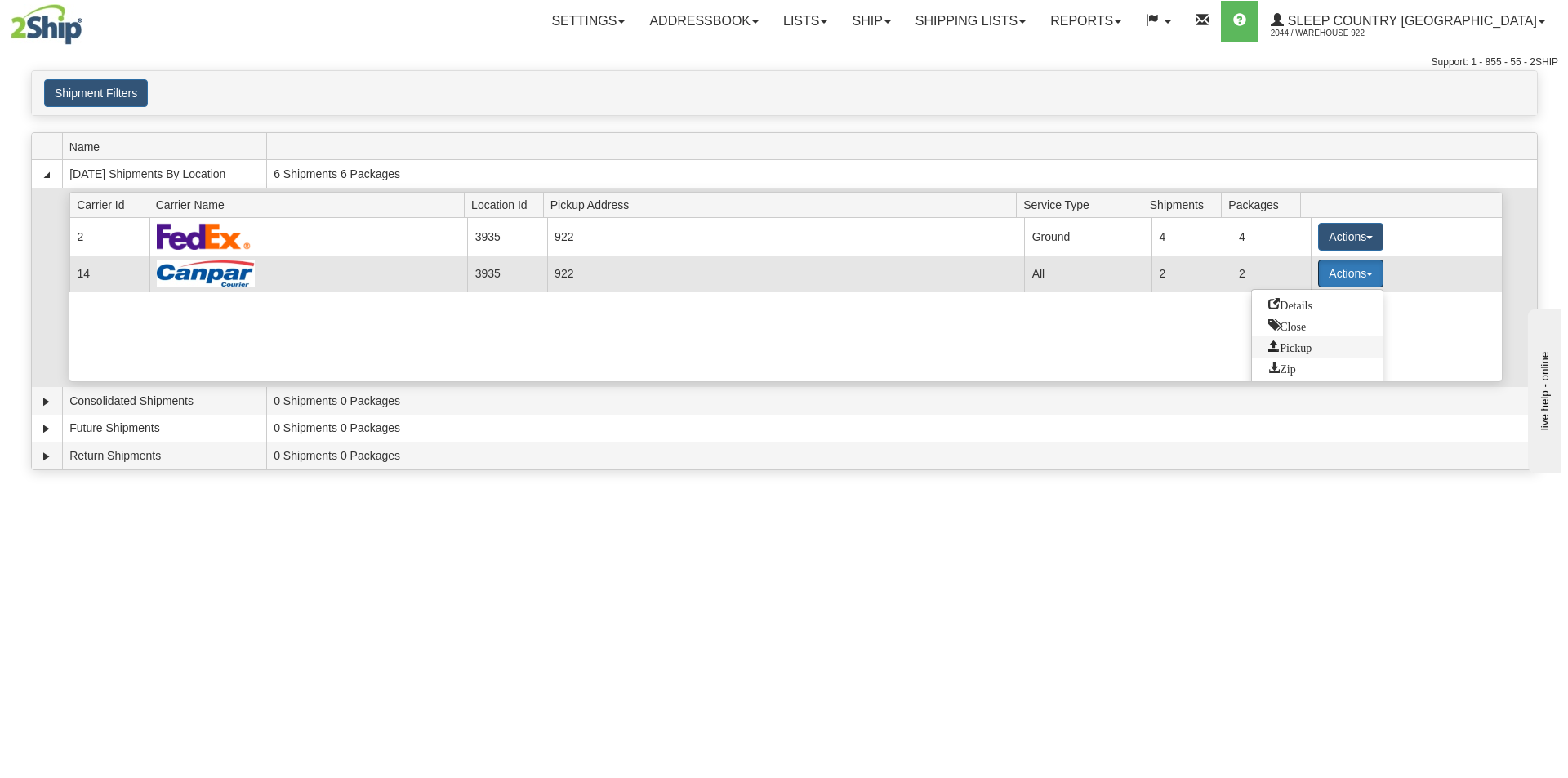
scroll to position [23, 0]
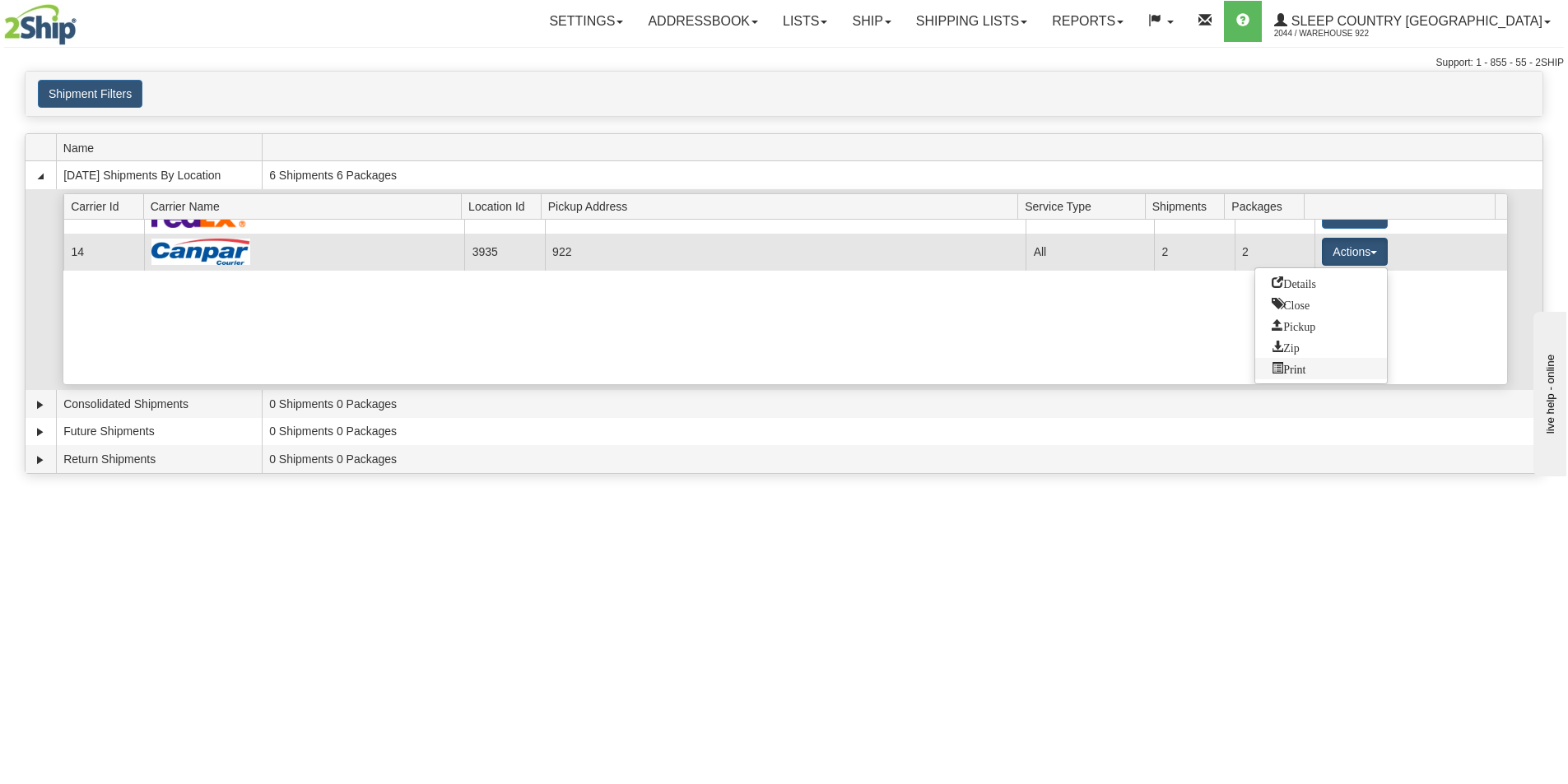
click at [1296, 371] on span "Print" at bounding box center [1288, 368] width 34 height 12
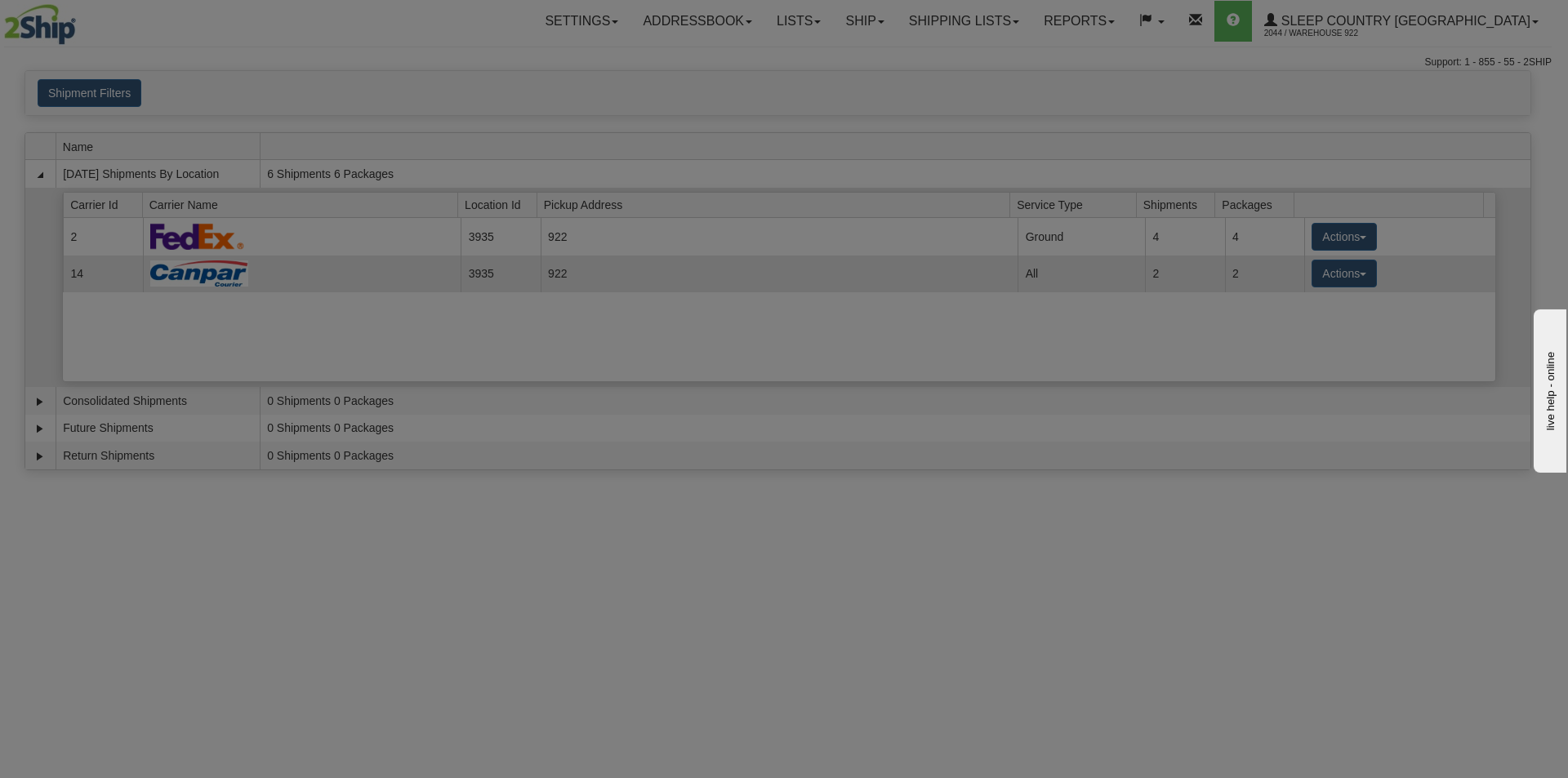
scroll to position [0, 0]
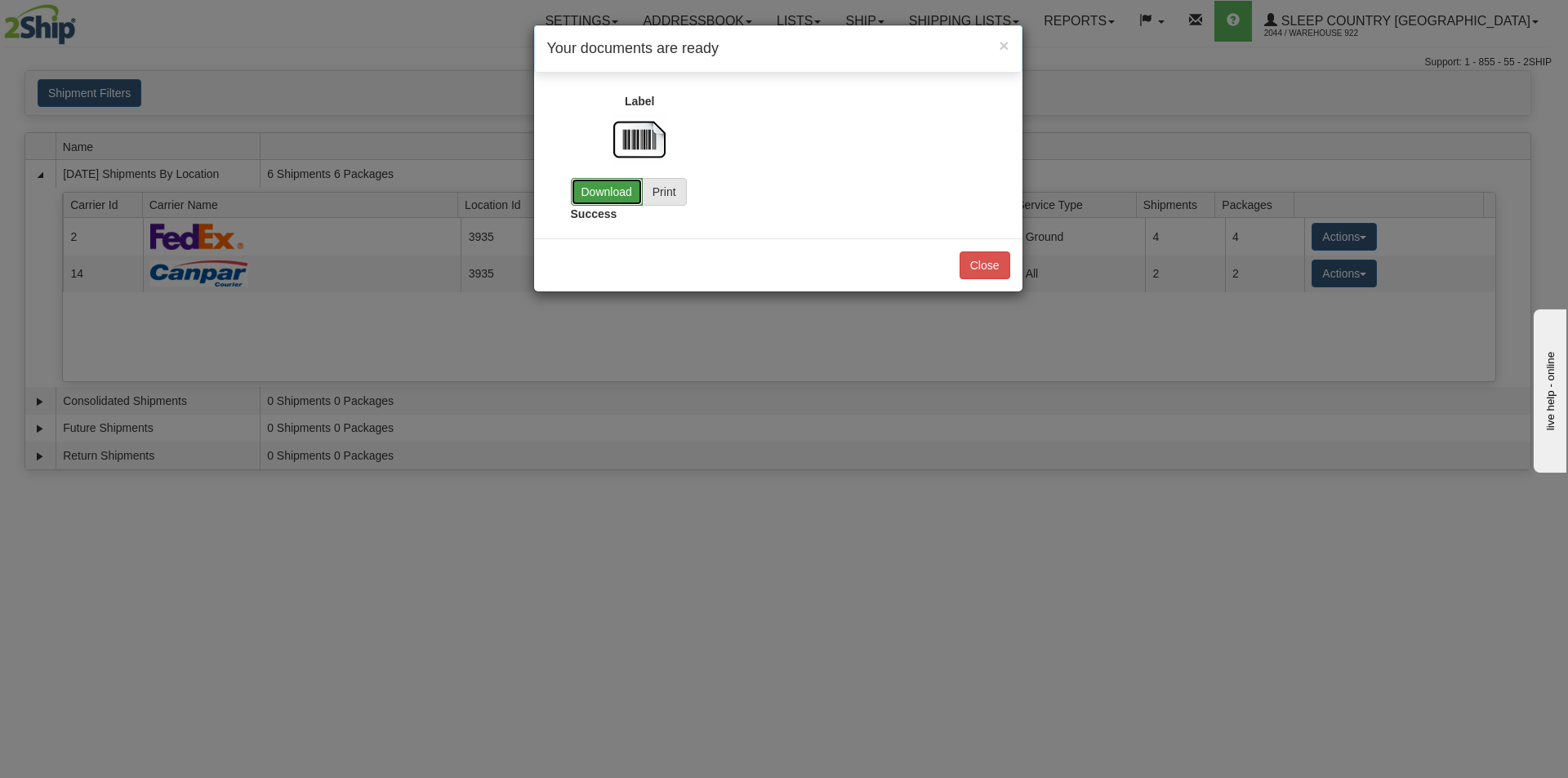
click at [615, 188] on link "Download" at bounding box center [607, 192] width 72 height 28
